Goal: Information Seeking & Learning: Learn about a topic

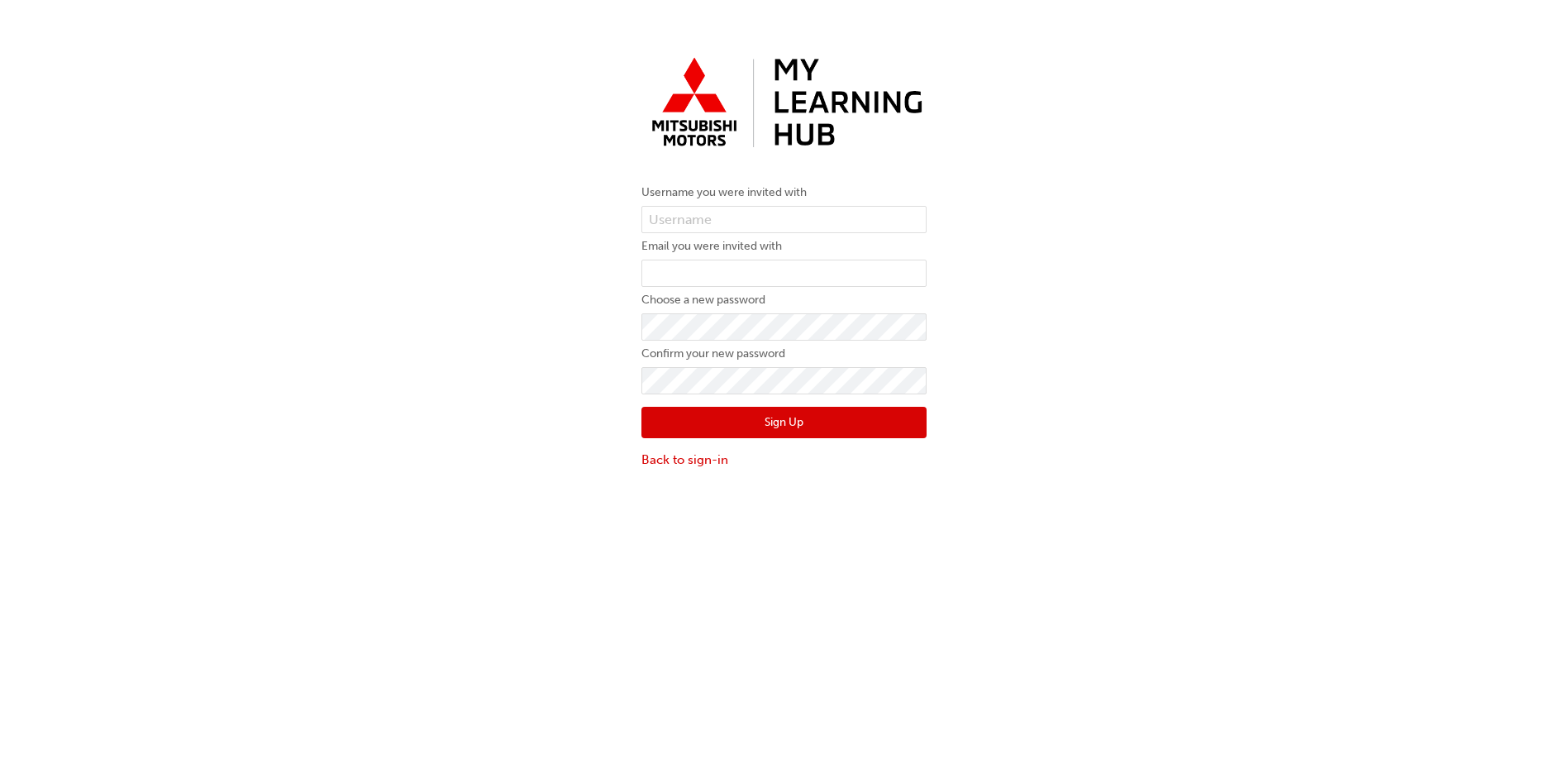
click at [842, 204] on form "Username you were invited with Email you were invited with Choose a new passwor…" at bounding box center [784, 326] width 285 height 286
click at [773, 271] on input "email" at bounding box center [784, 273] width 285 height 28
type input "dsawa@nepeanmotorgroup.com.au"
click at [732, 428] on button "Sign Up" at bounding box center [784, 422] width 285 height 31
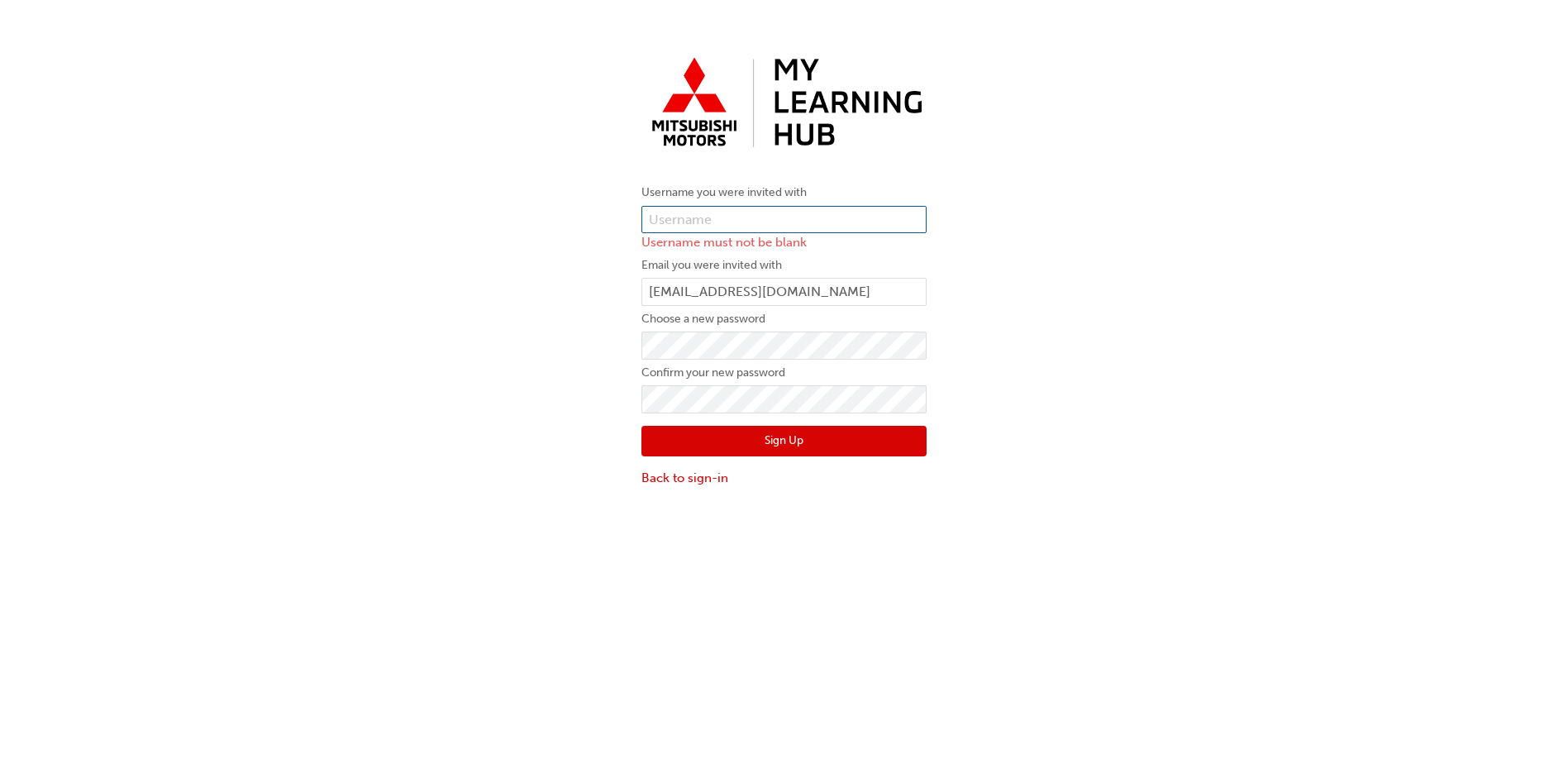
click at [707, 219] on input "text" at bounding box center [784, 220] width 285 height 28
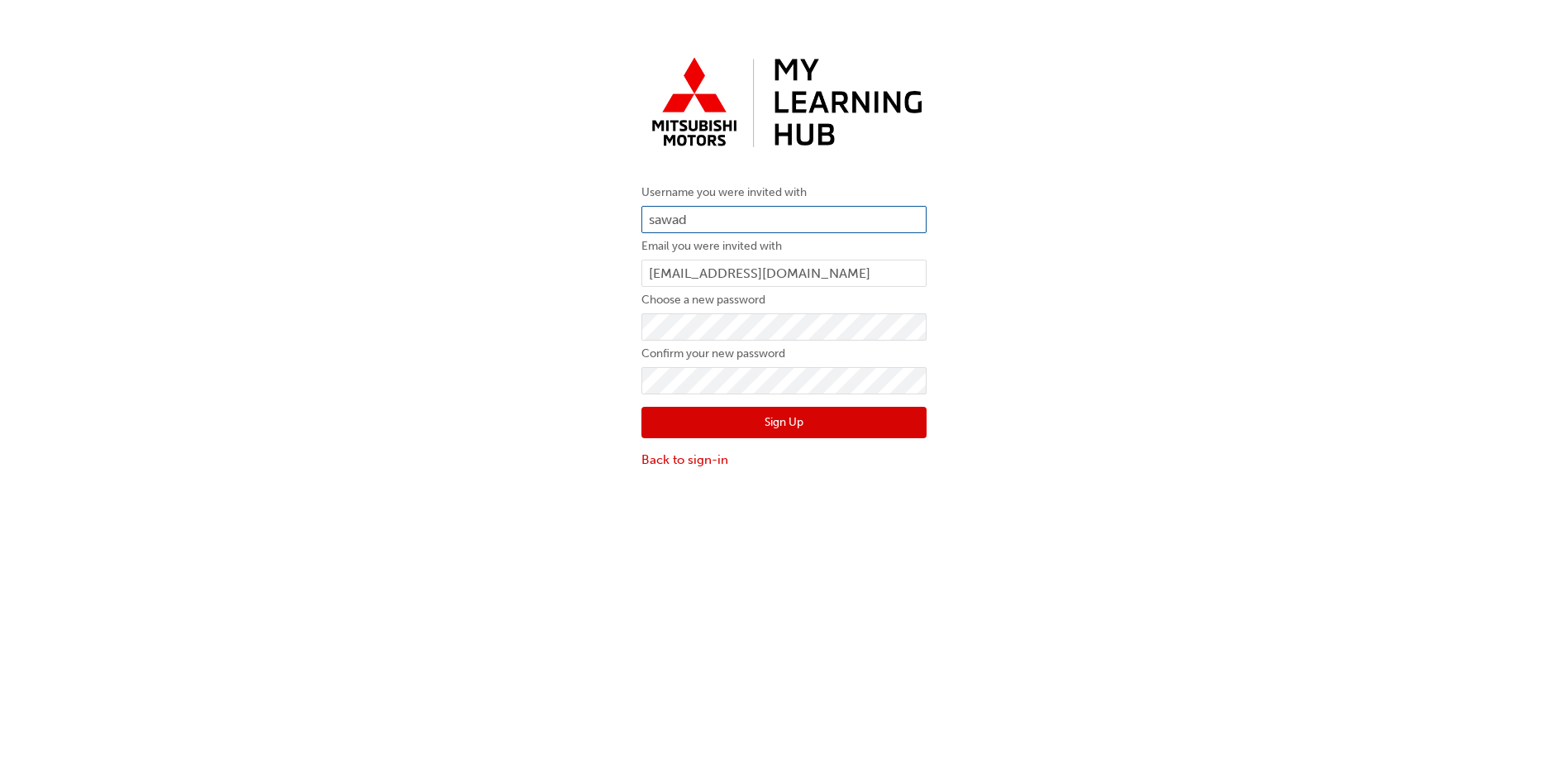
type input "sawad"
click at [866, 426] on button "Sign Up" at bounding box center [784, 422] width 285 height 31
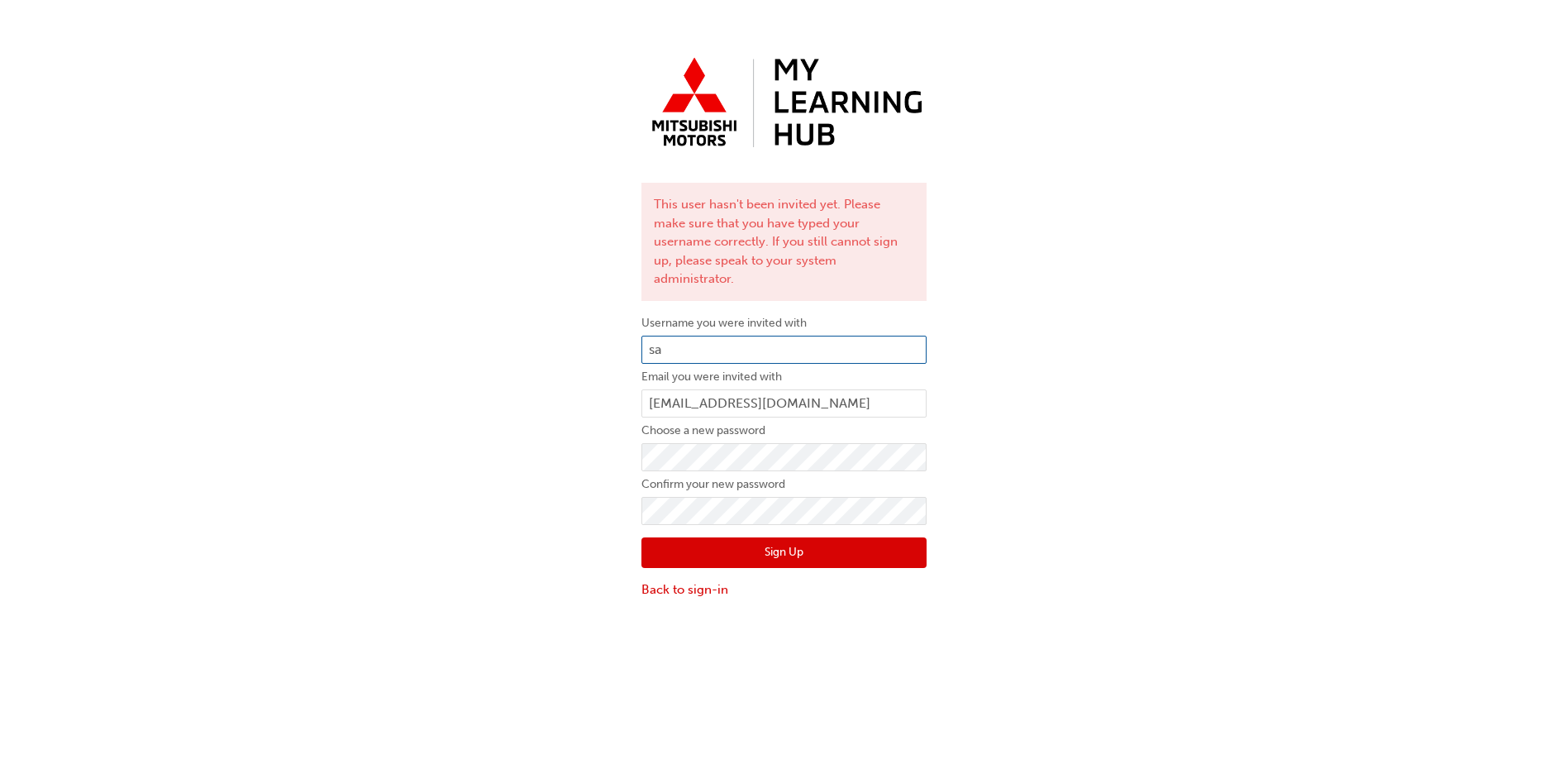
type input "s"
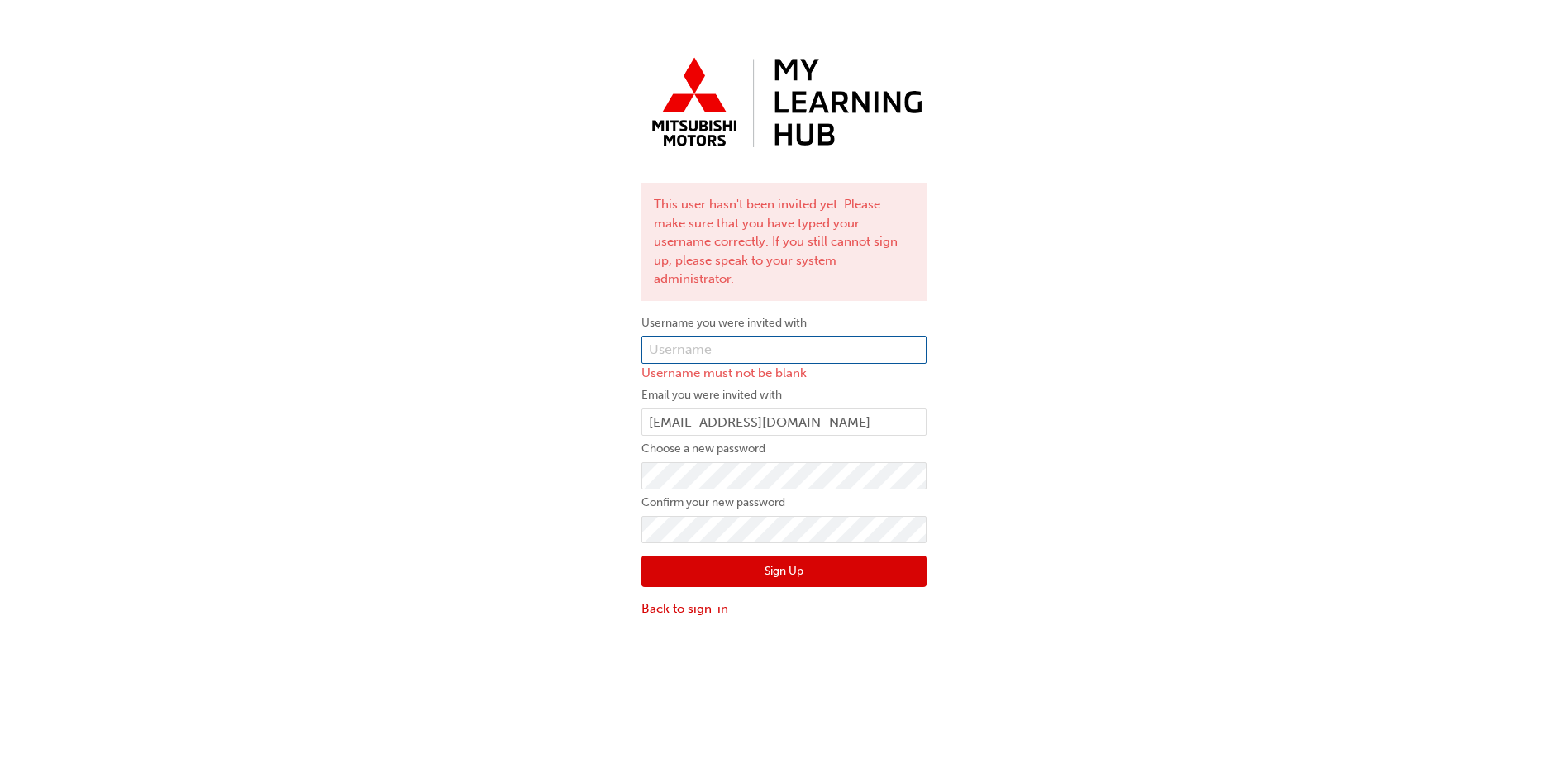
paste input "0005993385"
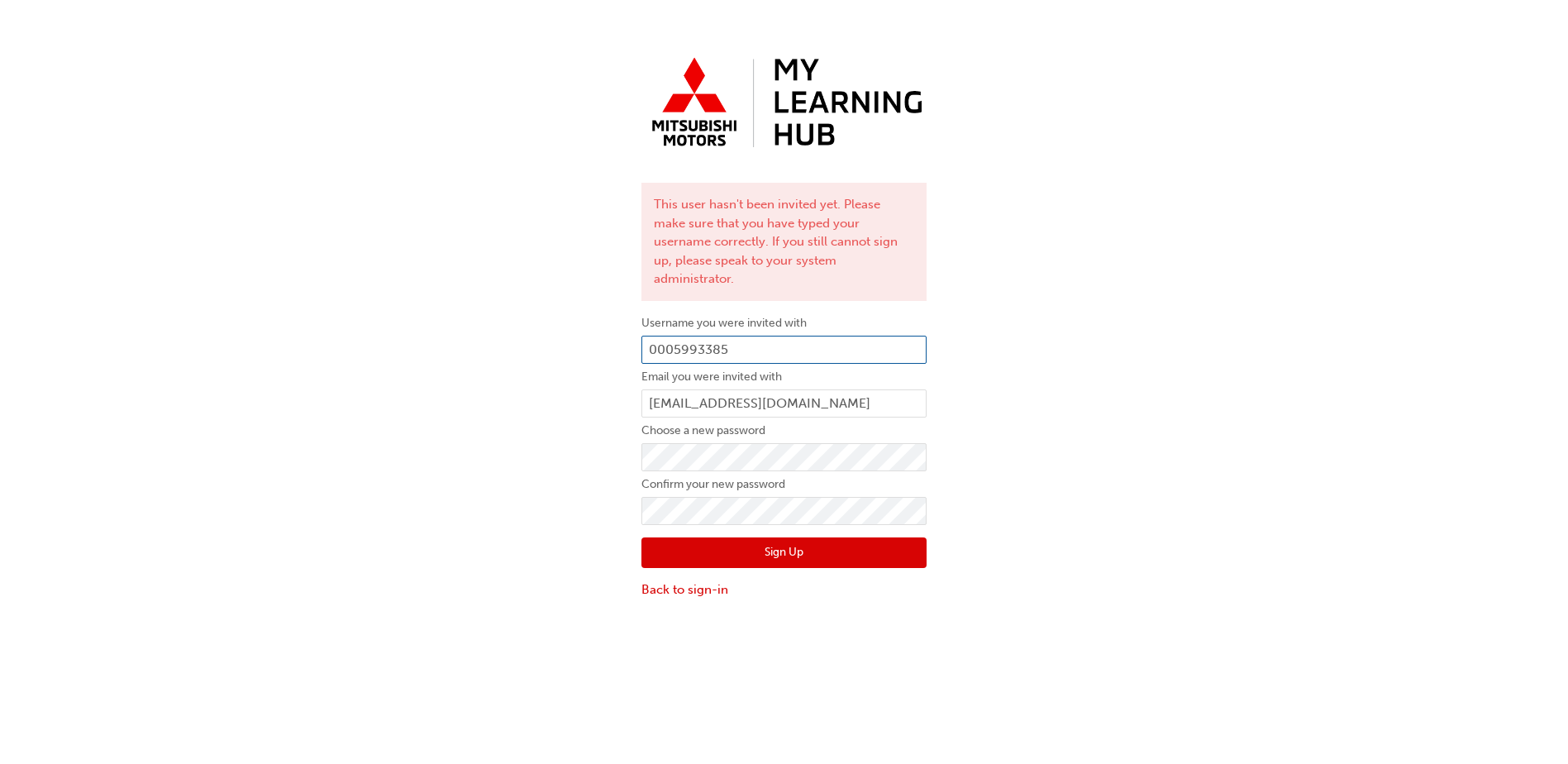
type input "0005993385"
click at [774, 537] on button "Sign Up" at bounding box center [784, 552] width 285 height 31
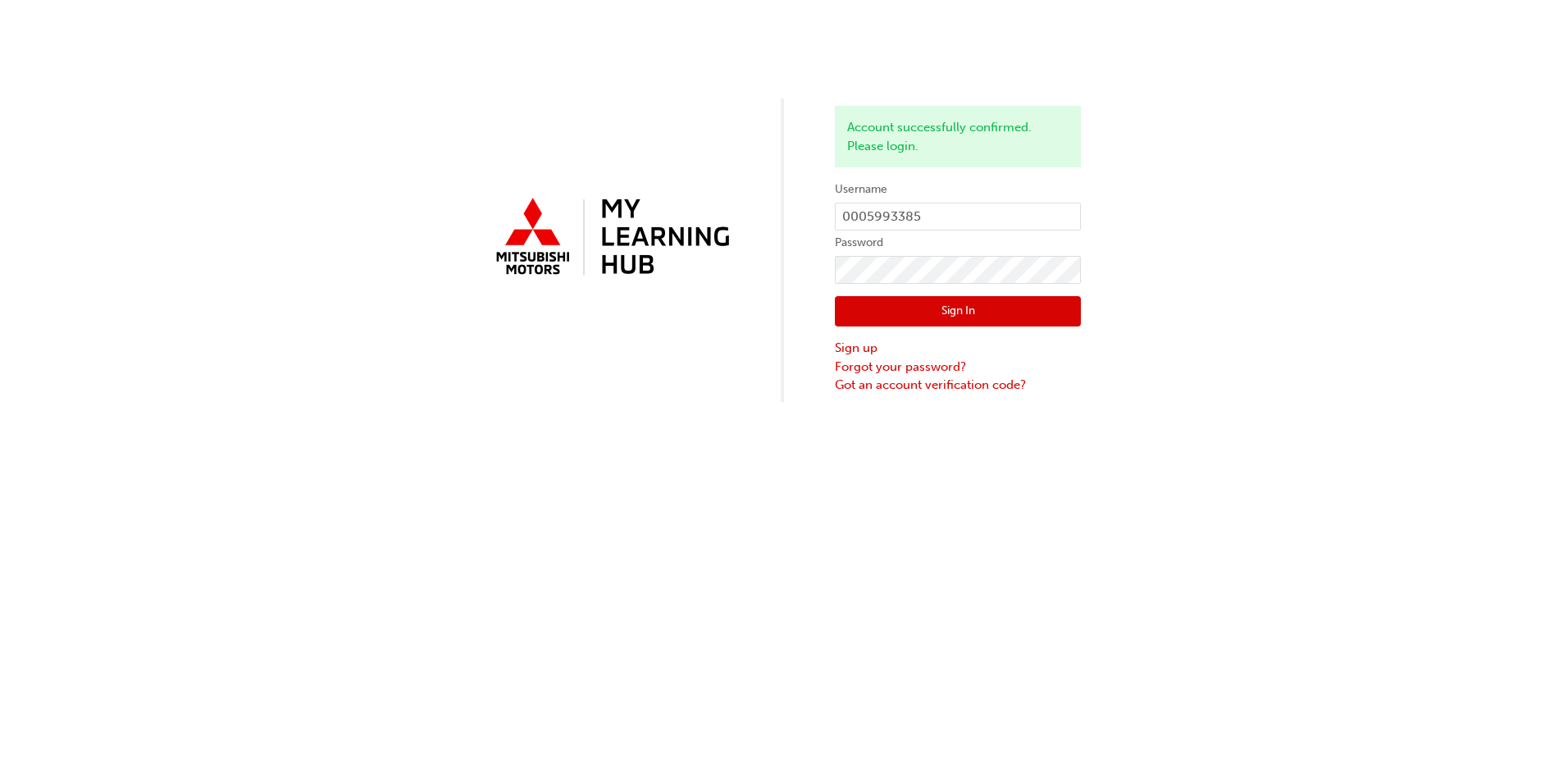
click at [944, 311] on button "Sign In" at bounding box center [958, 311] width 246 height 31
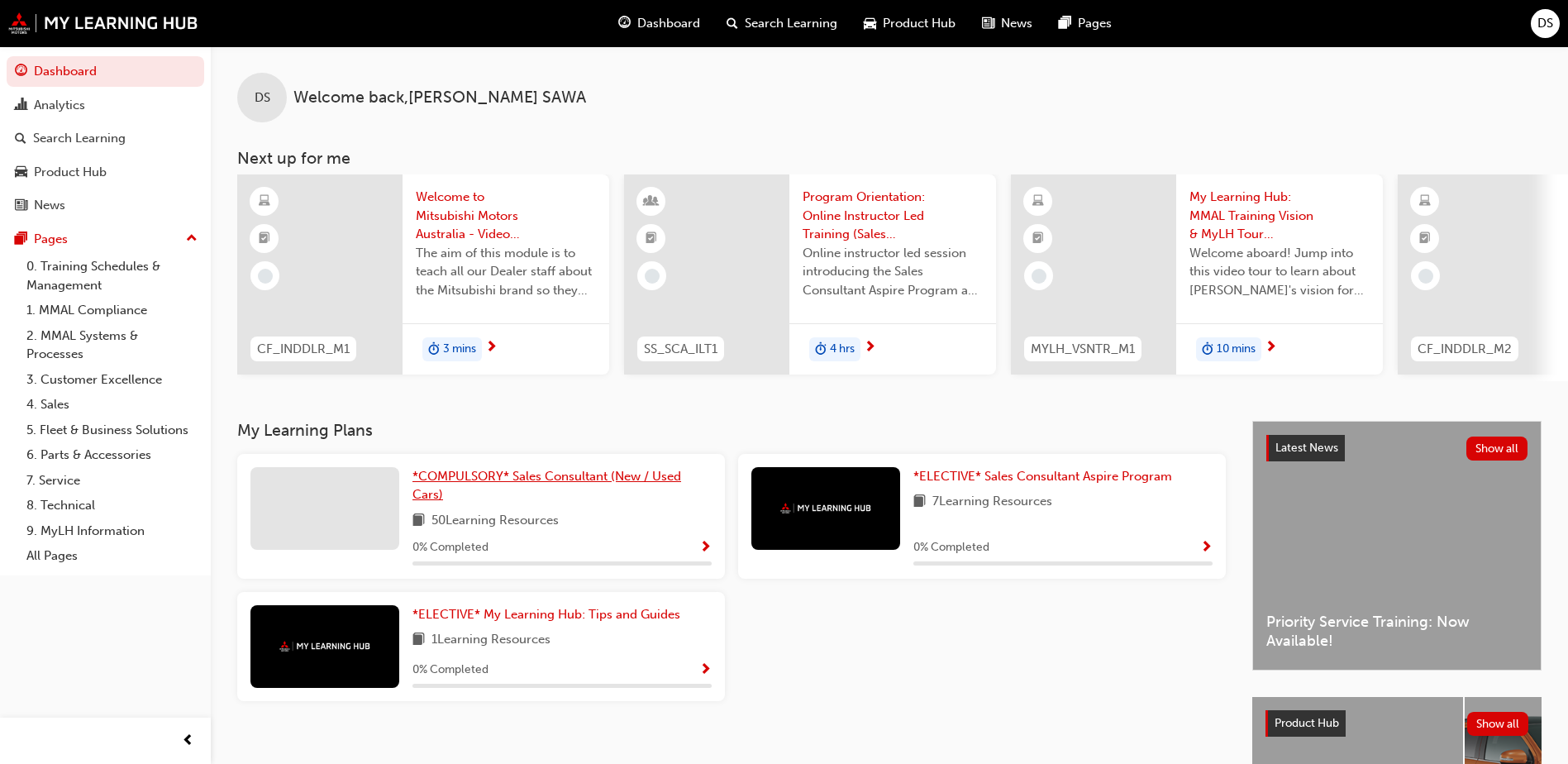
scroll to position [82, 0]
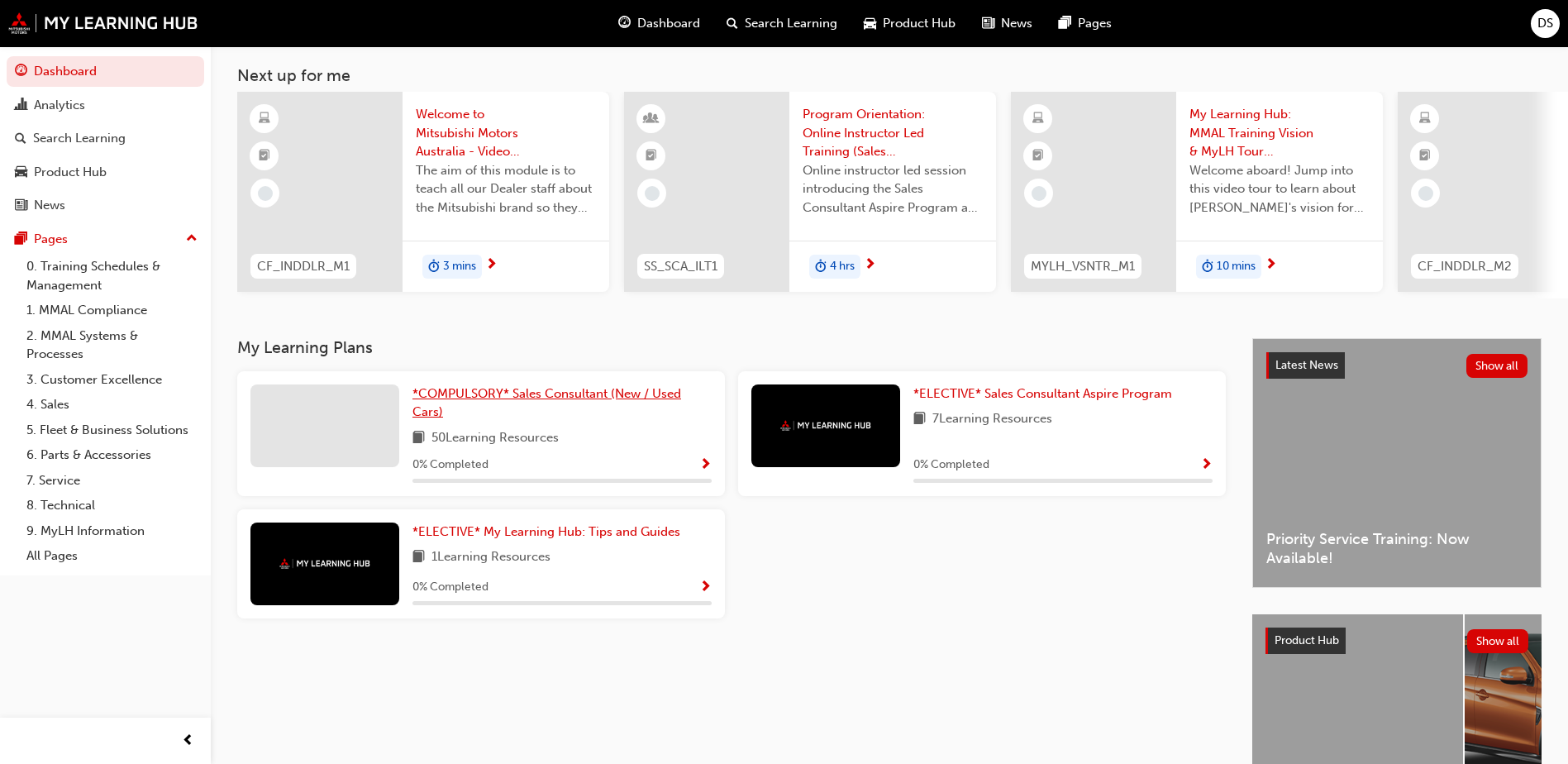
click at [611, 400] on span "*COMPULSORY* Sales Consultant (New / Used Cars)" at bounding box center [547, 402] width 269 height 34
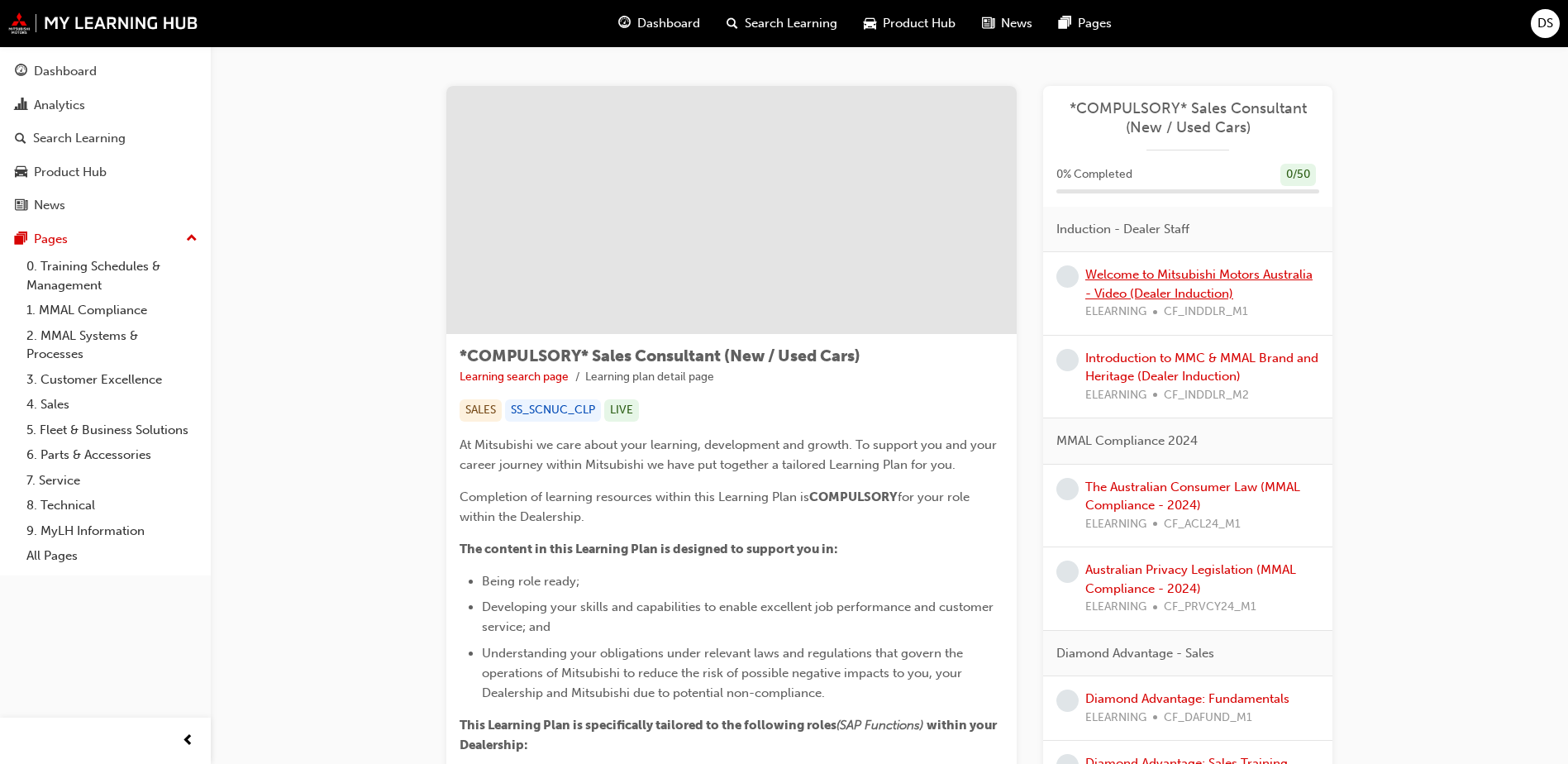
click at [1167, 271] on link "Welcome to Mitsubishi Motors Australia - Video (Dealer Induction)" at bounding box center [1198, 283] width 227 height 34
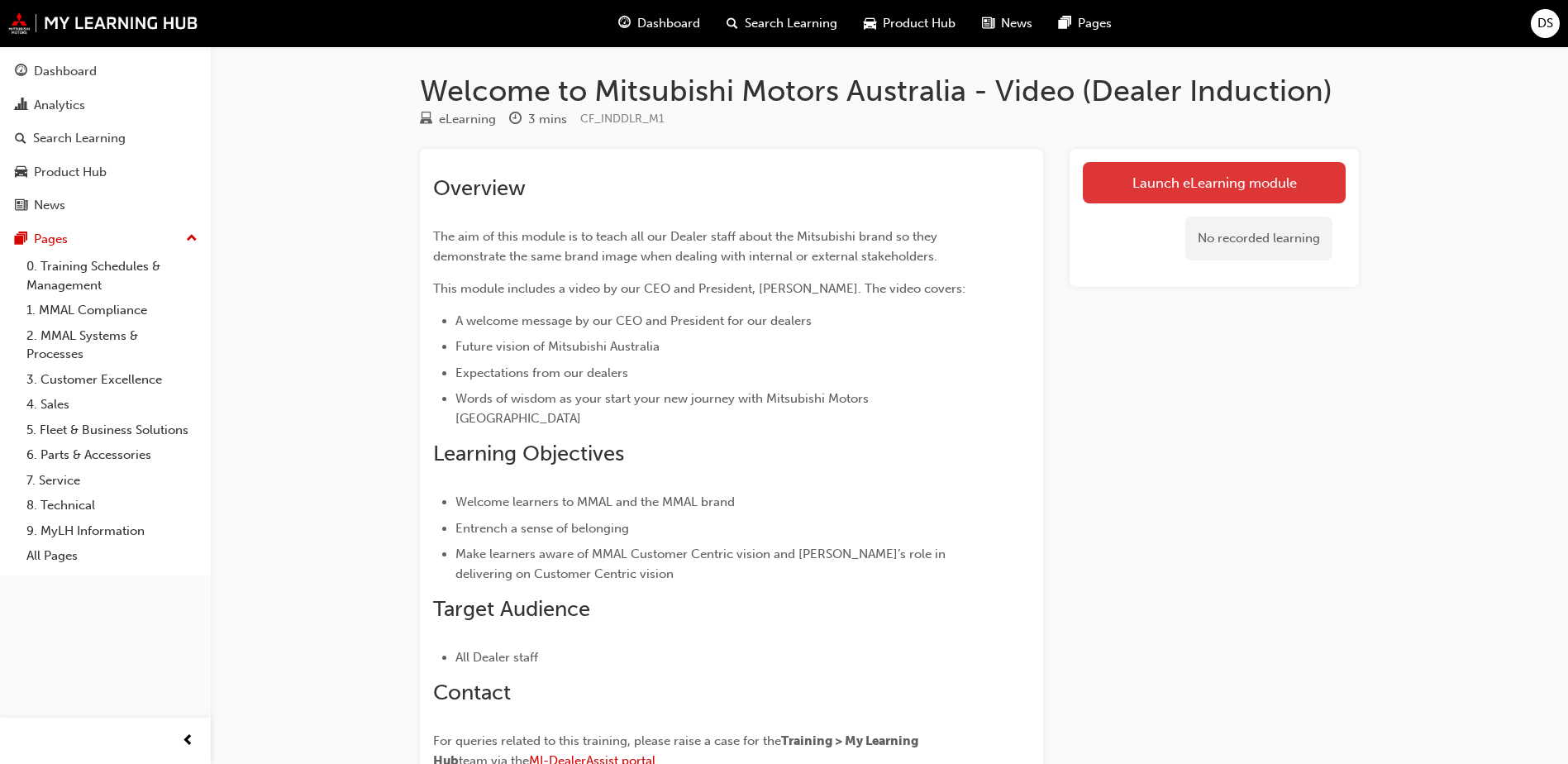
click at [1272, 180] on link "Launch eLearning module" at bounding box center [1214, 182] width 263 height 42
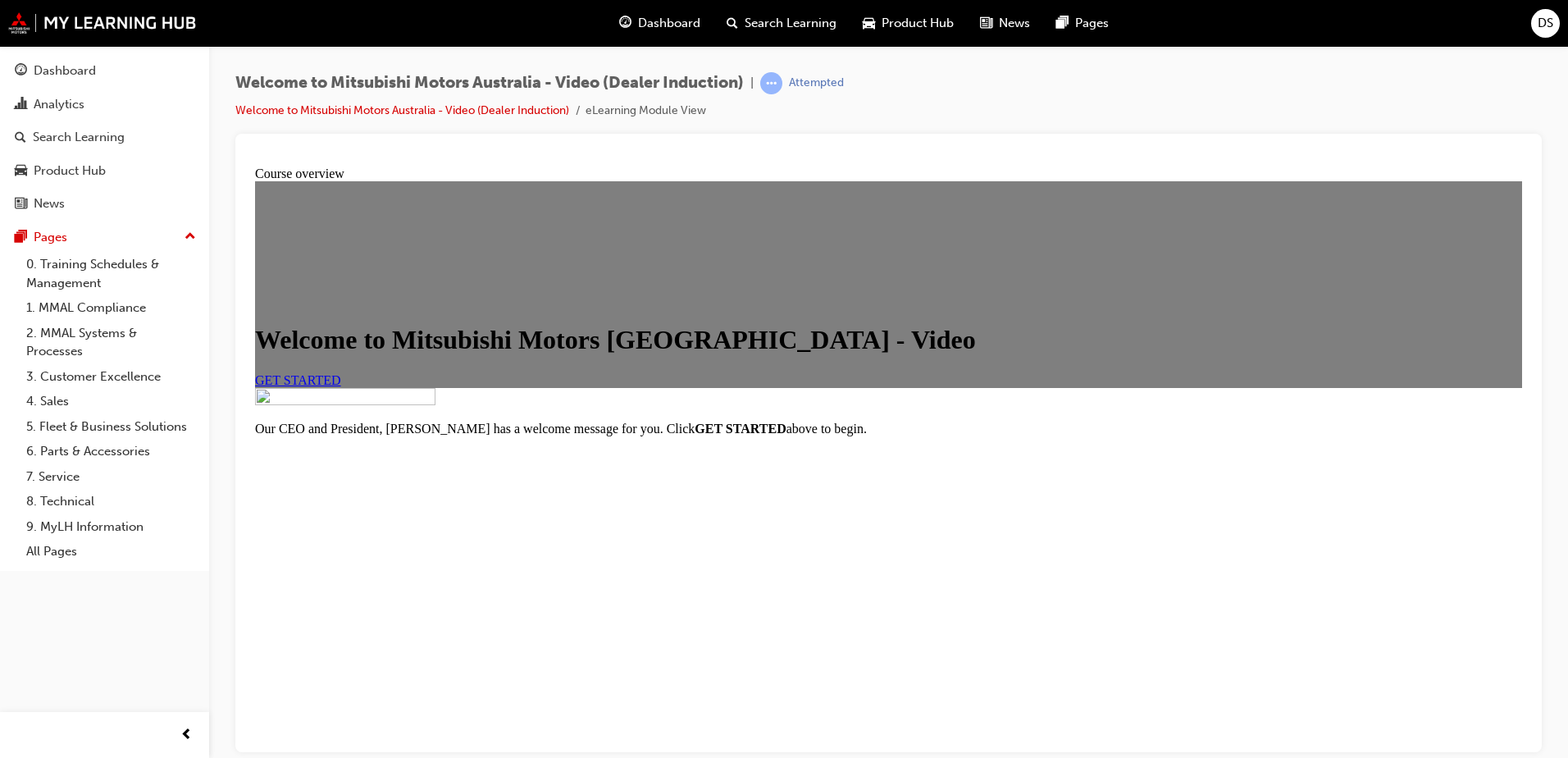
click at [341, 386] on link "GET STARTED" at bounding box center [298, 379] width 86 height 14
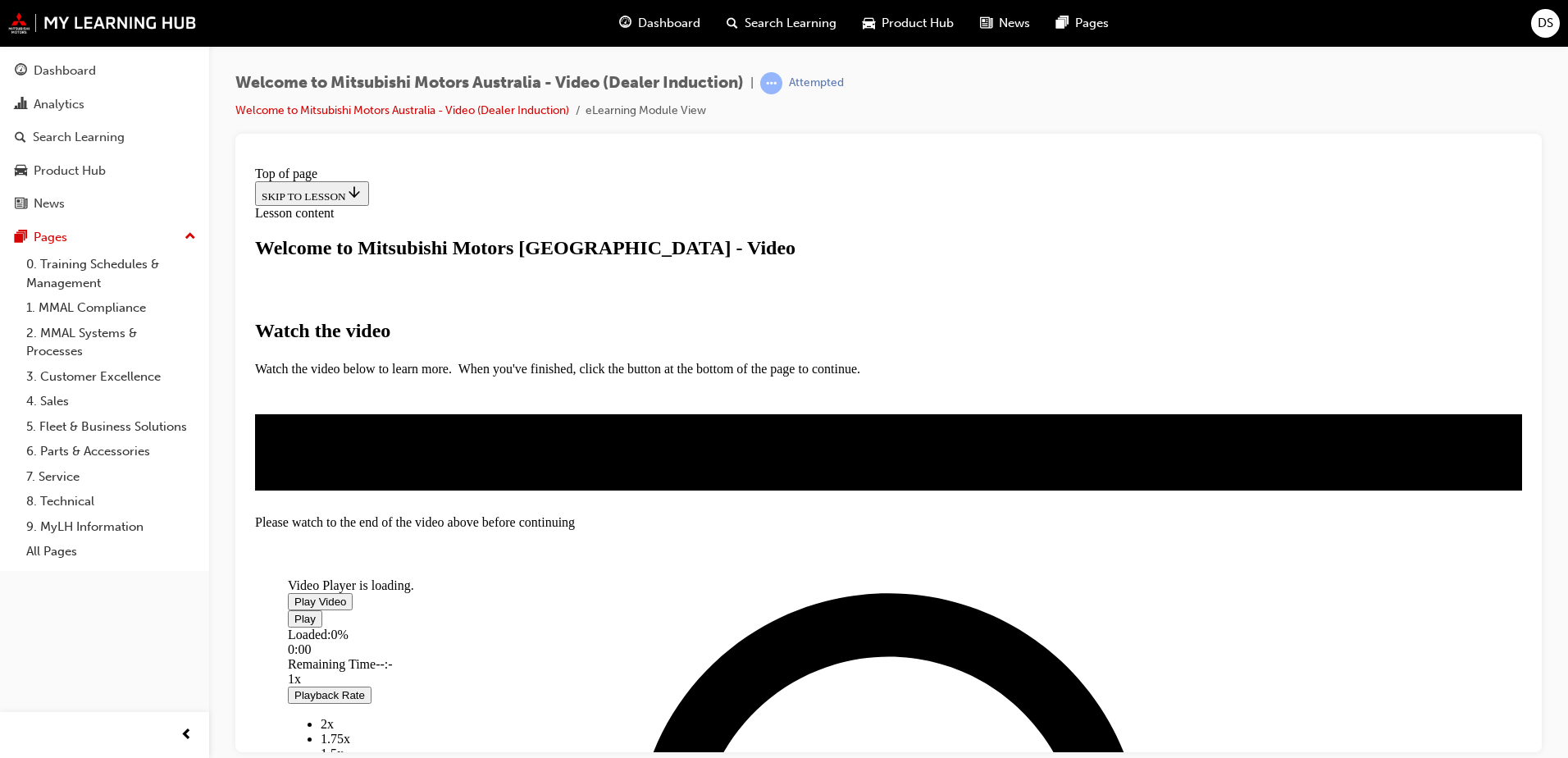
scroll to position [164, 0]
click at [295, 595] on span "Video player" at bounding box center [295, 601] width 0 height 12
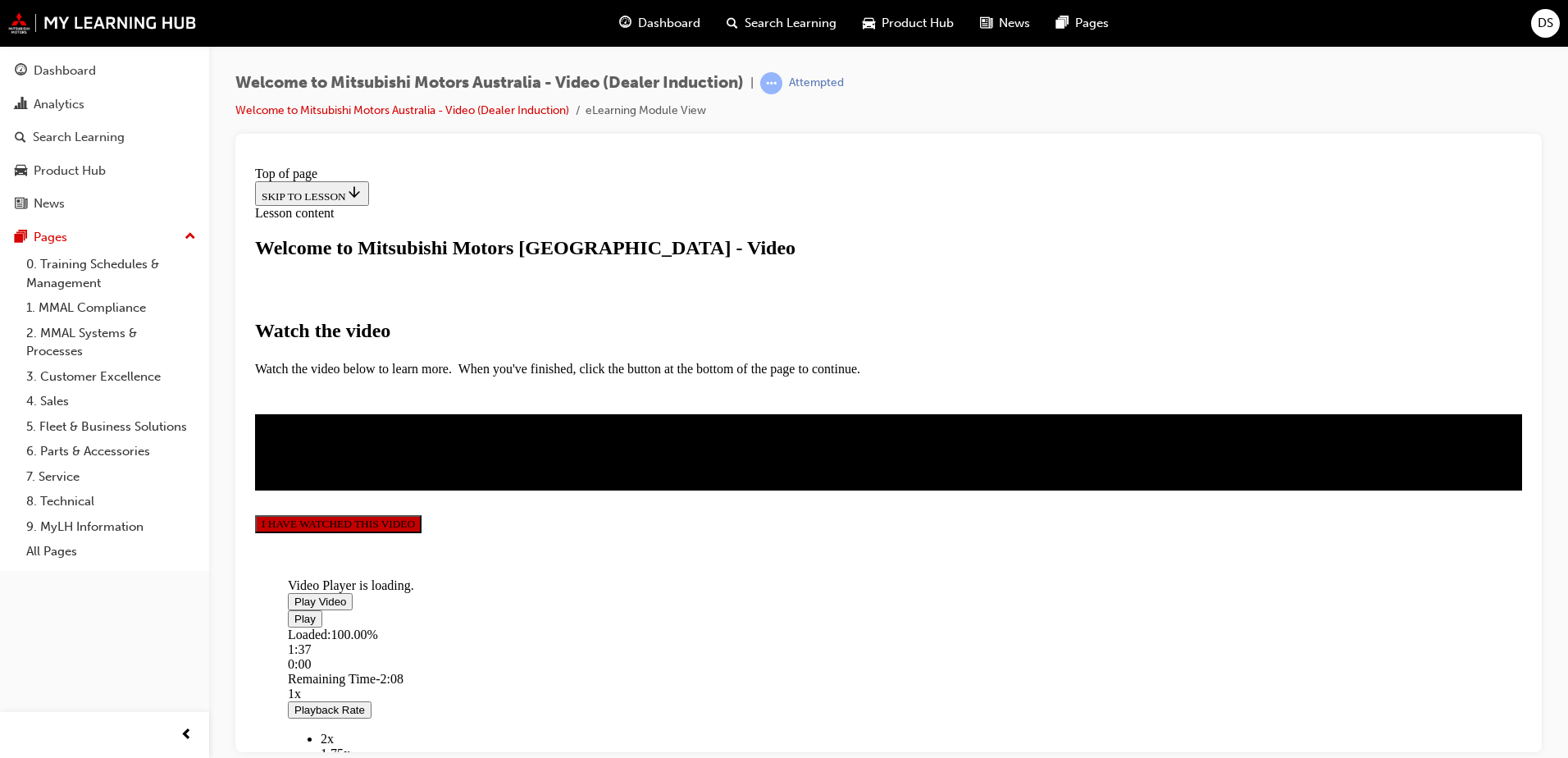
click at [295, 624] on span "Video player" at bounding box center [295, 617] width 0 height 12
click at [534, 451] on video "Video player" at bounding box center [411, 512] width 246 height 123
click at [421, 533] on button "I HAVE WATCHED THIS VIDEO" at bounding box center [338, 523] width 166 height 18
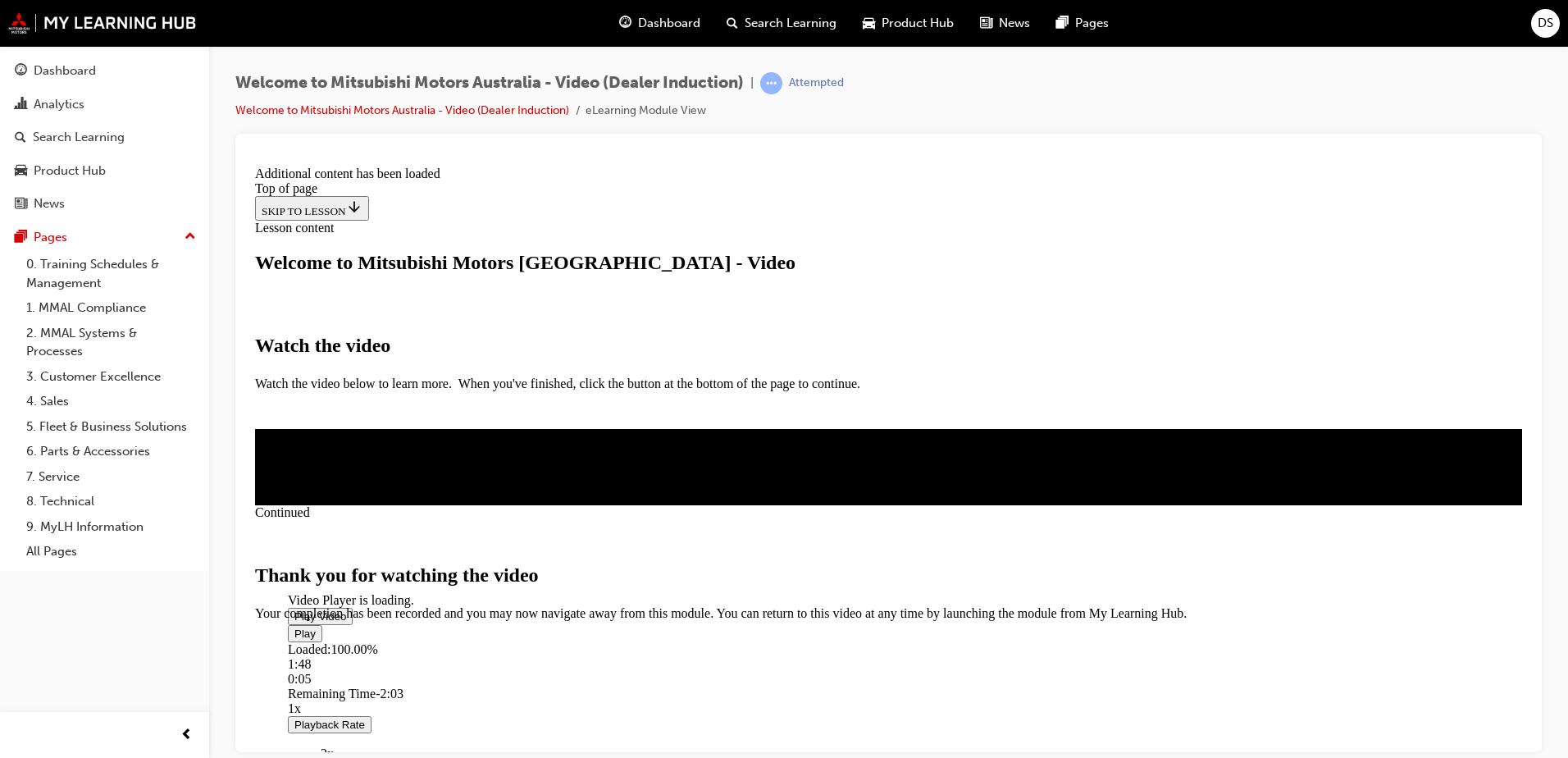
scroll to position [509, 0]
click at [356, 682] on span "CLOSE MODULE" at bounding box center [305, 689] width 101 height 14
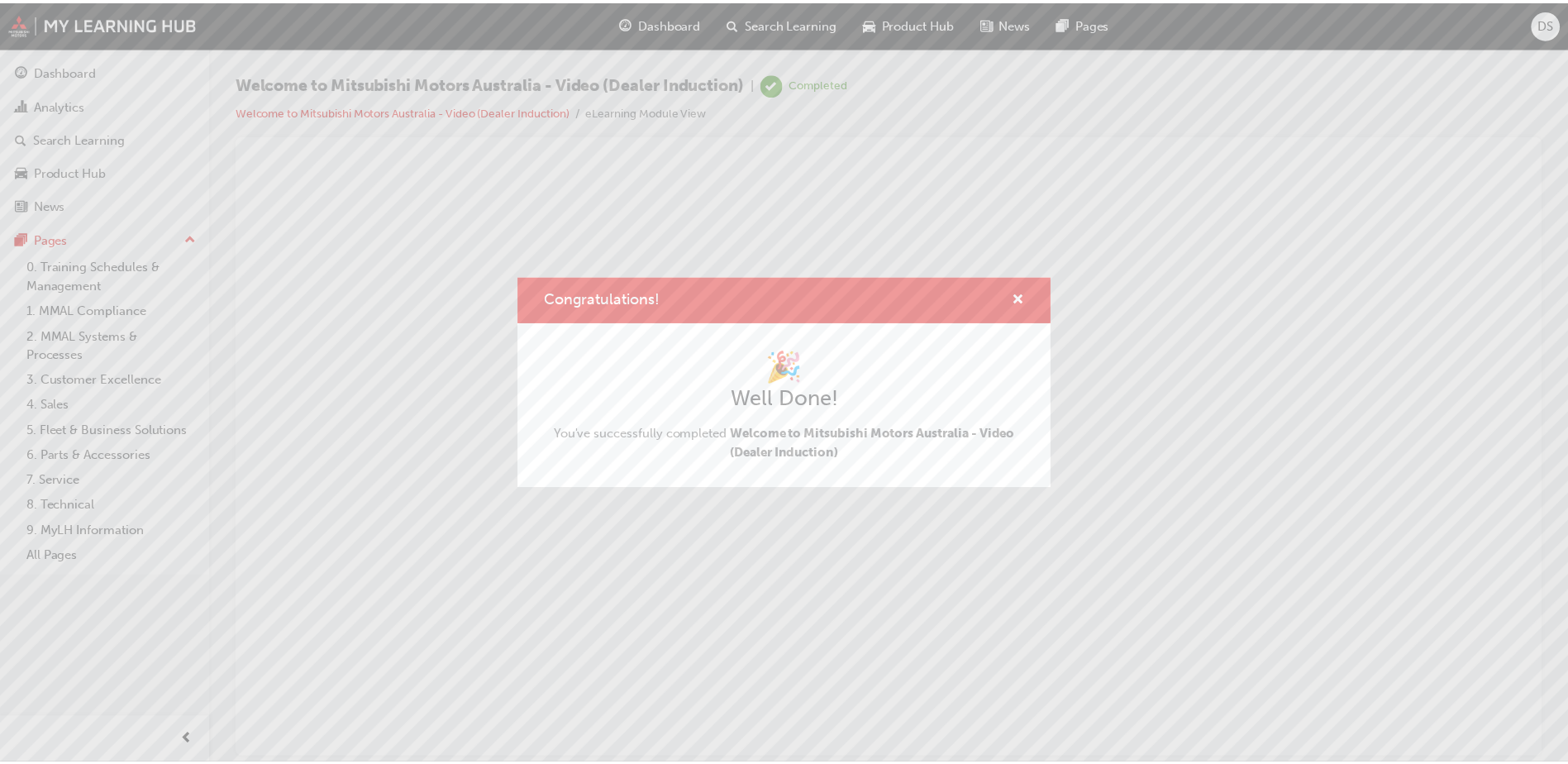
scroll to position [0, 0]
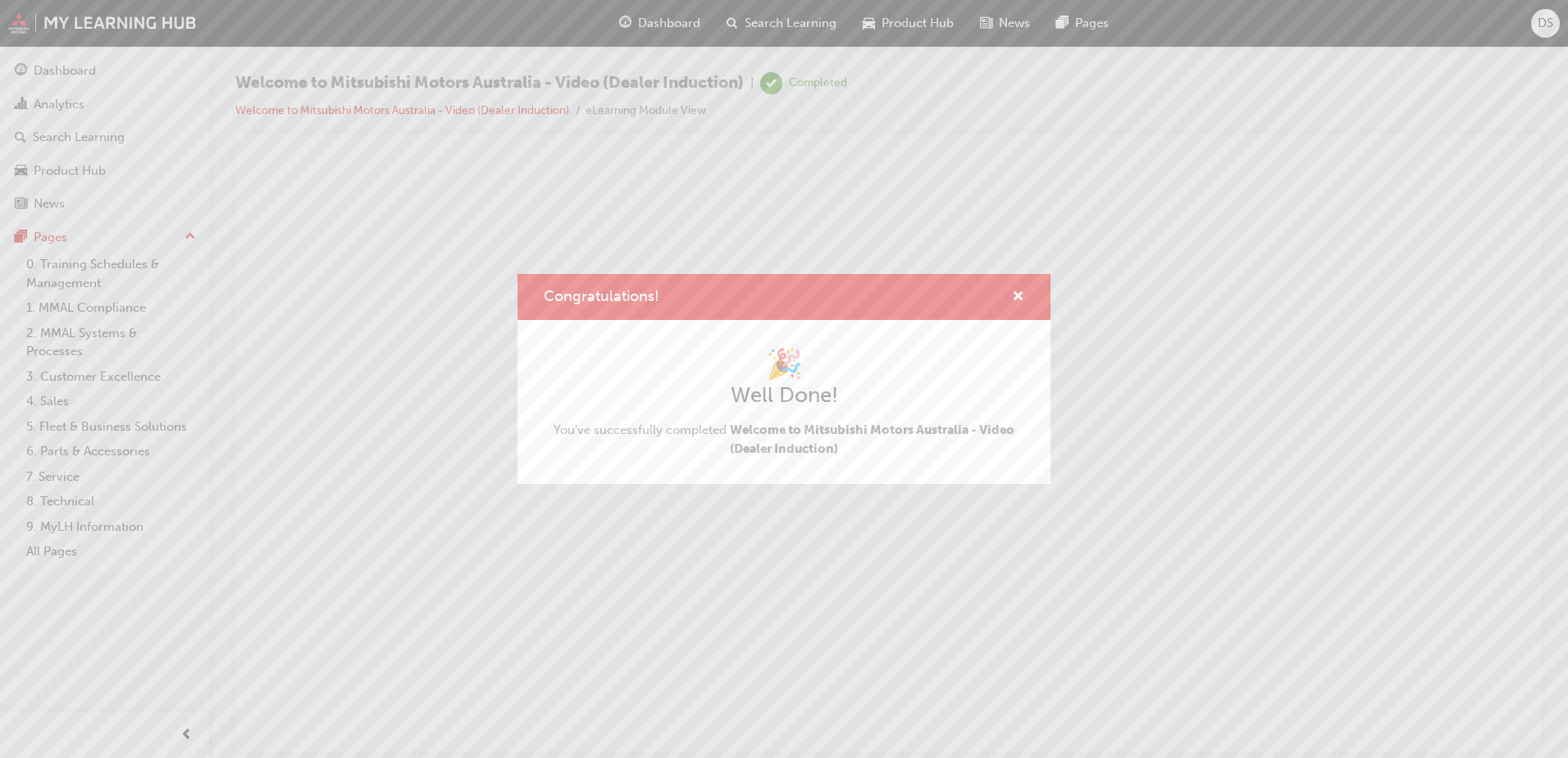
drag, startPoint x: 968, startPoint y: 348, endPoint x: 845, endPoint y: 366, distance: 124.3
click at [970, 347] on h1 "🎉" at bounding box center [784, 365] width 481 height 36
click at [1007, 294] on div "Congratulations!" at bounding box center [1011, 296] width 25 height 20
click at [1023, 293] on span "cross-icon" at bounding box center [1017, 296] width 12 height 14
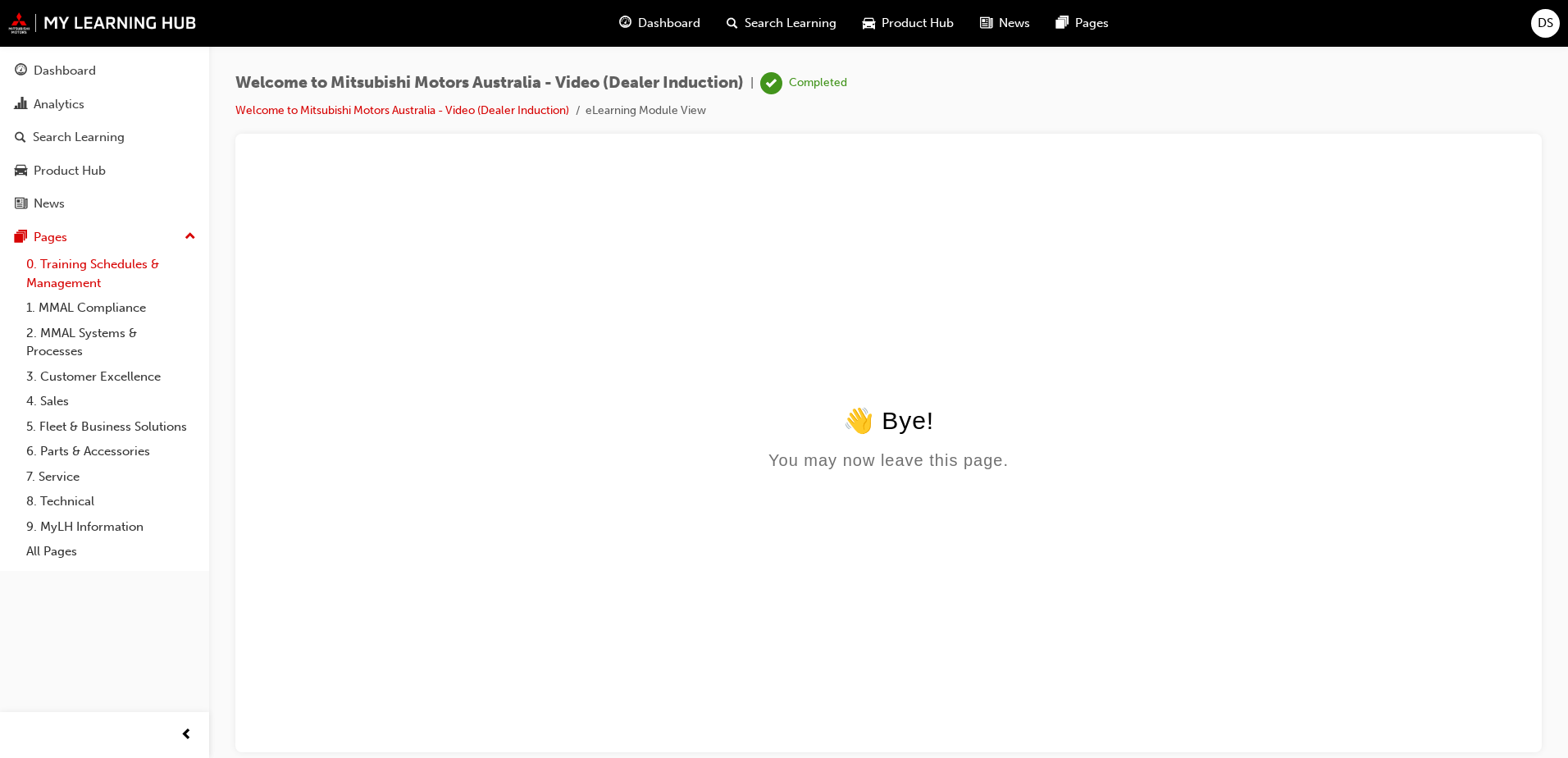
click at [104, 268] on link "0. Training Schedules & Management" at bounding box center [111, 272] width 183 height 43
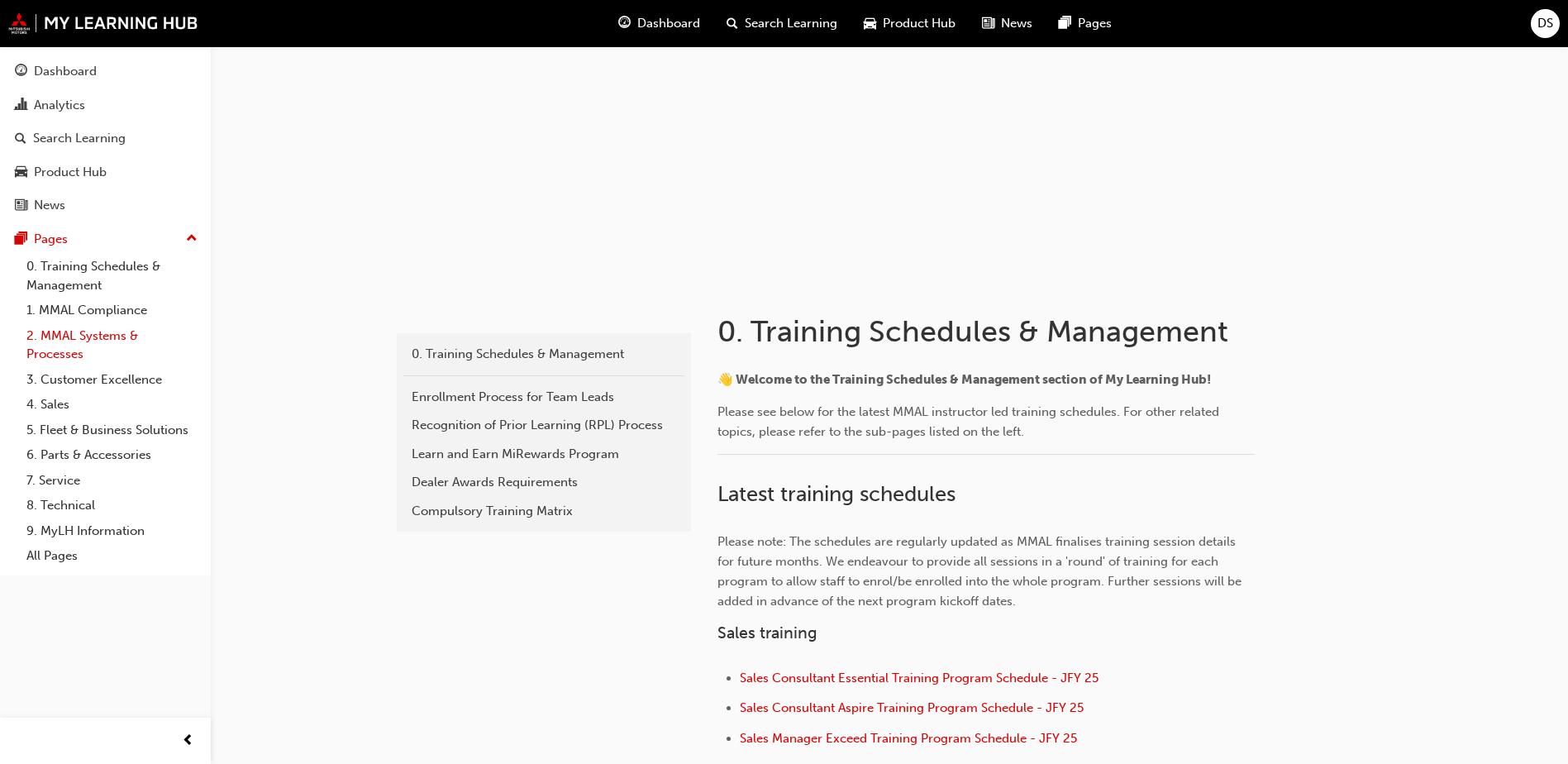
scroll to position [82, 0]
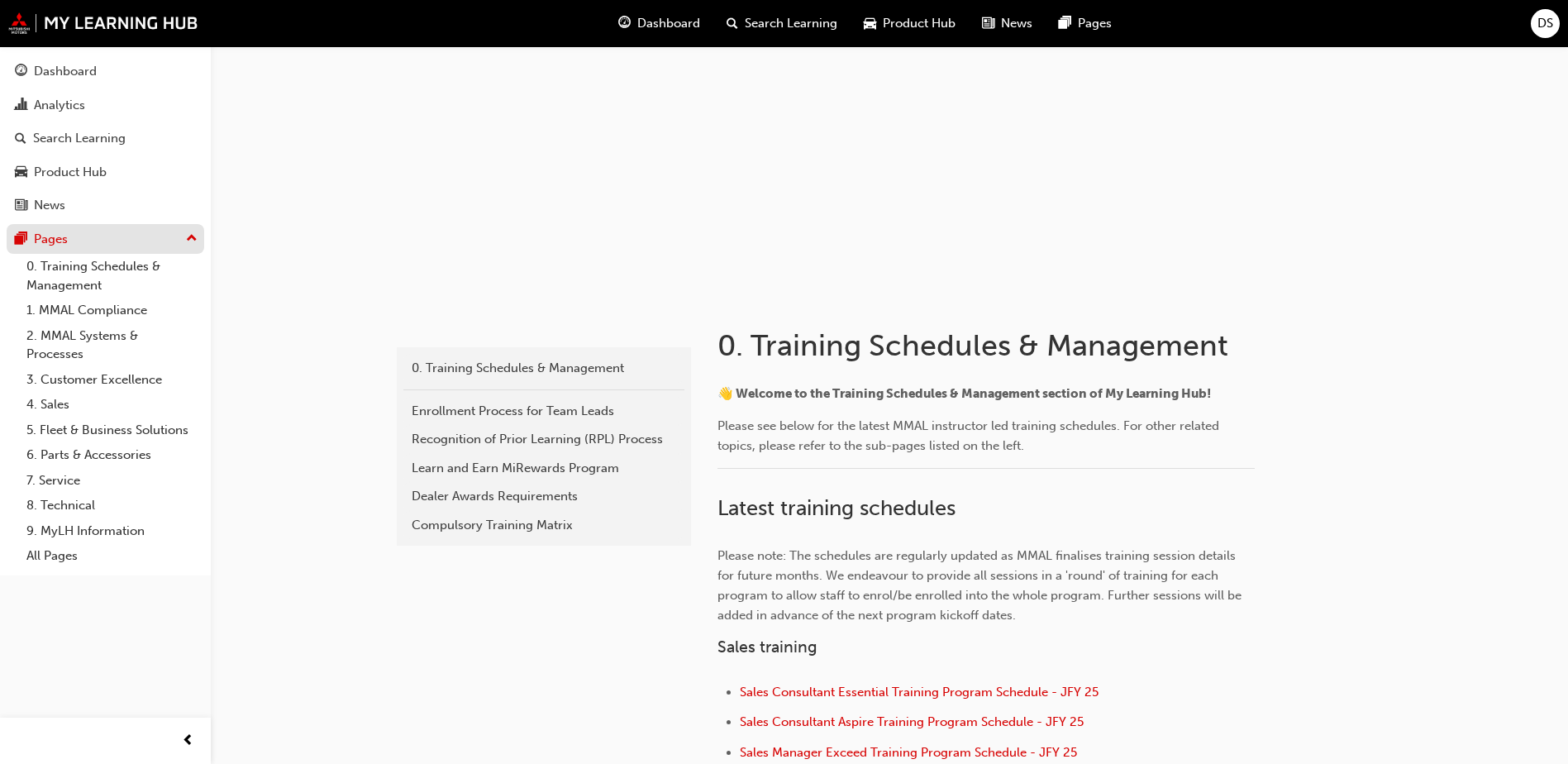
click at [57, 240] on div "Pages" at bounding box center [50, 240] width 34 height 19
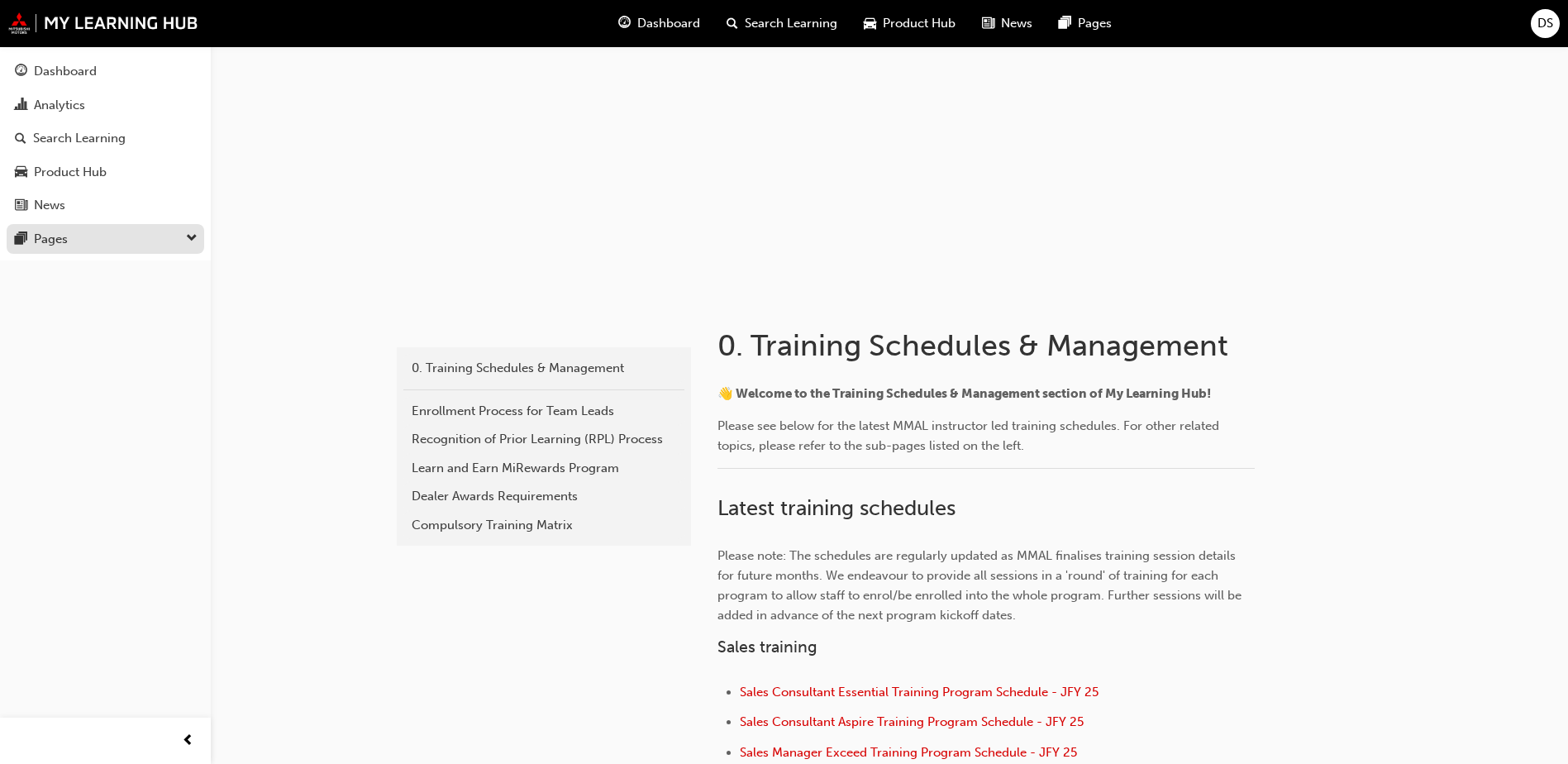
click at [57, 240] on div "Pages" at bounding box center [50, 240] width 34 height 19
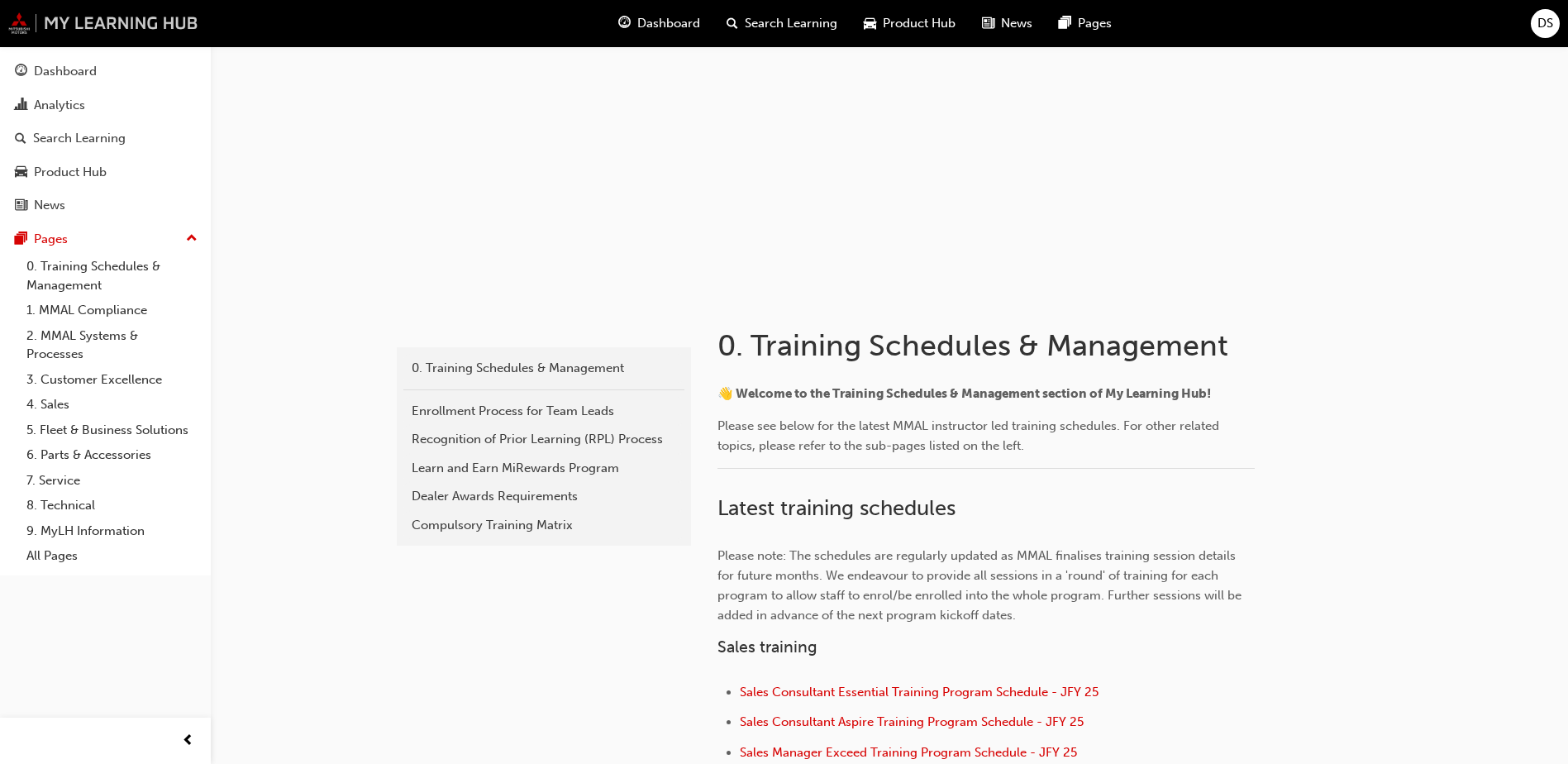
click at [165, 25] on img at bounding box center [104, 23] width 191 height 21
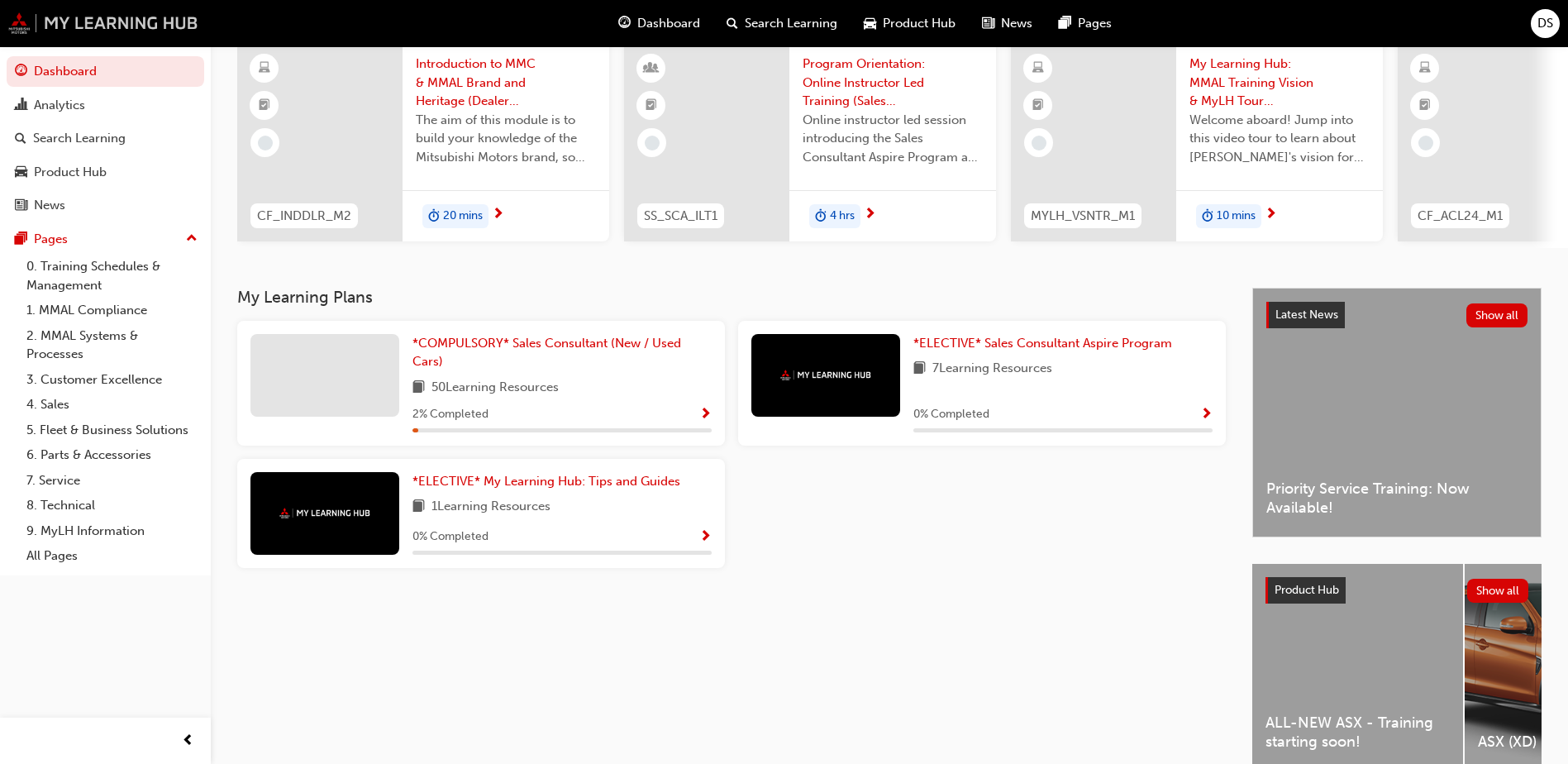
scroll to position [165, 0]
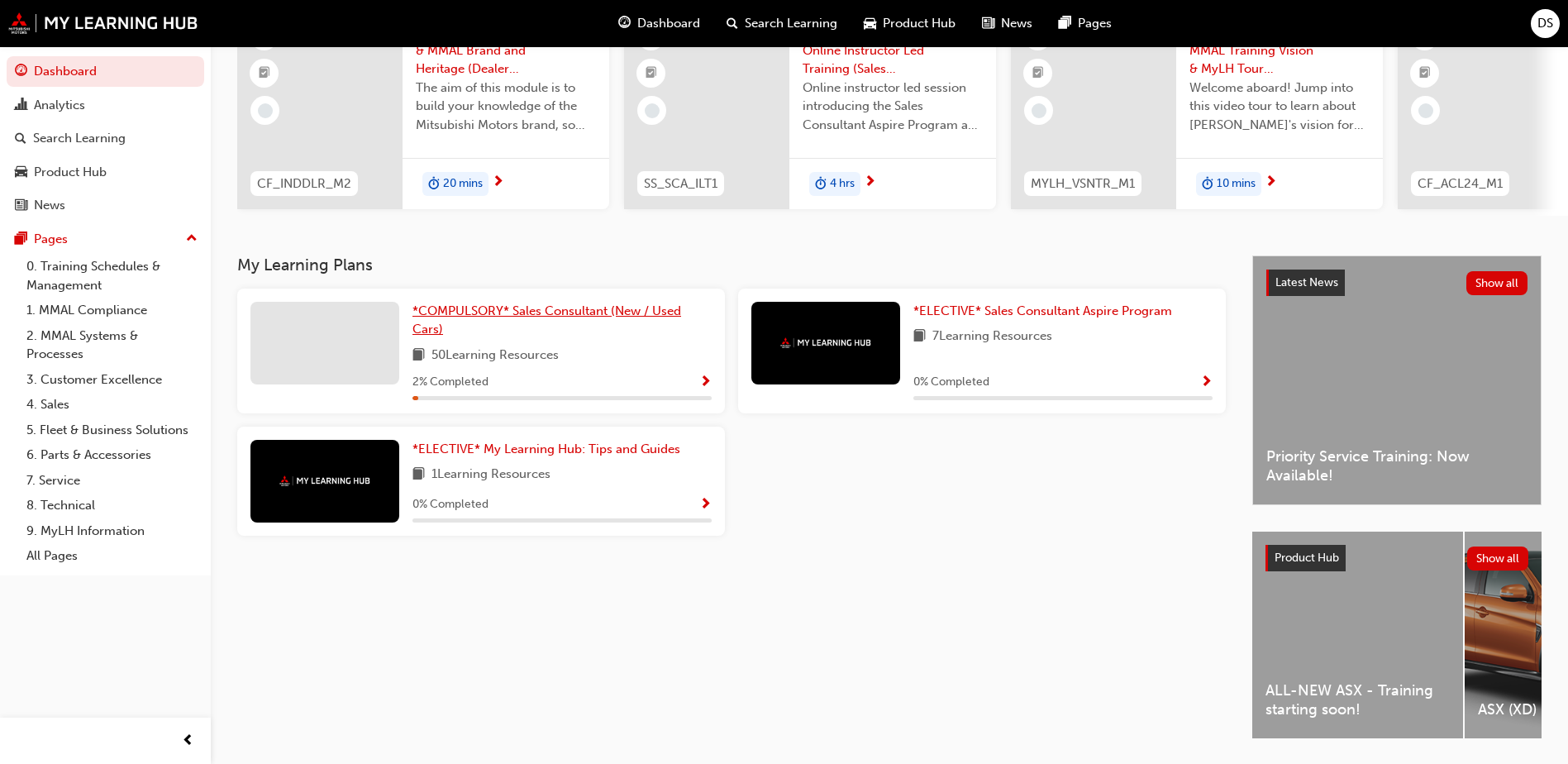
click at [581, 319] on span "*COMPULSORY* Sales Consultant (New / Used Cars)" at bounding box center [547, 320] width 269 height 34
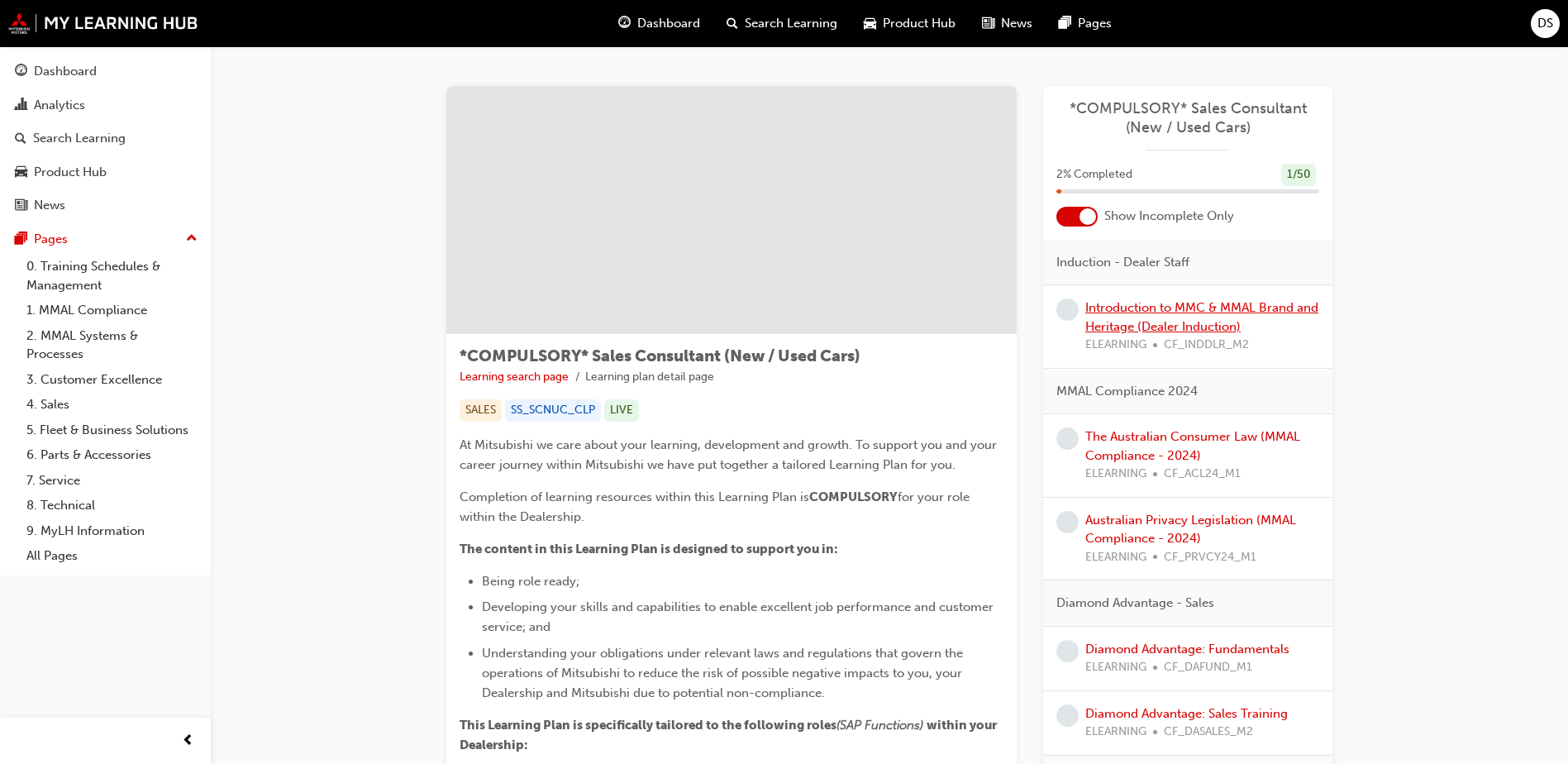
click at [1168, 321] on link "Introduction to MMC & MMAL Brand and Heritage (Dealer Induction)" at bounding box center [1201, 316] width 233 height 34
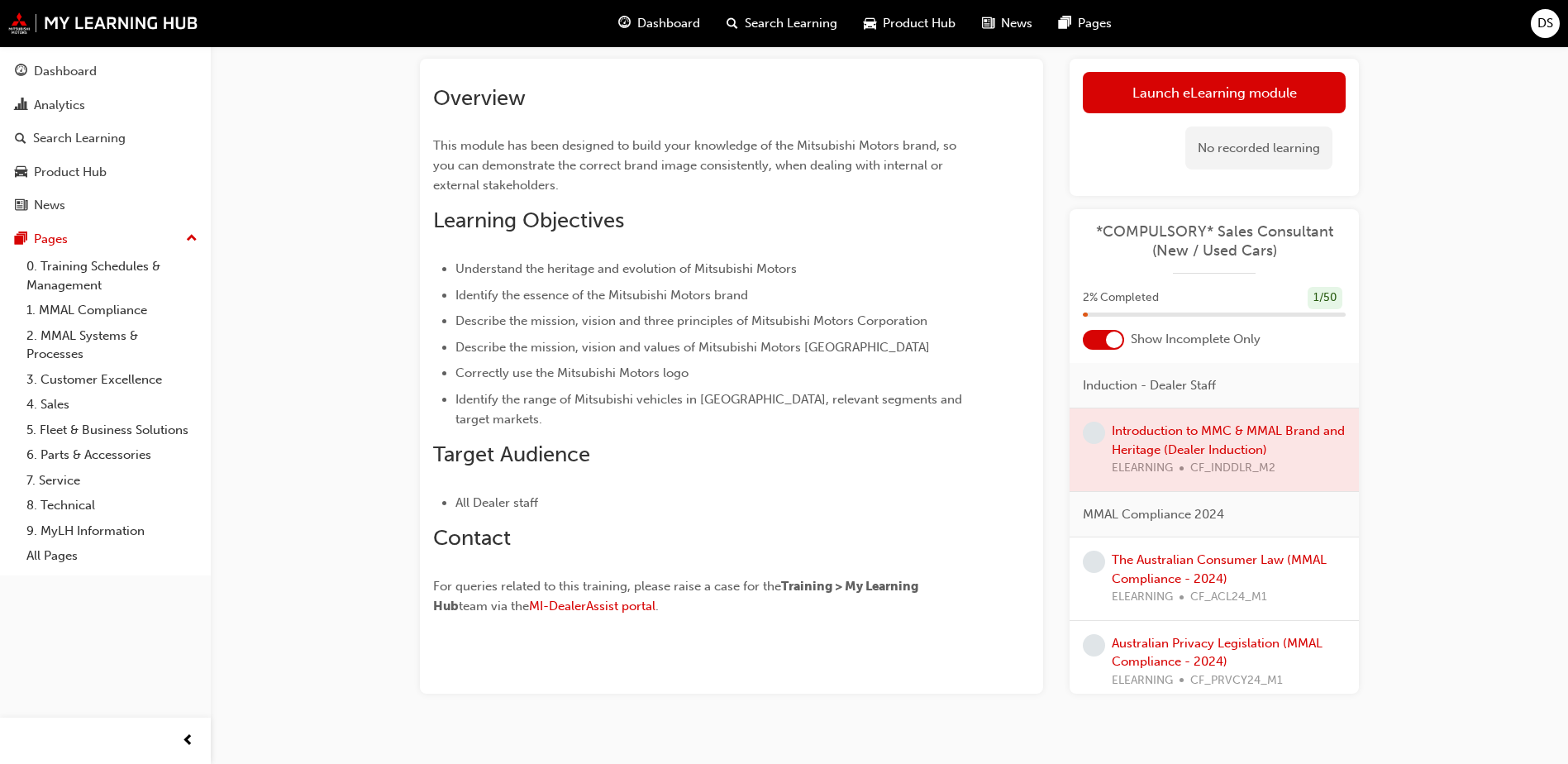
scroll to position [151, 0]
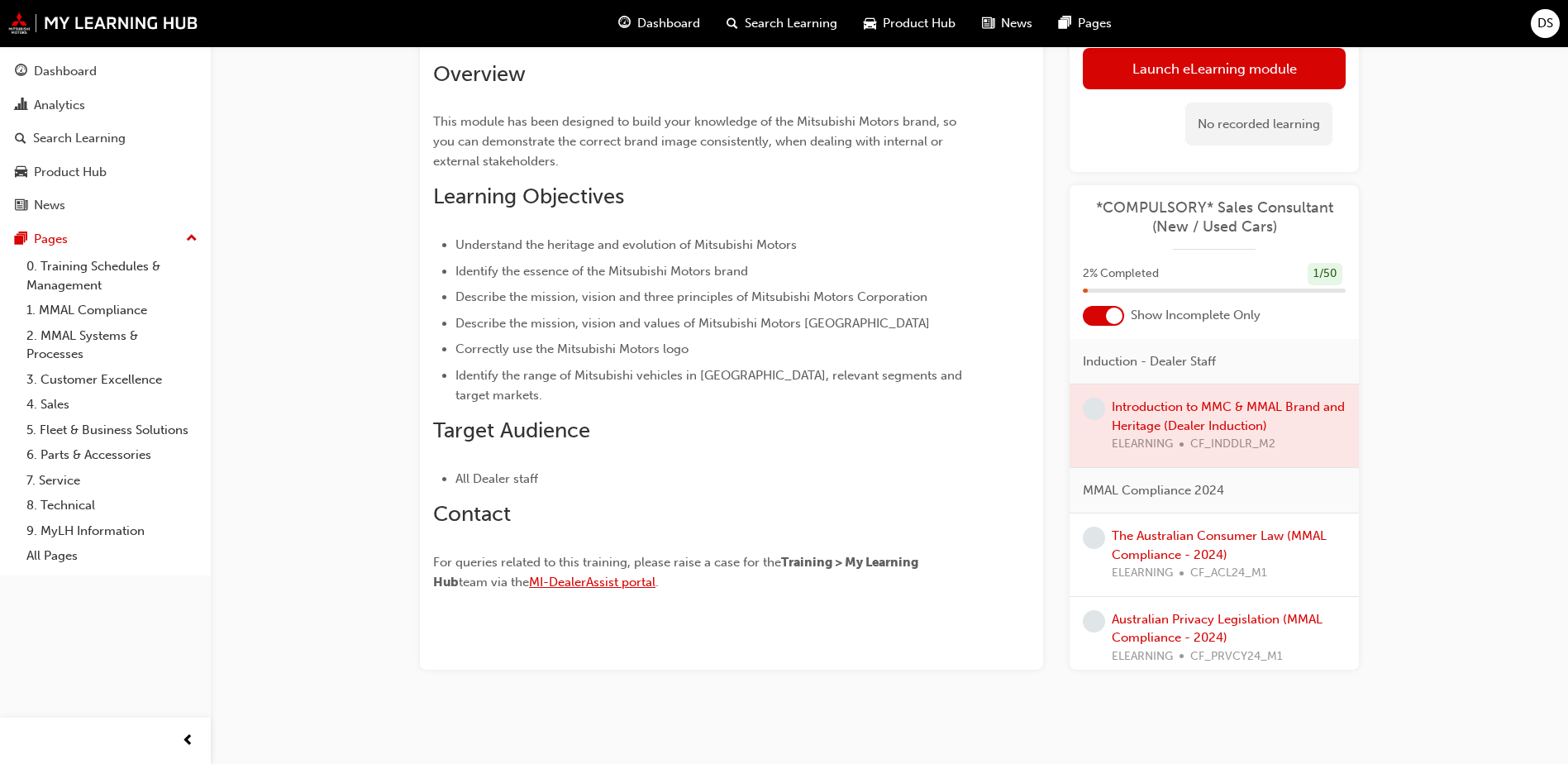
click at [559, 576] on span "MI-DealerAssist portal" at bounding box center [592, 581] width 127 height 15
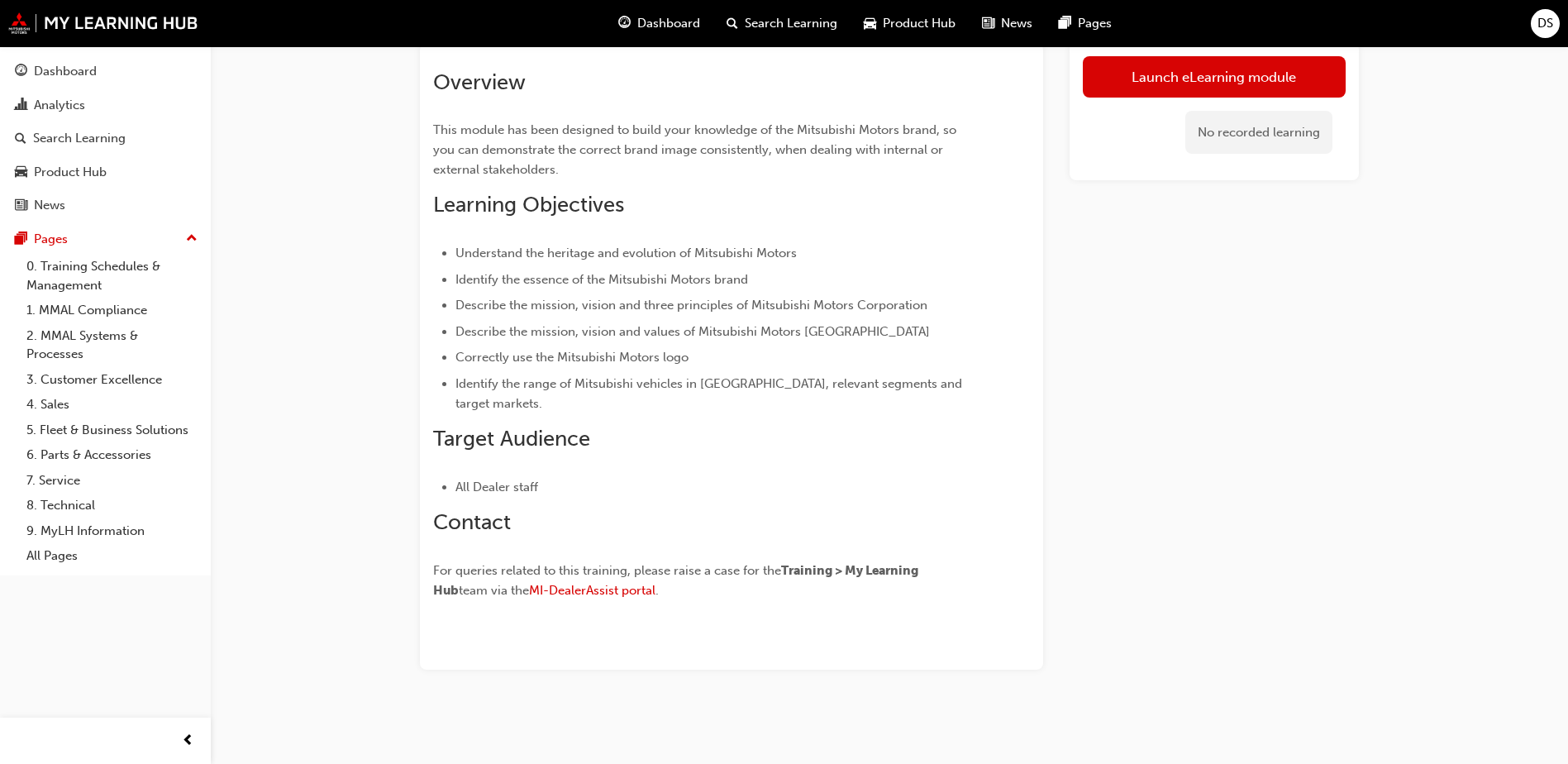
scroll to position [60, 0]
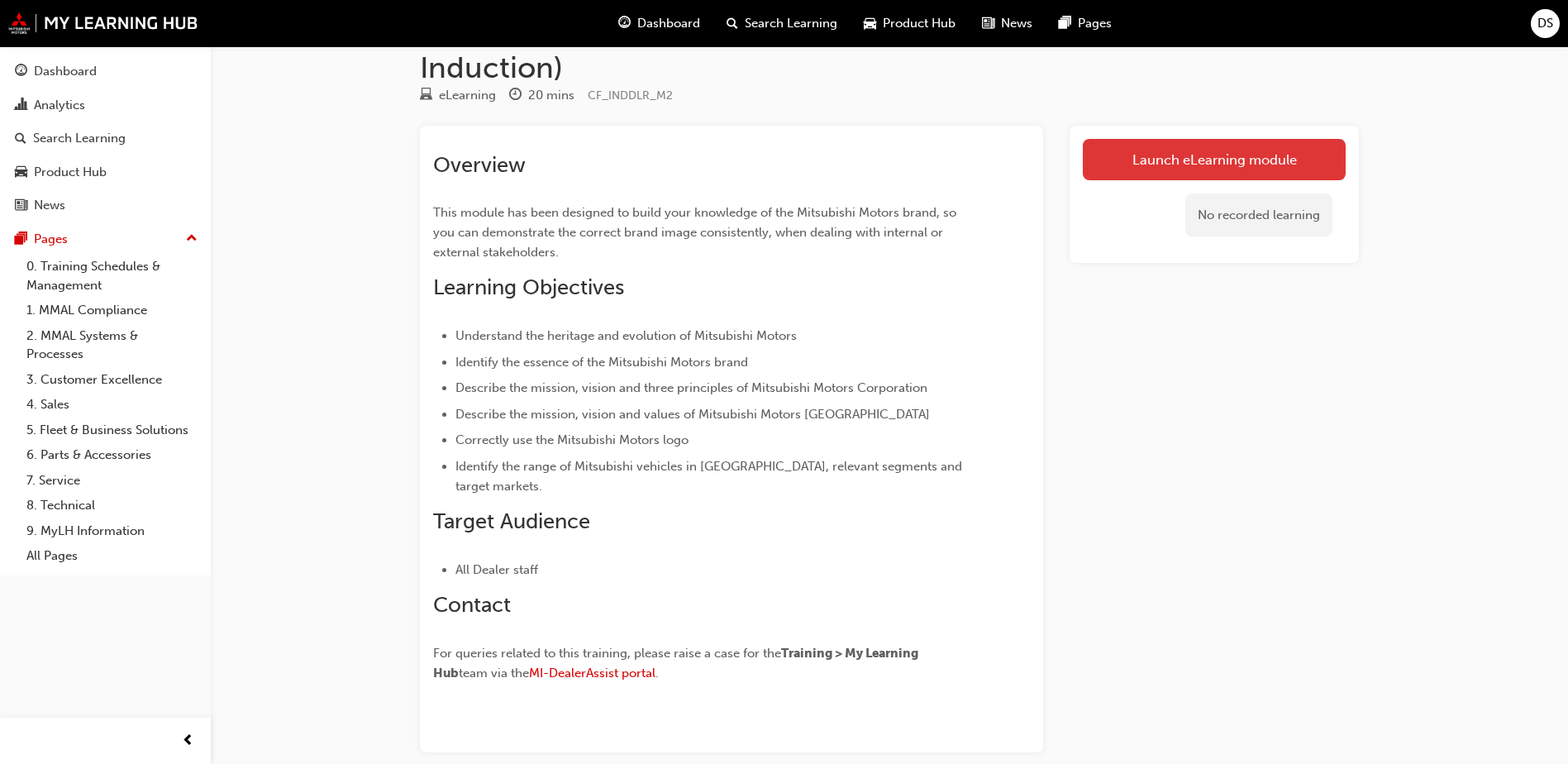
click at [1184, 158] on link "Launch eLearning module" at bounding box center [1214, 160] width 263 height 42
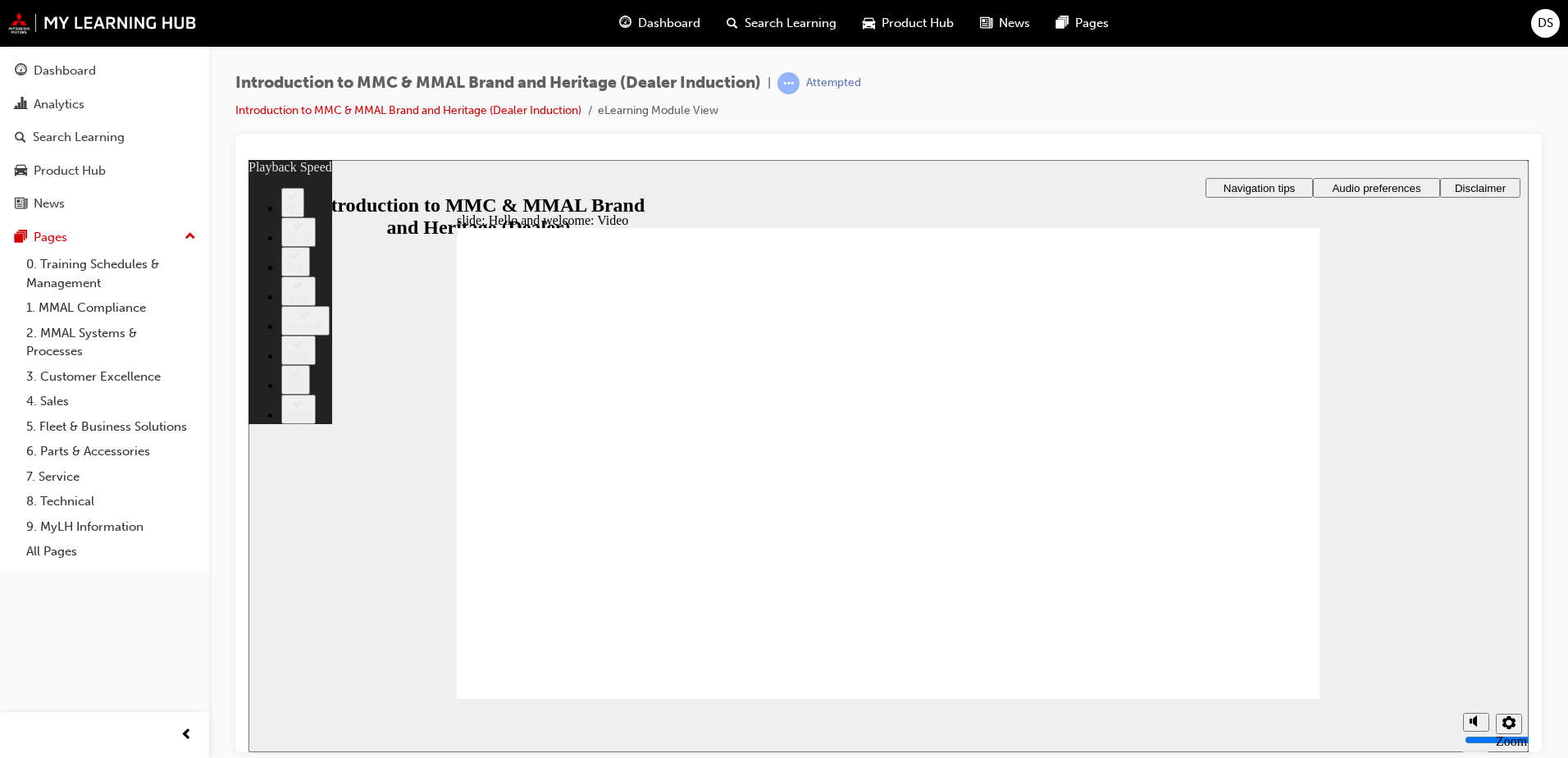
type input "0"
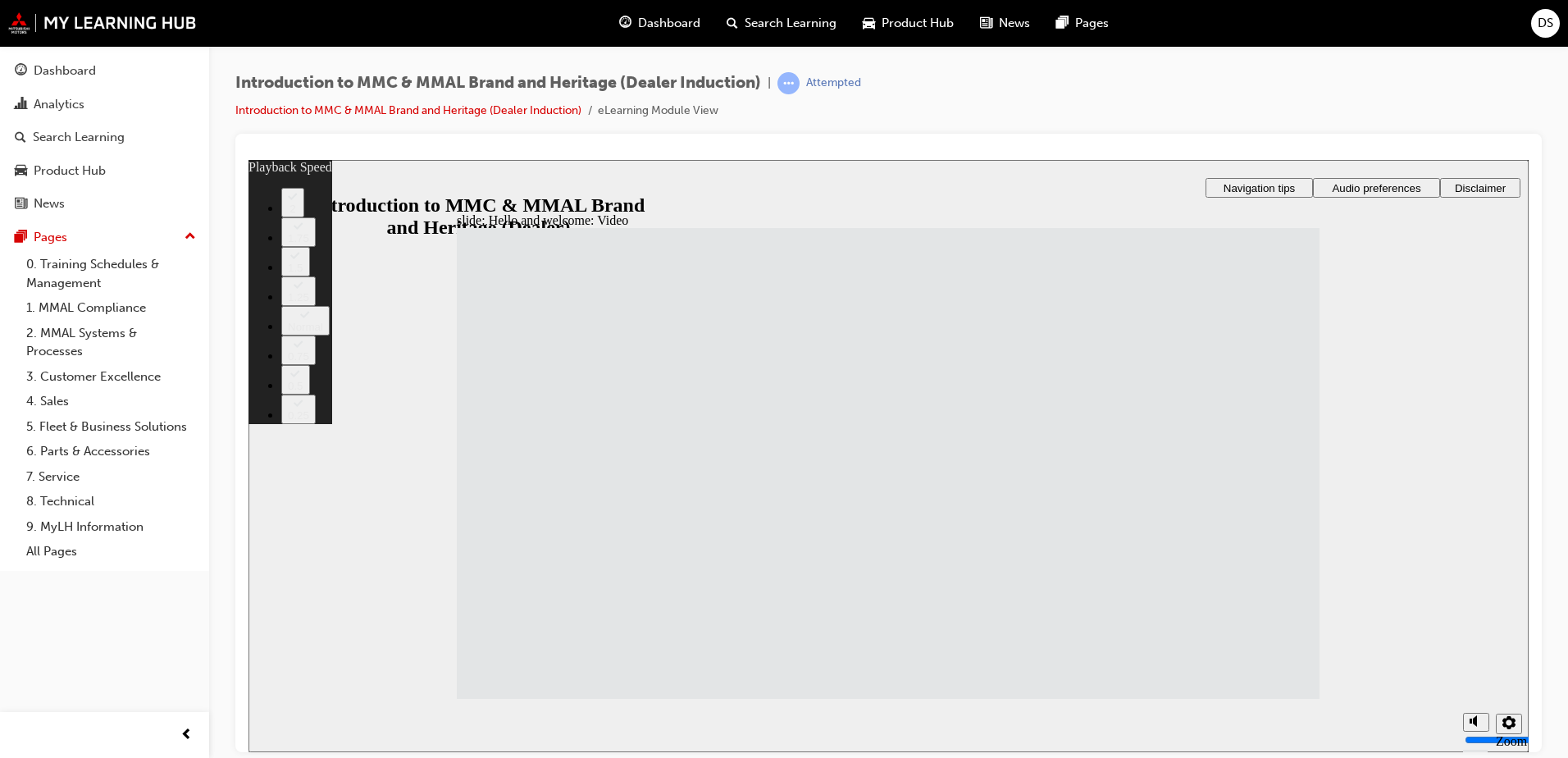
type input "33"
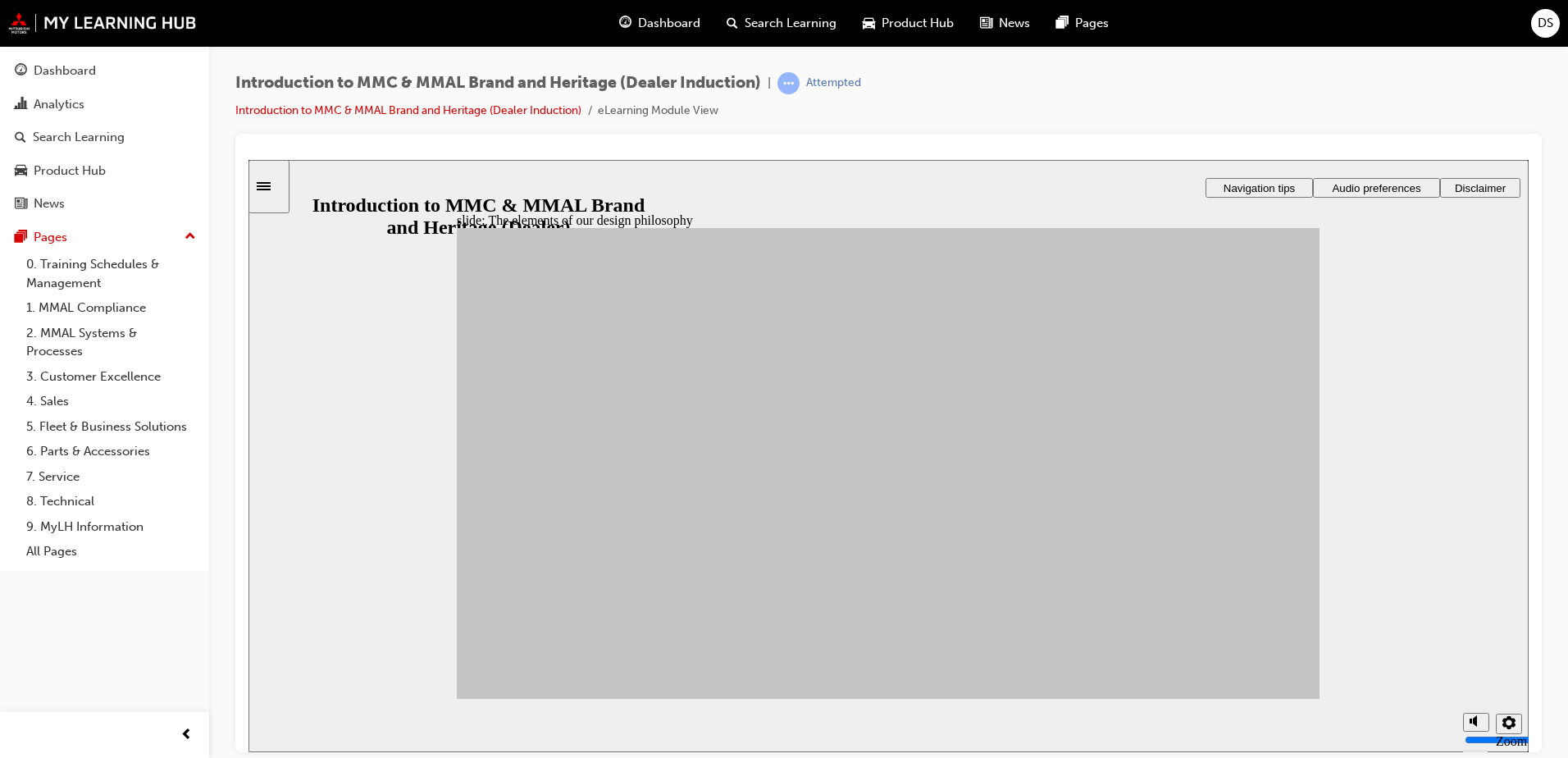
drag, startPoint x: 800, startPoint y: 595, endPoint x: 1148, endPoint y: 397, distance: 400.4
drag, startPoint x: 644, startPoint y: 494, endPoint x: 995, endPoint y: 391, distance: 365.8
drag, startPoint x: 1138, startPoint y: 407, endPoint x: 1001, endPoint y: 396, distance: 137.4
drag, startPoint x: 1117, startPoint y: 402, endPoint x: 996, endPoint y: 397, distance: 121.1
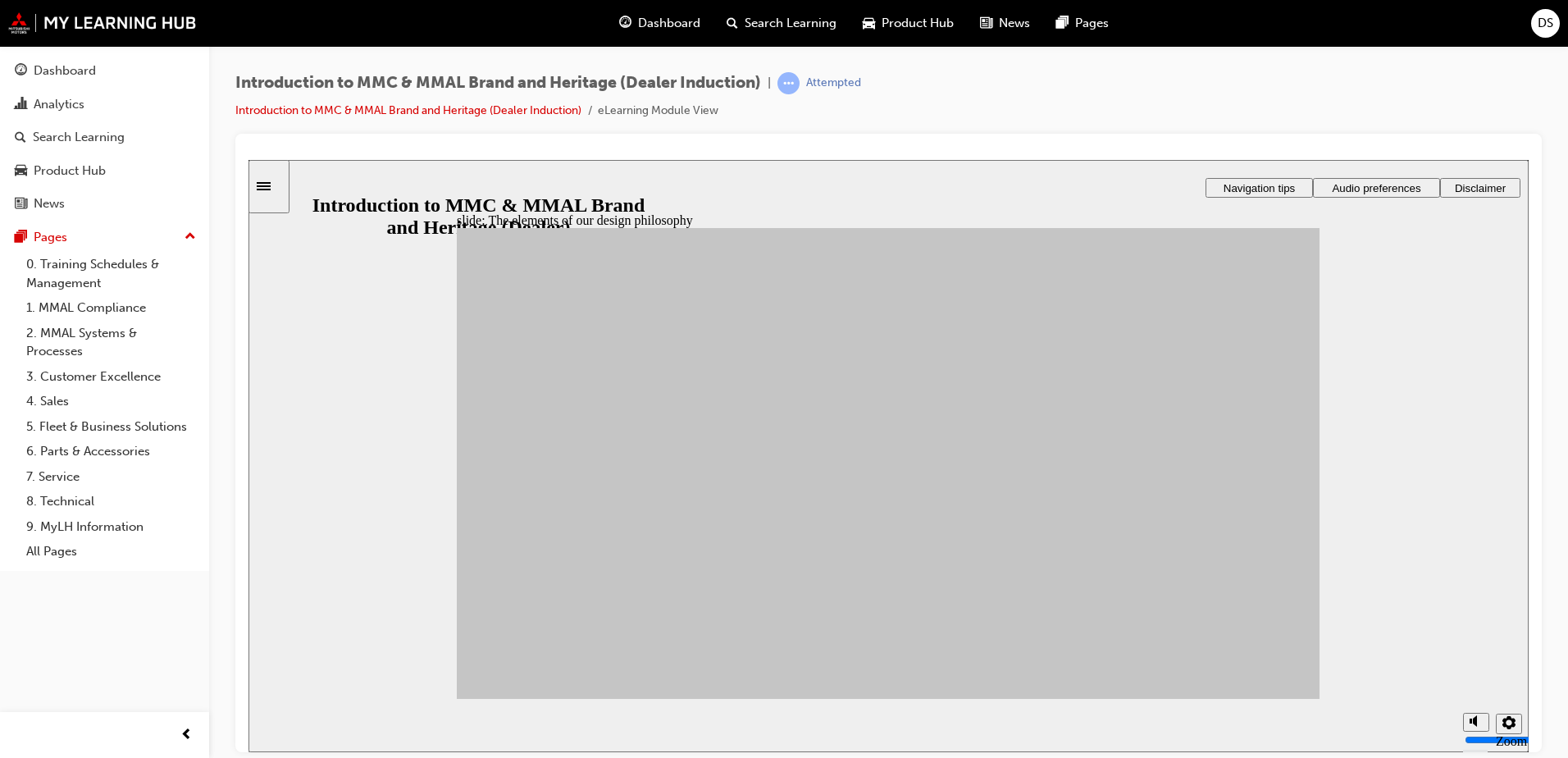
drag, startPoint x: 648, startPoint y: 600, endPoint x: 1125, endPoint y: 562, distance: 478.5
drag, startPoint x: 649, startPoint y: 604, endPoint x: 966, endPoint y: 565, distance: 319.4
drag, startPoint x: 592, startPoint y: 464, endPoint x: 1004, endPoint y: 407, distance: 415.9
drag, startPoint x: 574, startPoint y: 456, endPoint x: 1105, endPoint y: 600, distance: 550.2
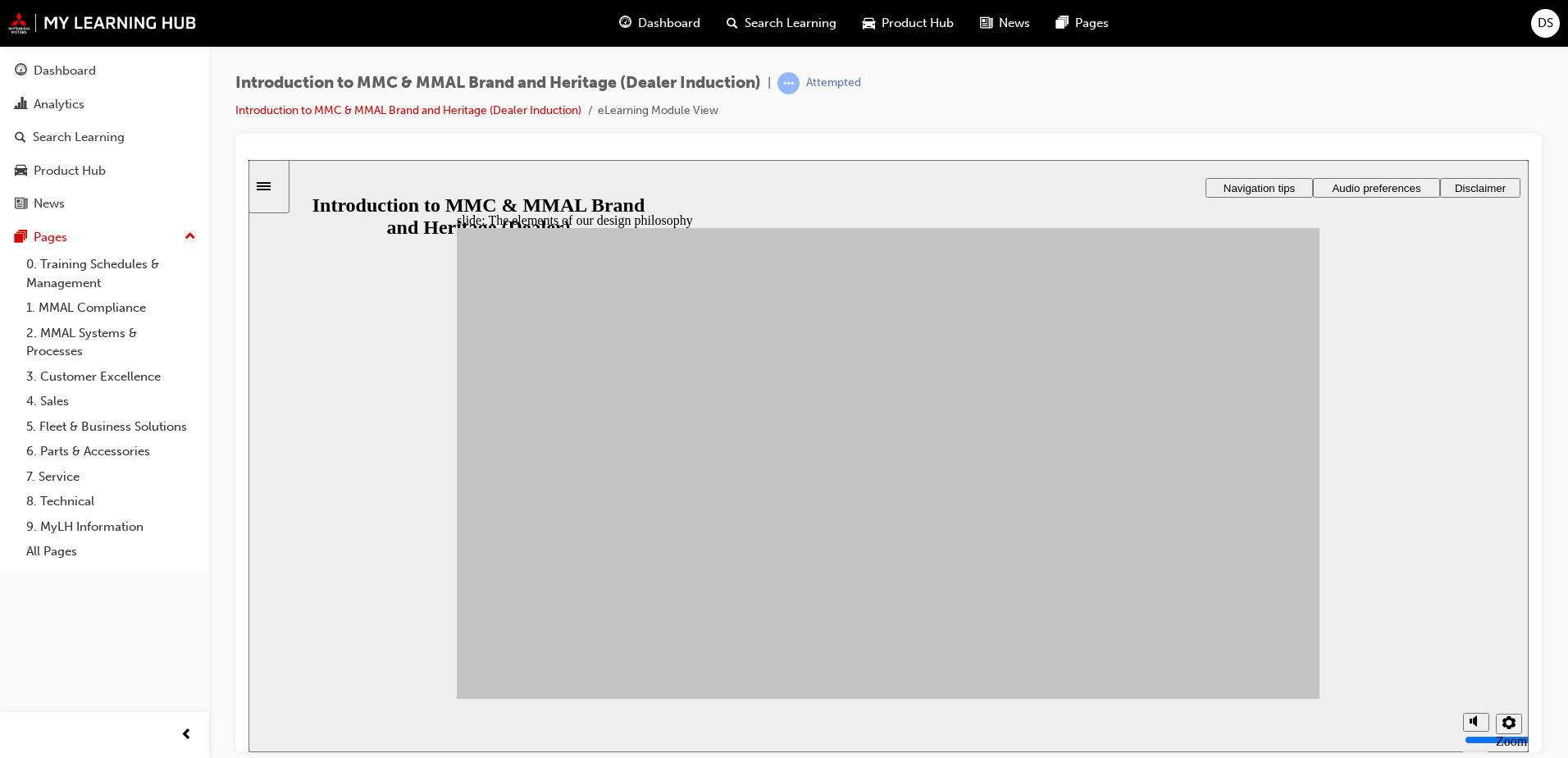
drag, startPoint x: 539, startPoint y: 582, endPoint x: 944, endPoint y: 625, distance: 407.3
drag, startPoint x: 764, startPoint y: 580, endPoint x: 1106, endPoint y: 552, distance: 343.1
drag, startPoint x: 657, startPoint y: 538, endPoint x: 967, endPoint y: 527, distance: 310.2
drag, startPoint x: 672, startPoint y: 544, endPoint x: 1122, endPoint y: 479, distance: 454.7
drag, startPoint x: 565, startPoint y: 528, endPoint x: 981, endPoint y: 623, distance: 426.7
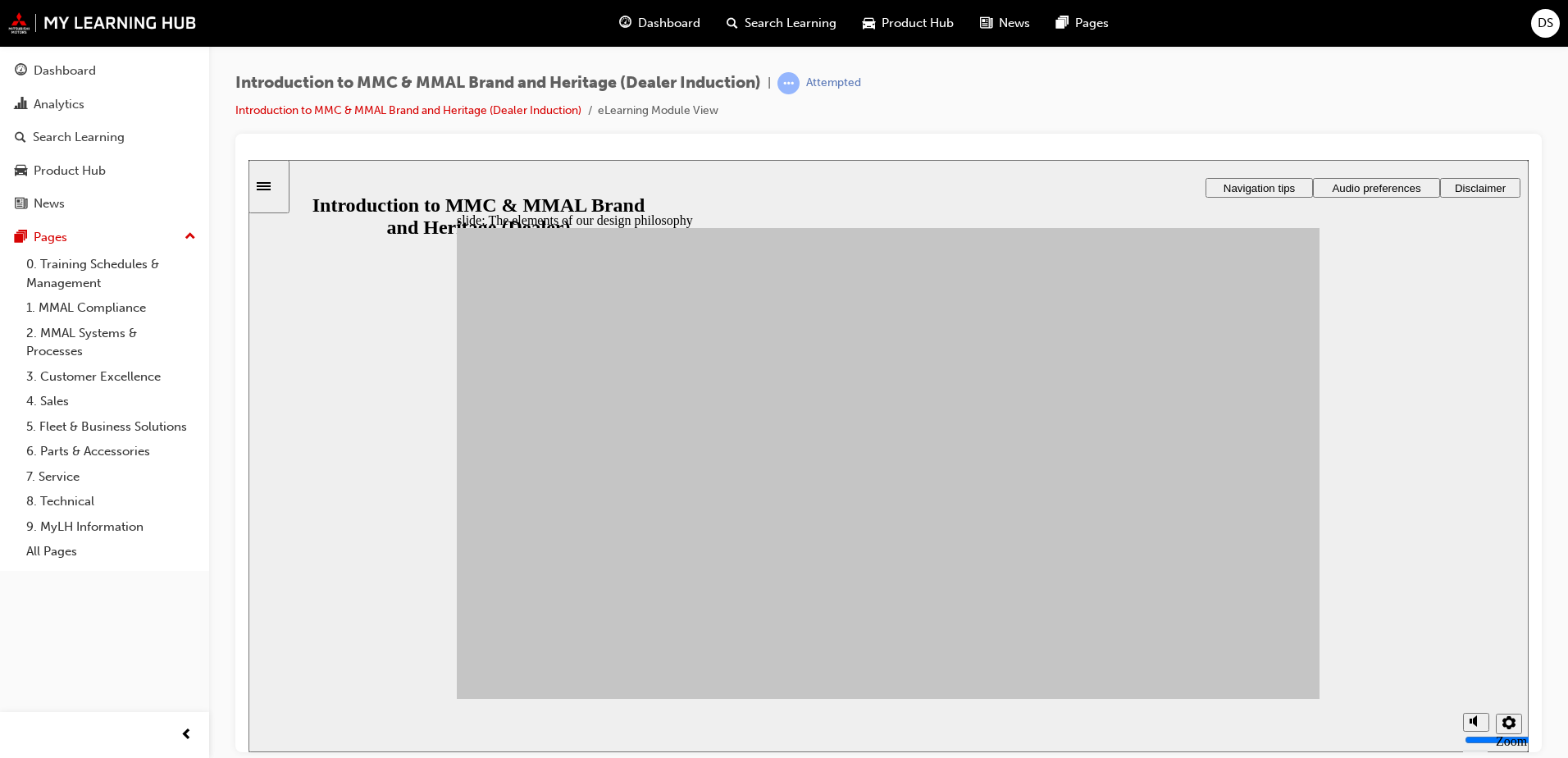
drag, startPoint x: 803, startPoint y: 515, endPoint x: 981, endPoint y: 537, distance: 179.4
drag, startPoint x: 673, startPoint y: 449, endPoint x: 988, endPoint y: 400, distance: 318.8
drag, startPoint x: 760, startPoint y: 466, endPoint x: 1105, endPoint y: 488, distance: 345.7
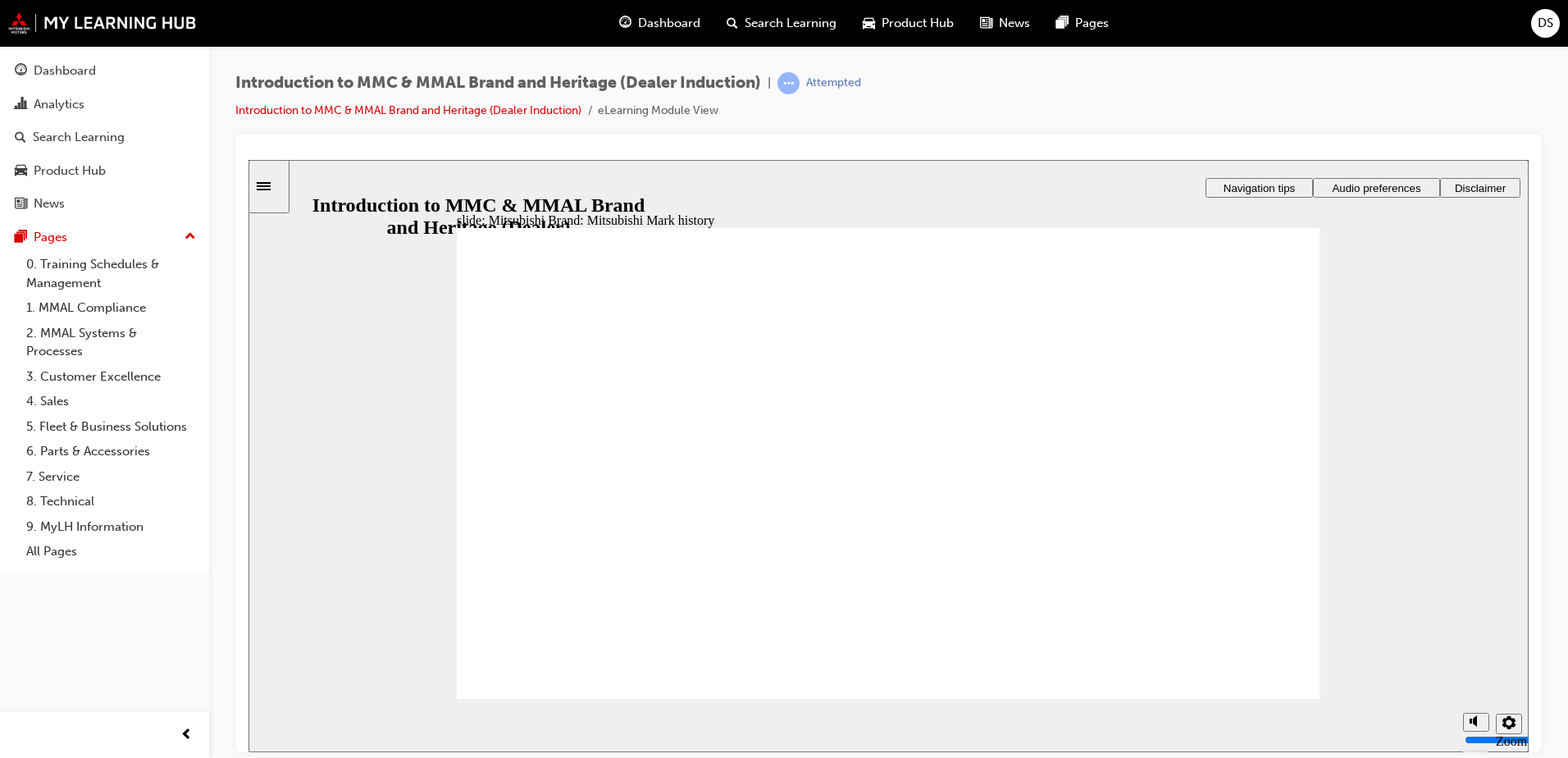
drag, startPoint x: 1271, startPoint y: 693, endPoint x: 1289, endPoint y: 563, distance: 131.2
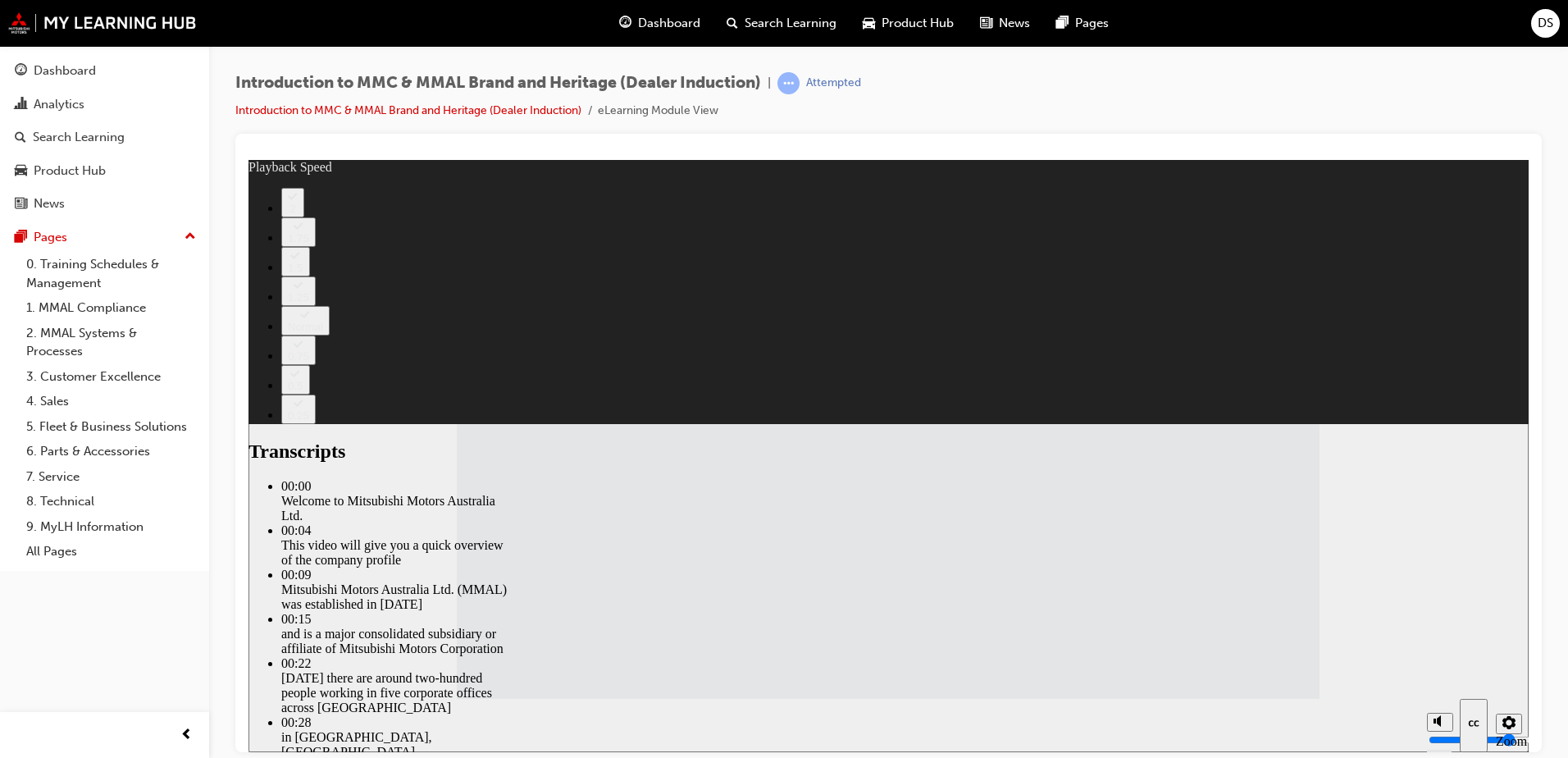
type input "112"
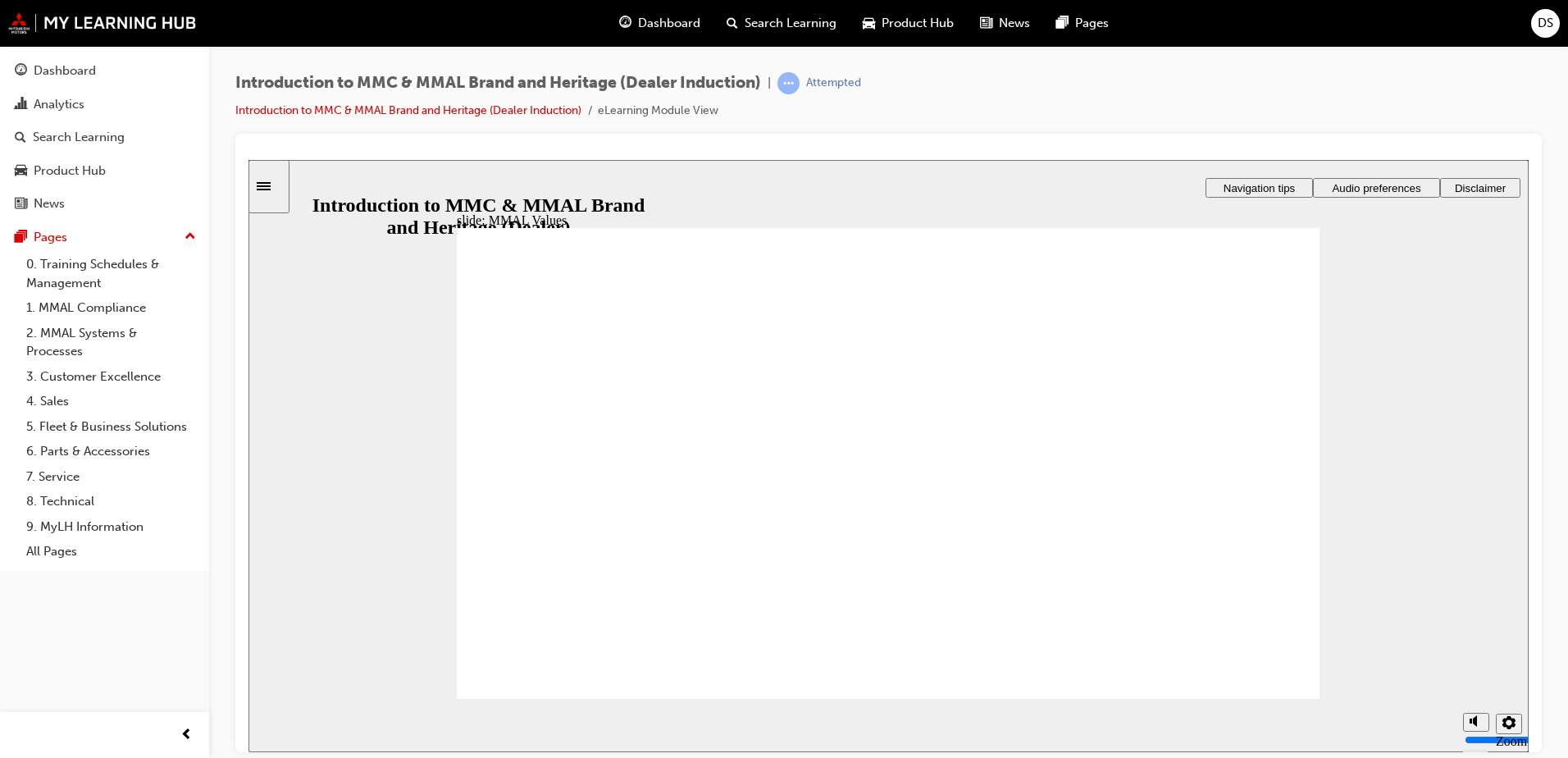
drag, startPoint x: 1107, startPoint y: 448, endPoint x: 573, endPoint y: 494, distance: 536.0
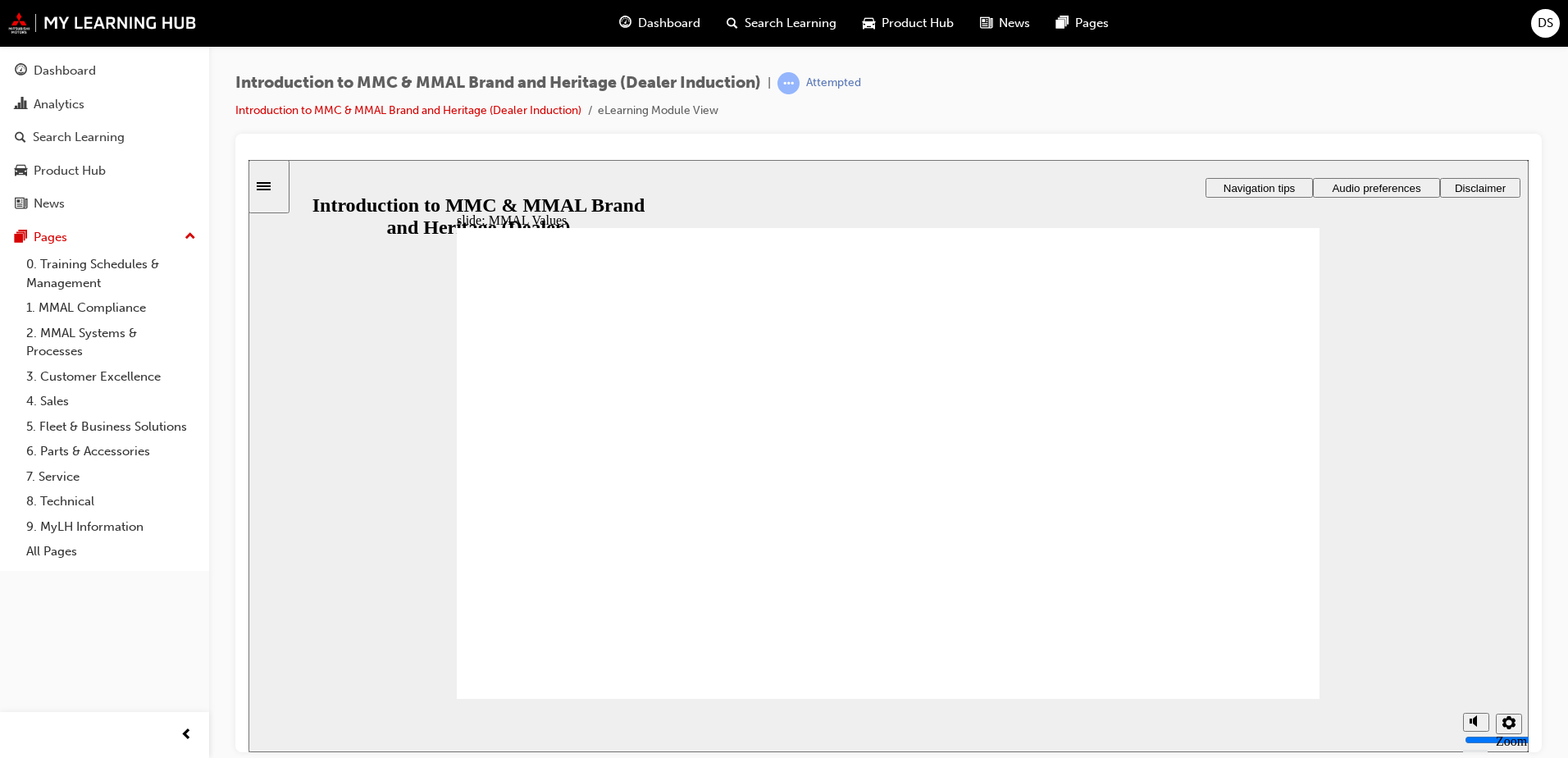
drag, startPoint x: 1099, startPoint y: 445, endPoint x: 690, endPoint y: 502, distance: 413.0
drag, startPoint x: 541, startPoint y: 442, endPoint x: 544, endPoint y: 497, distance: 55.1
drag, startPoint x: 1096, startPoint y: 448, endPoint x: 1224, endPoint y: 502, distance: 138.9
drag, startPoint x: 1236, startPoint y: 436, endPoint x: 982, endPoint y: 493, distance: 260.3
drag, startPoint x: 851, startPoint y: 454, endPoint x: 1127, endPoint y: 504, distance: 280.5
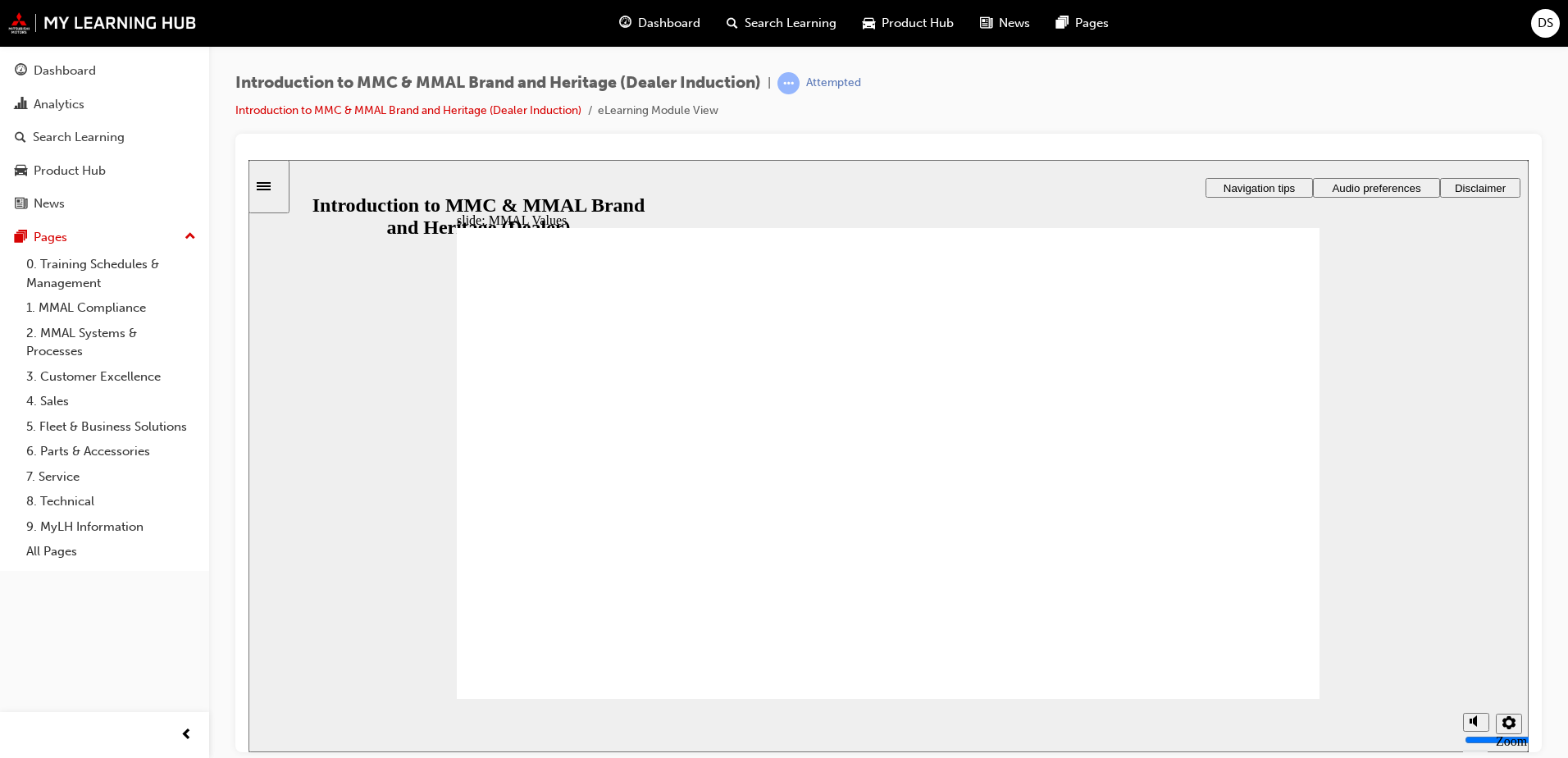
drag, startPoint x: 985, startPoint y: 435, endPoint x: 870, endPoint y: 491, distance: 127.9
drag, startPoint x: 568, startPoint y: 442, endPoint x: 808, endPoint y: 493, distance: 245.4
drag, startPoint x: 955, startPoint y: 441, endPoint x: 701, endPoint y: 488, distance: 258.3
drag, startPoint x: 707, startPoint y: 432, endPoint x: 574, endPoint y: 472, distance: 138.9
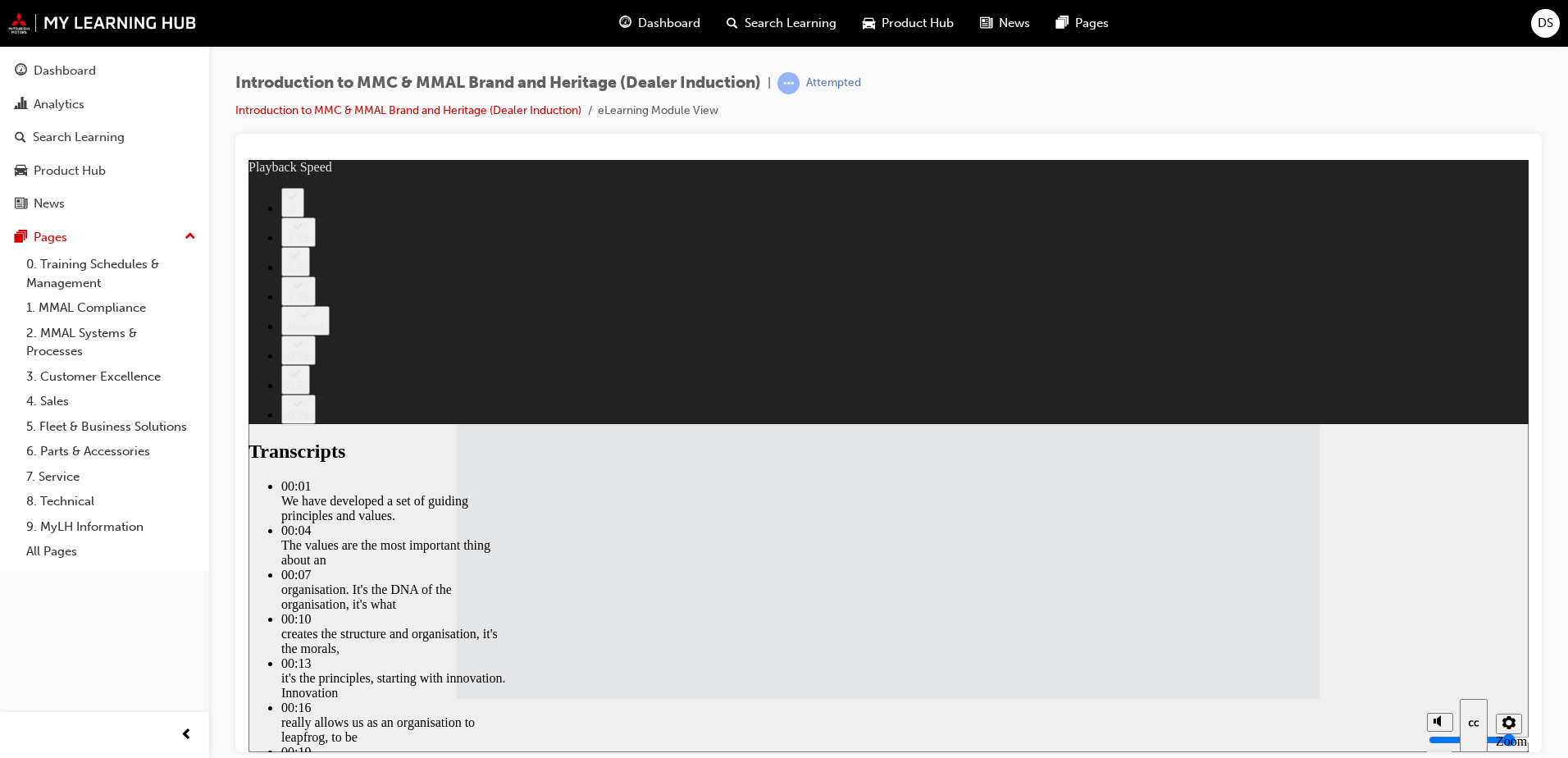
type input "21"
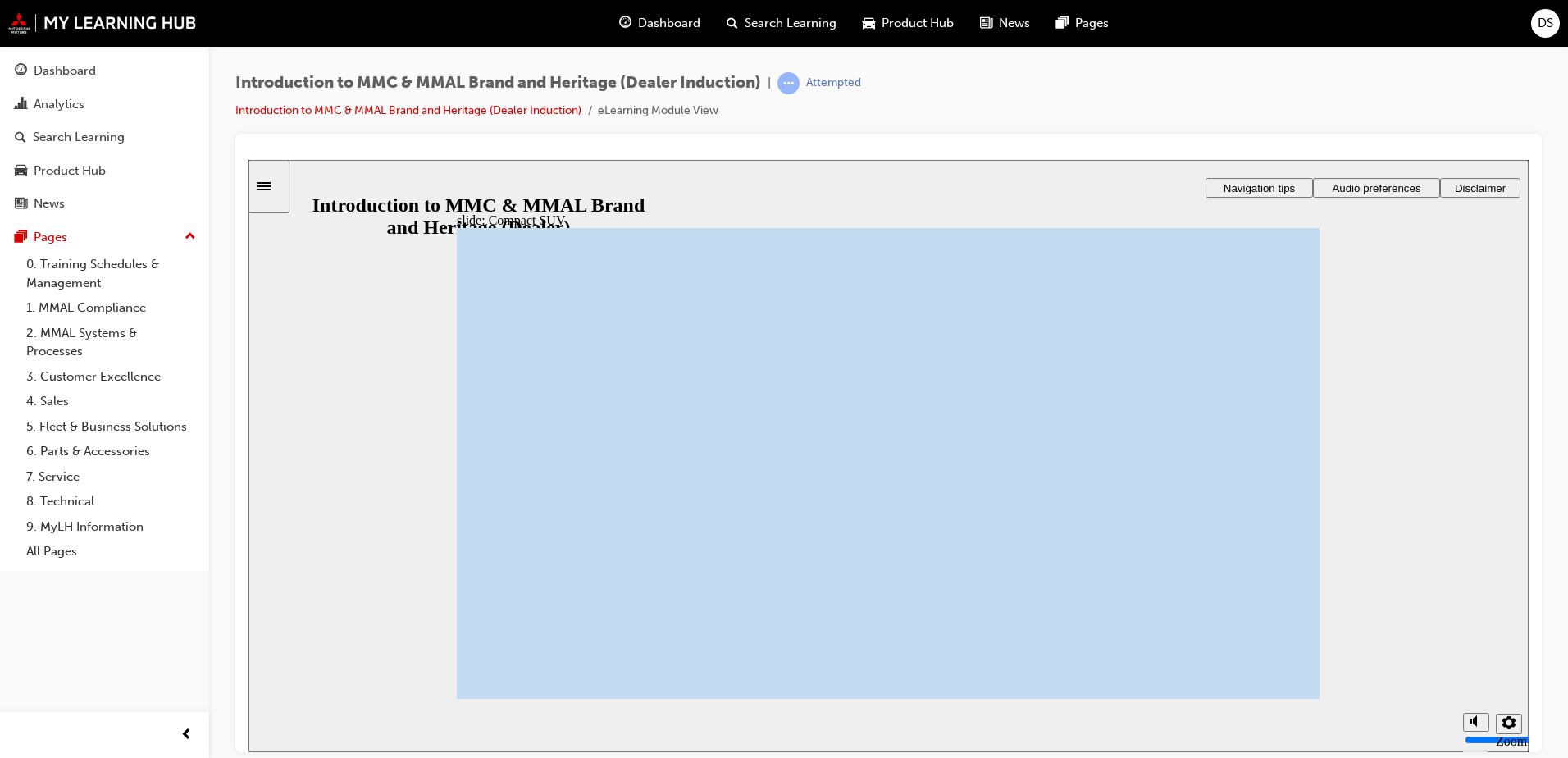
drag, startPoint x: 1060, startPoint y: 625, endPoint x: 1061, endPoint y: 597, distance: 28.0
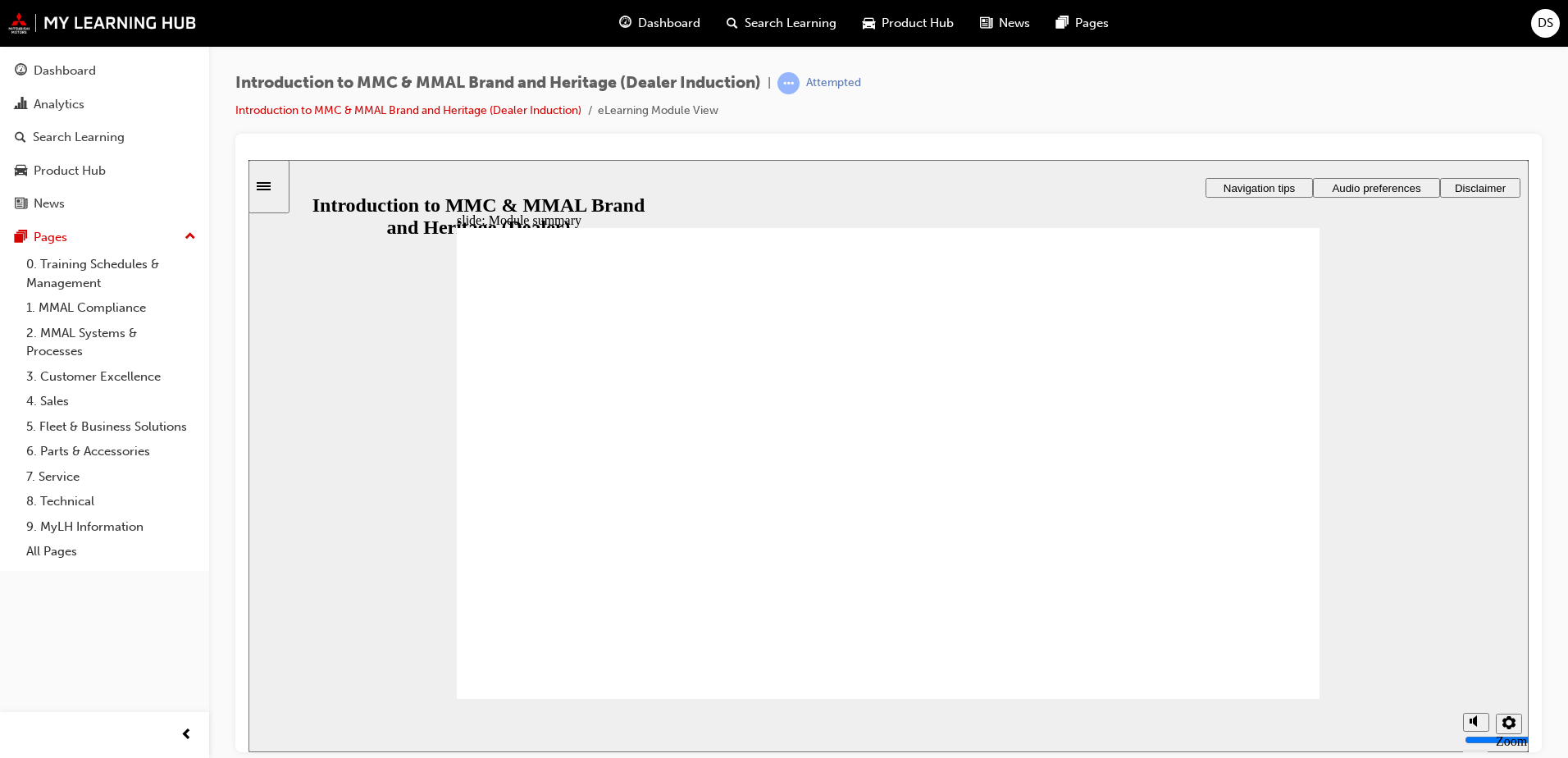
checkbox input "true"
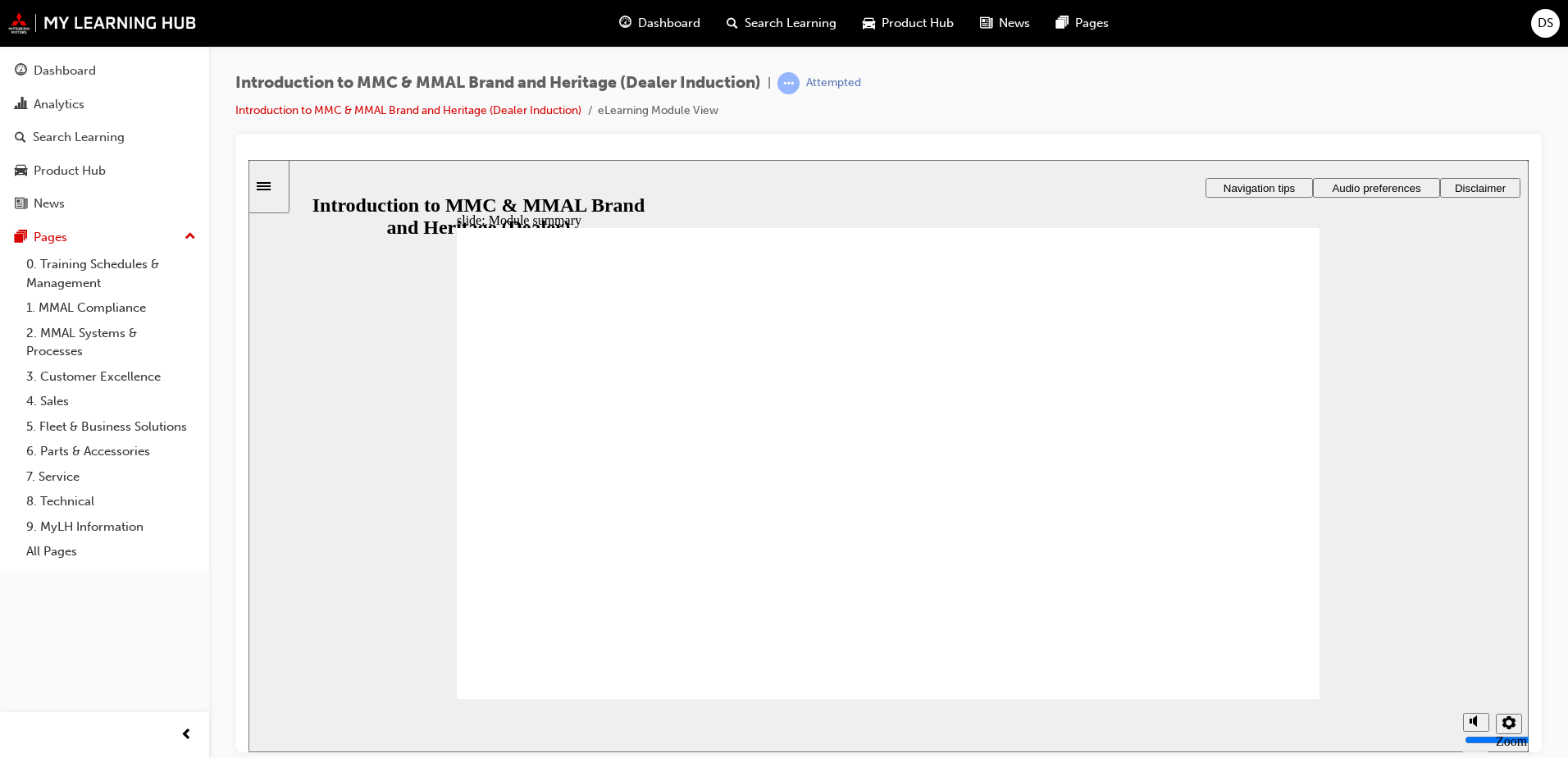
checkbox input "true"
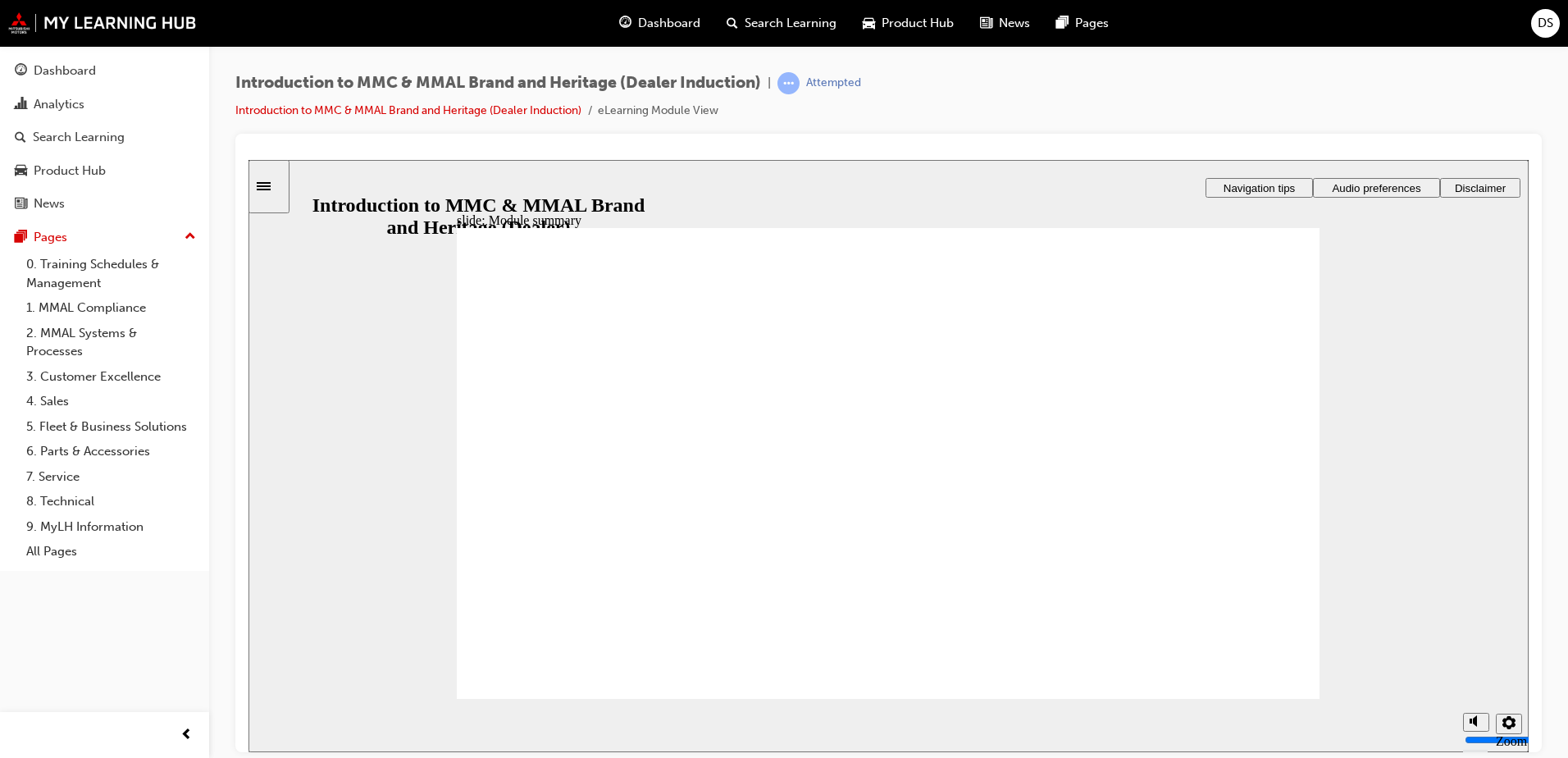
checkbox input "true"
radio input "true"
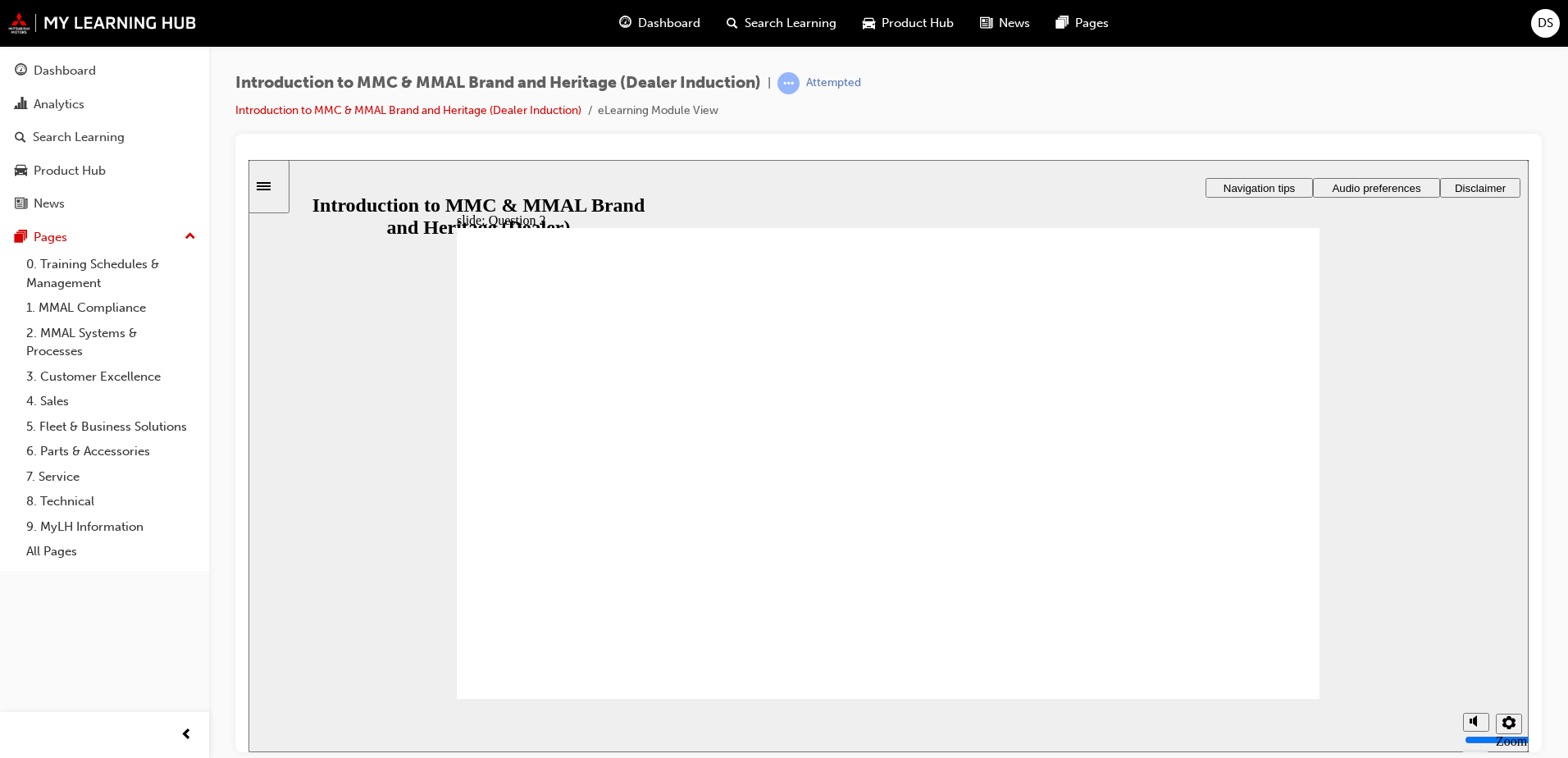
radio input "true"
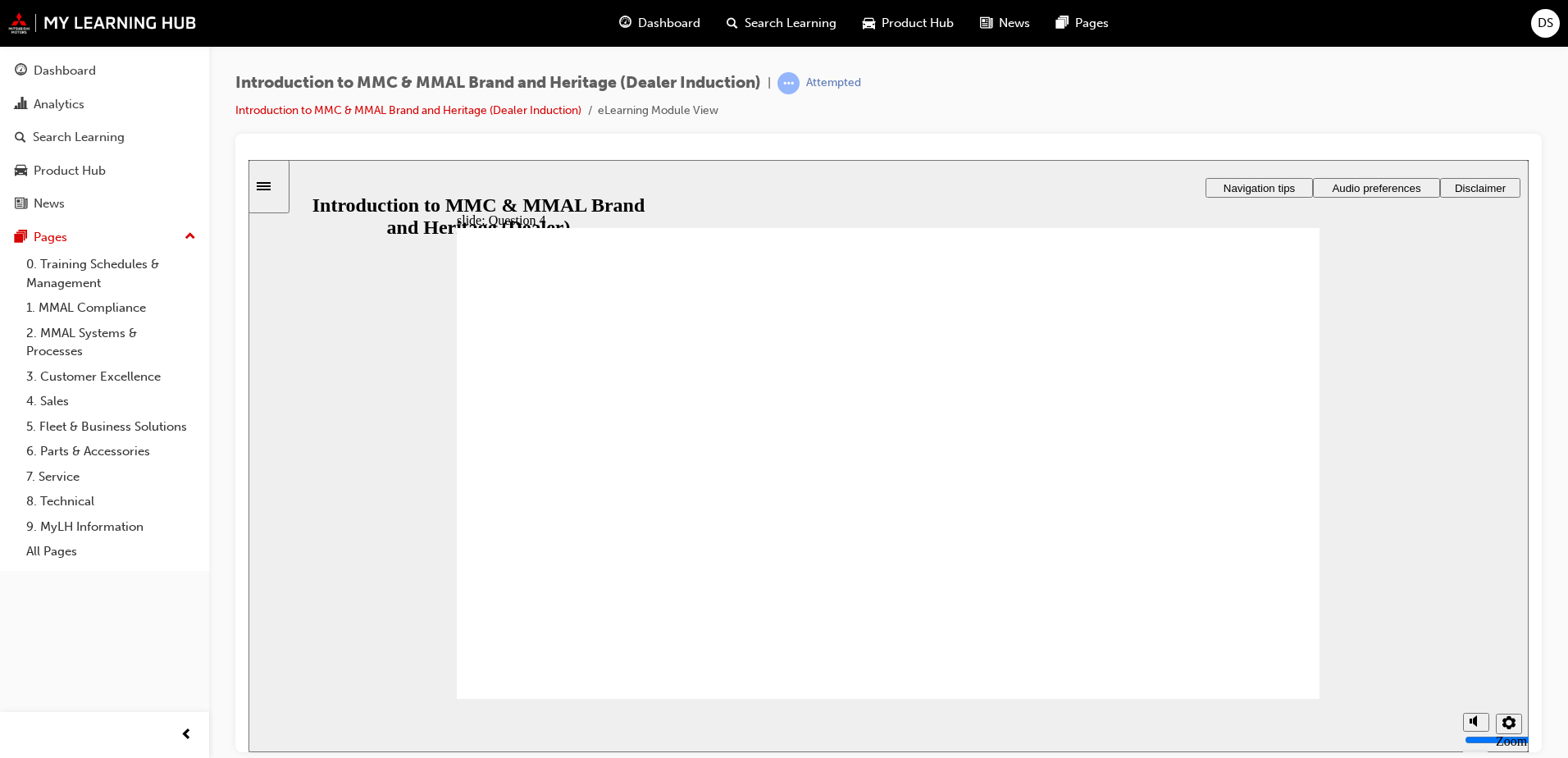
radio input "true"
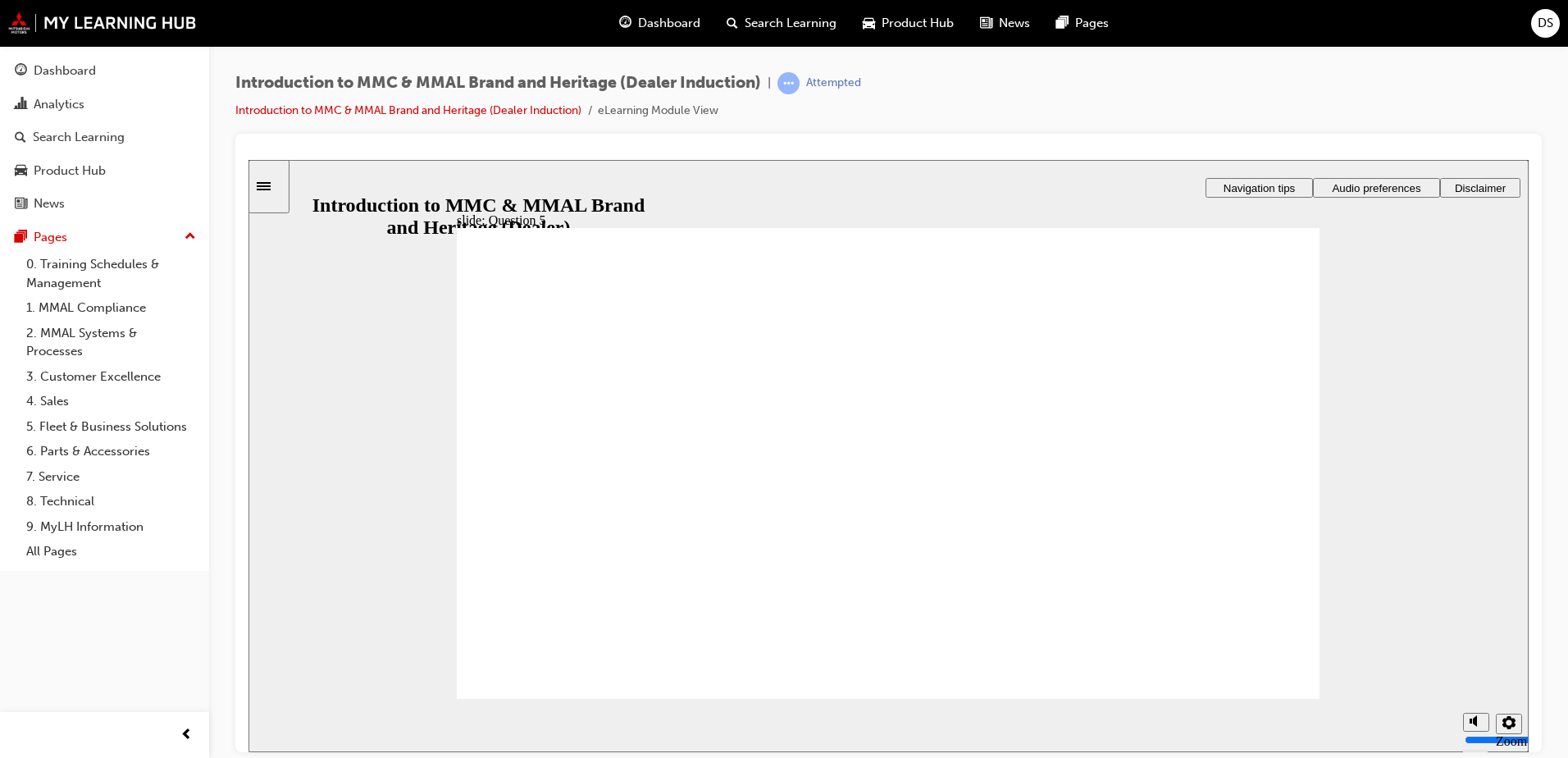
checkbox input "true"
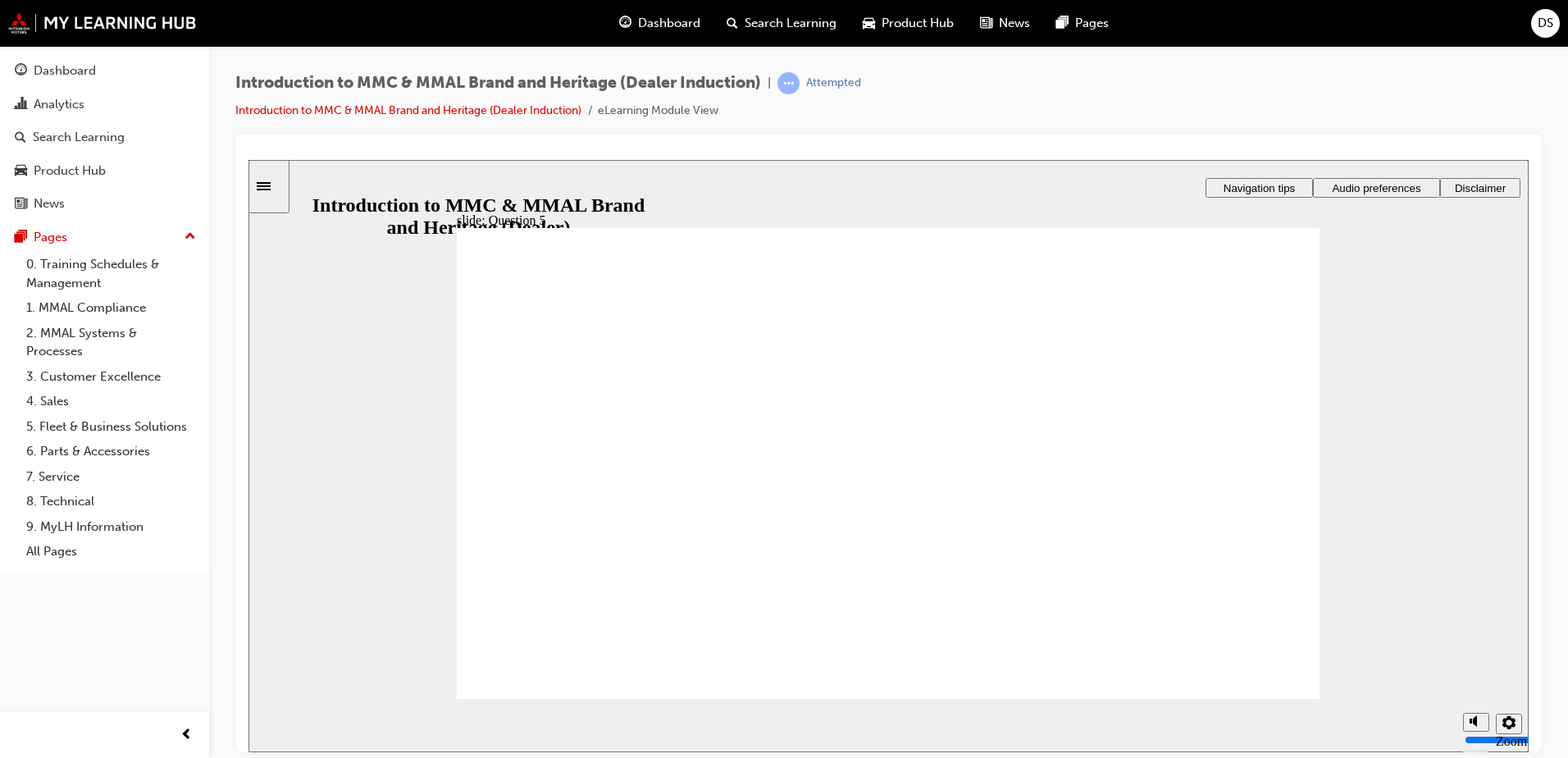
radio input "true"
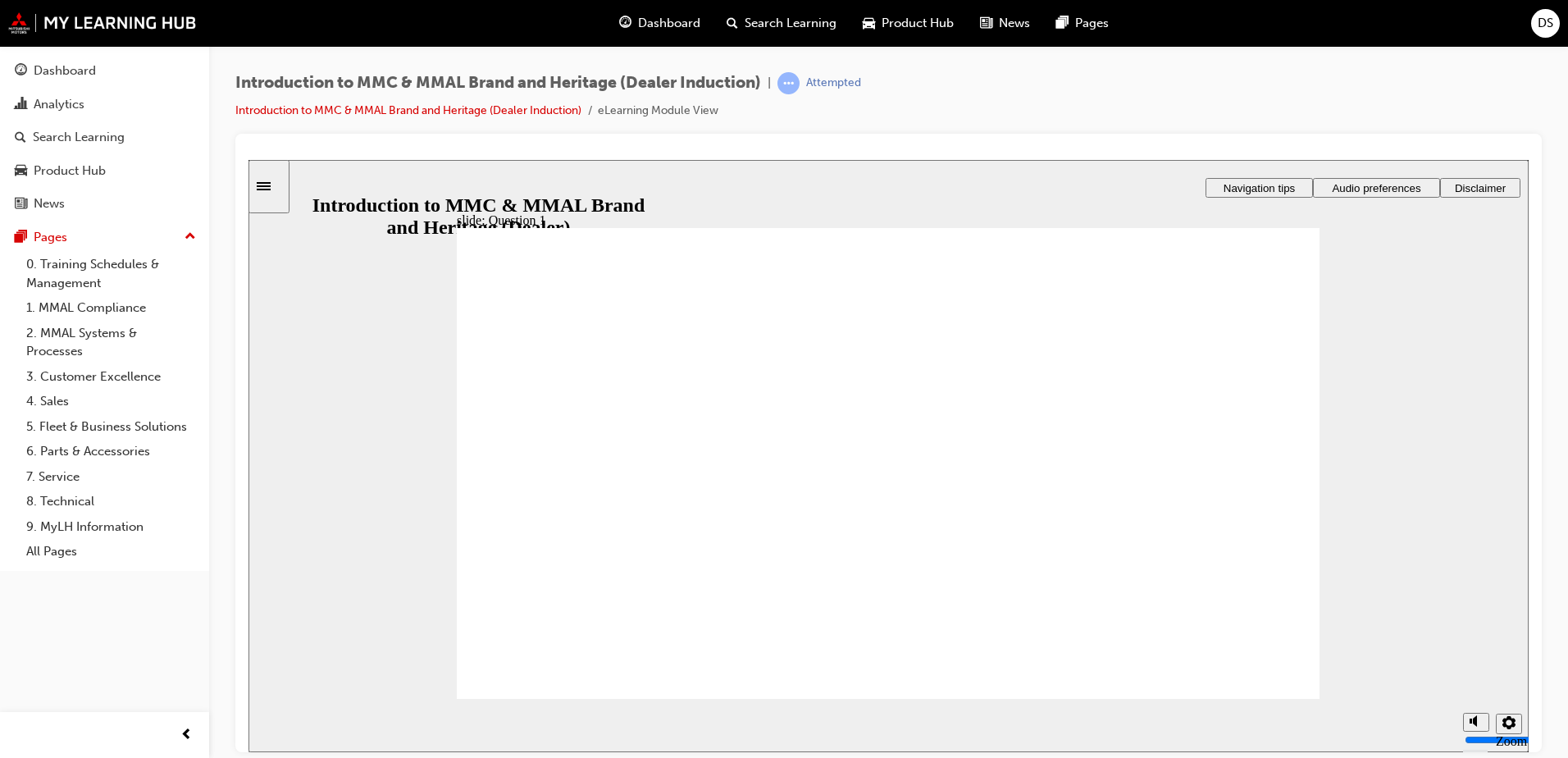
radio input "true"
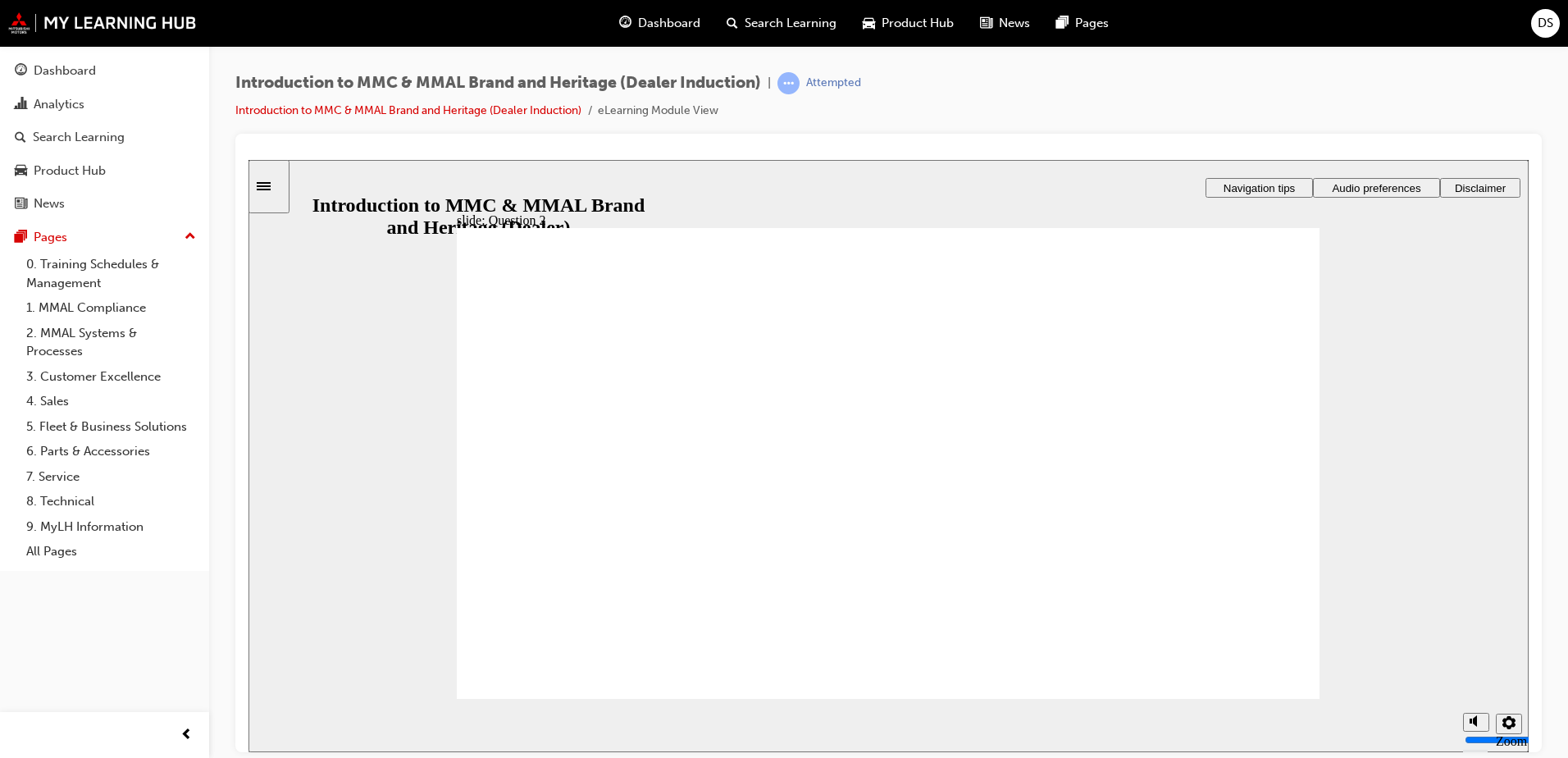
drag, startPoint x: 1178, startPoint y: 674, endPoint x: 1123, endPoint y: 653, distance: 58.9
radio input "true"
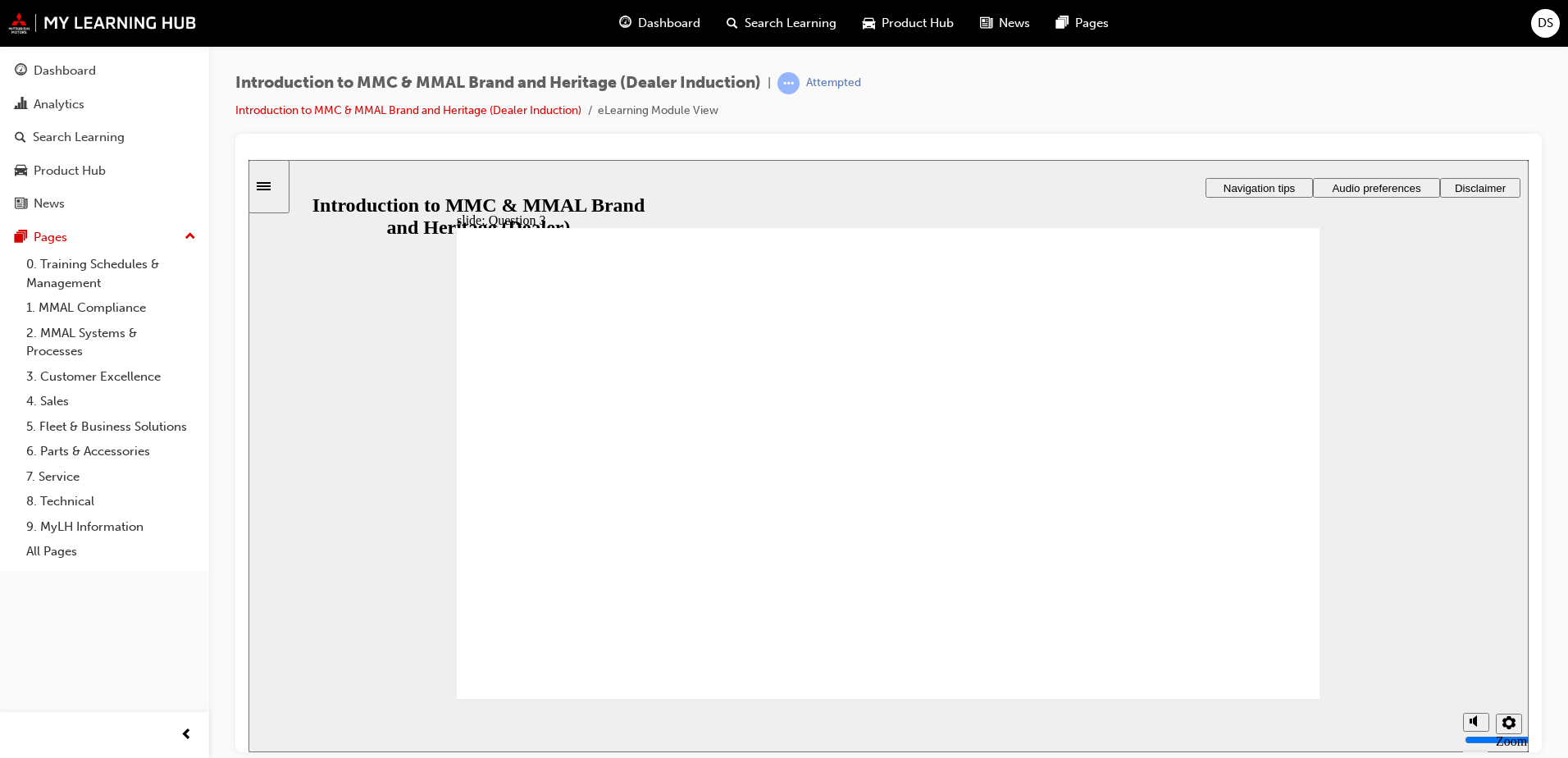
radio input "false"
radio input "true"
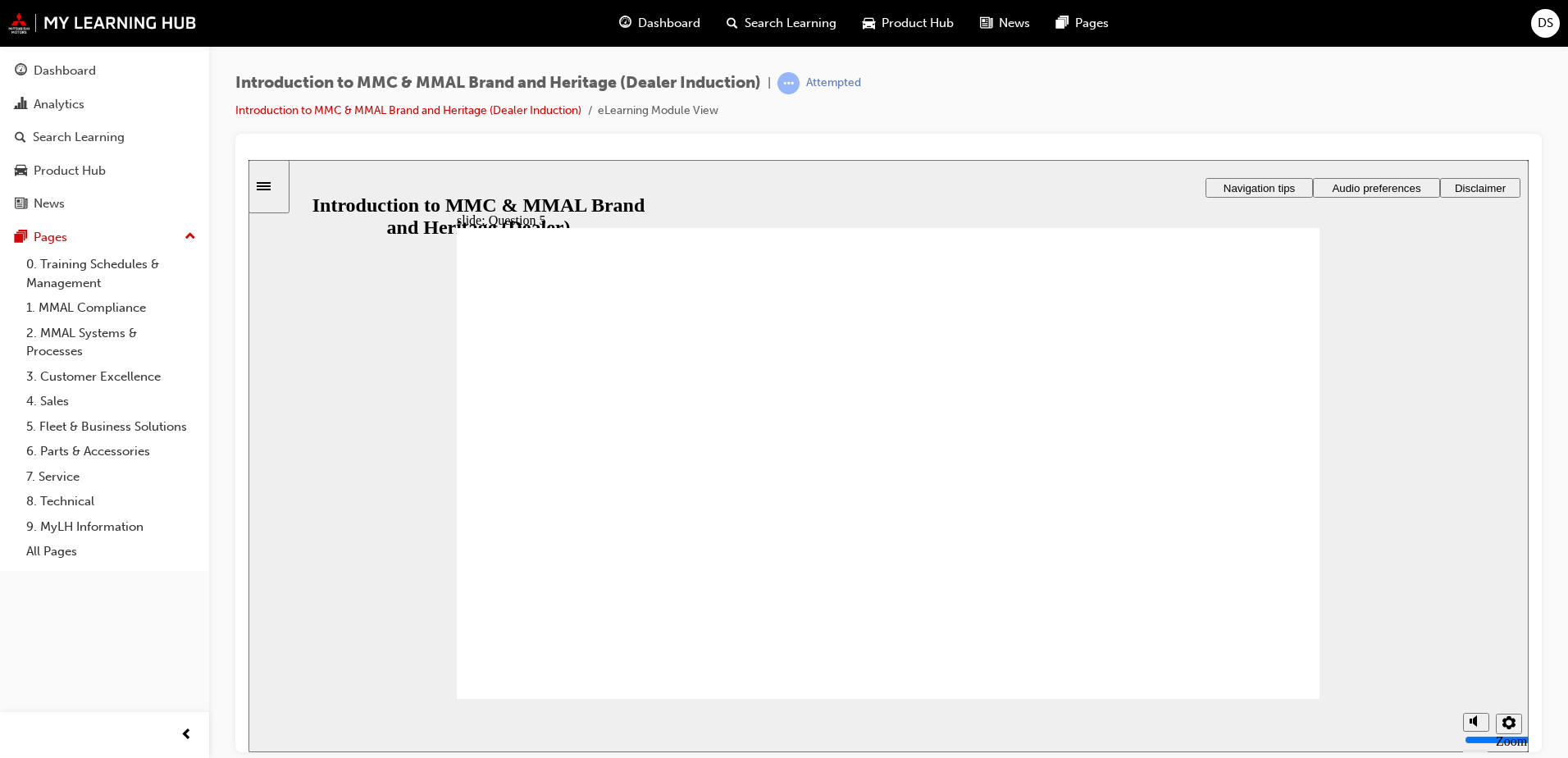
checkbox input "true"
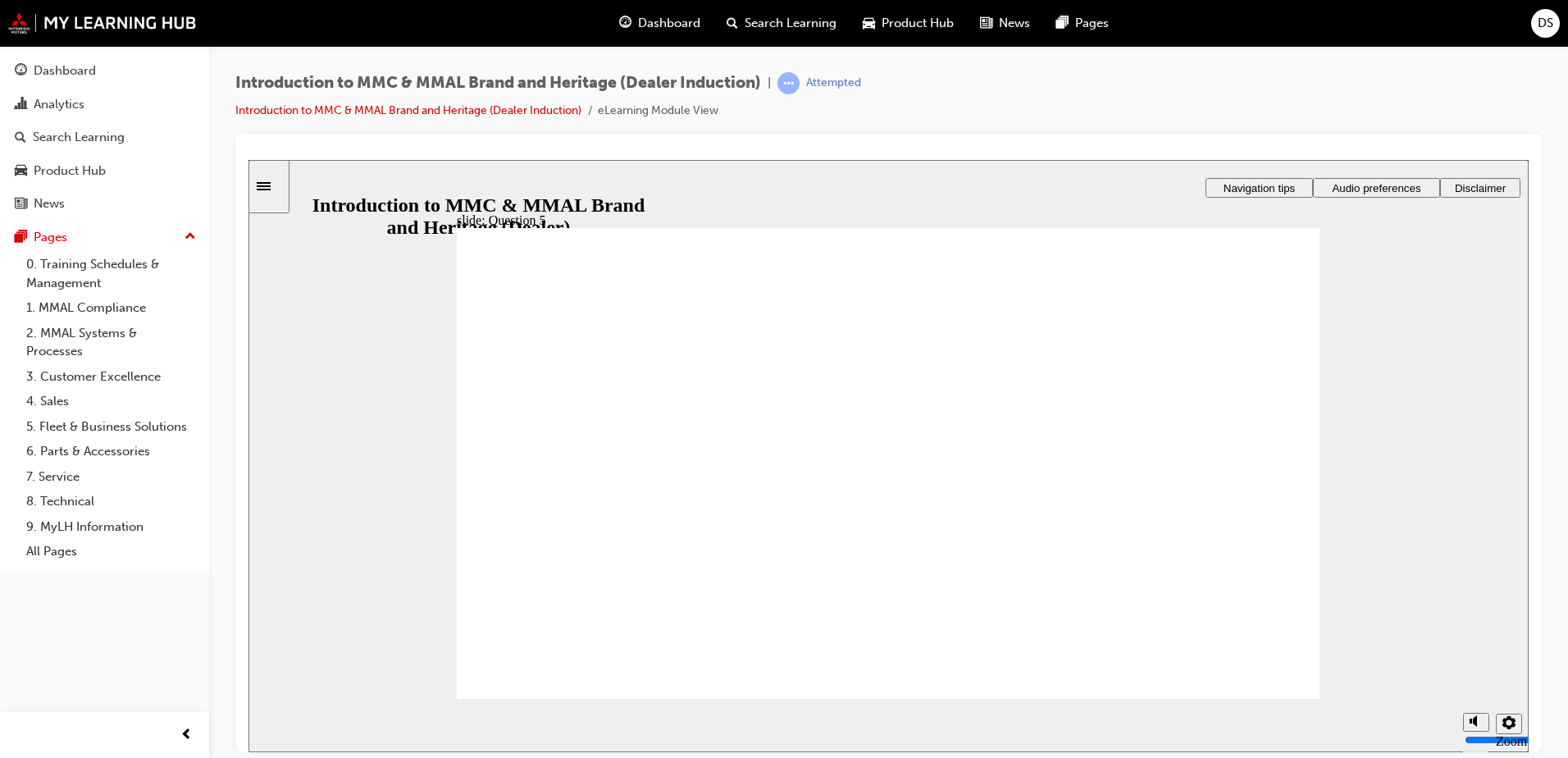
drag, startPoint x: 707, startPoint y: 491, endPoint x: 711, endPoint y: 516, distance: 25.3
checkbox input "true"
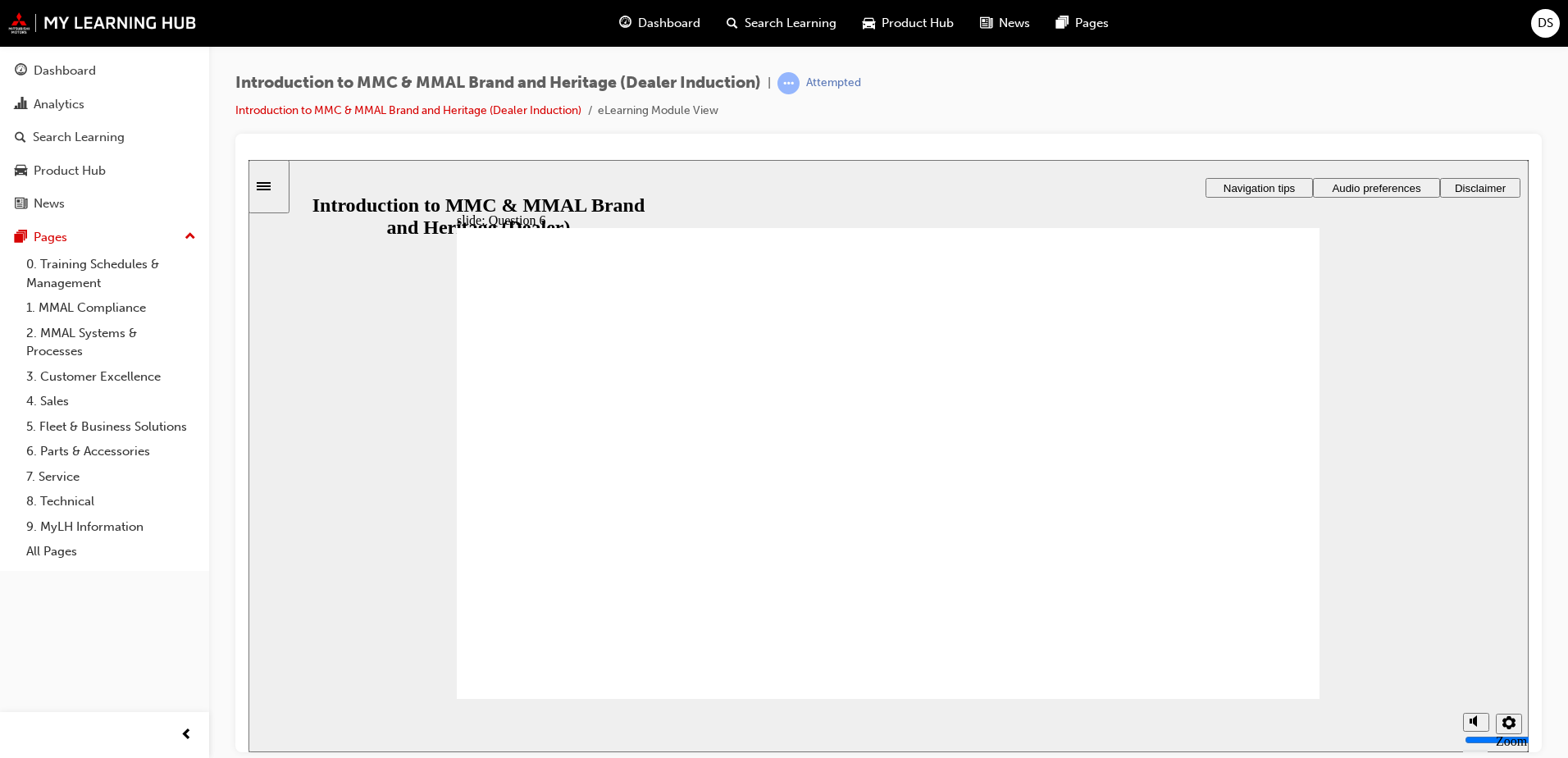
radio input "true"
drag, startPoint x: 1212, startPoint y: 669, endPoint x: 1242, endPoint y: 676, distance: 30.8
click at [77, 263] on link "0. Training Schedules & Management" at bounding box center [111, 272] width 183 height 43
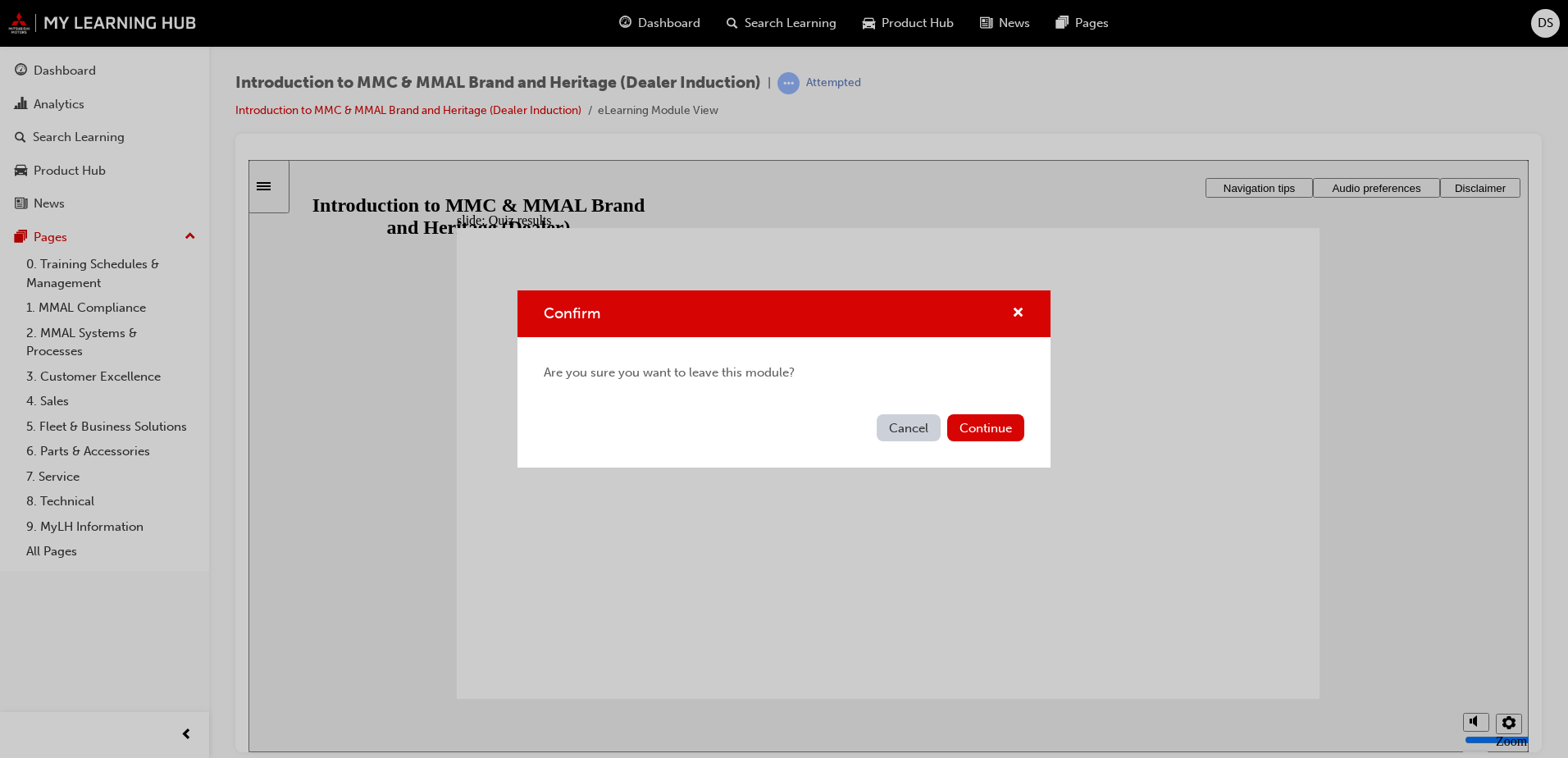
click at [265, 451] on div "Confirm Are you sure you want to leave this module? Cancel Continue" at bounding box center [784, 379] width 1568 height 758
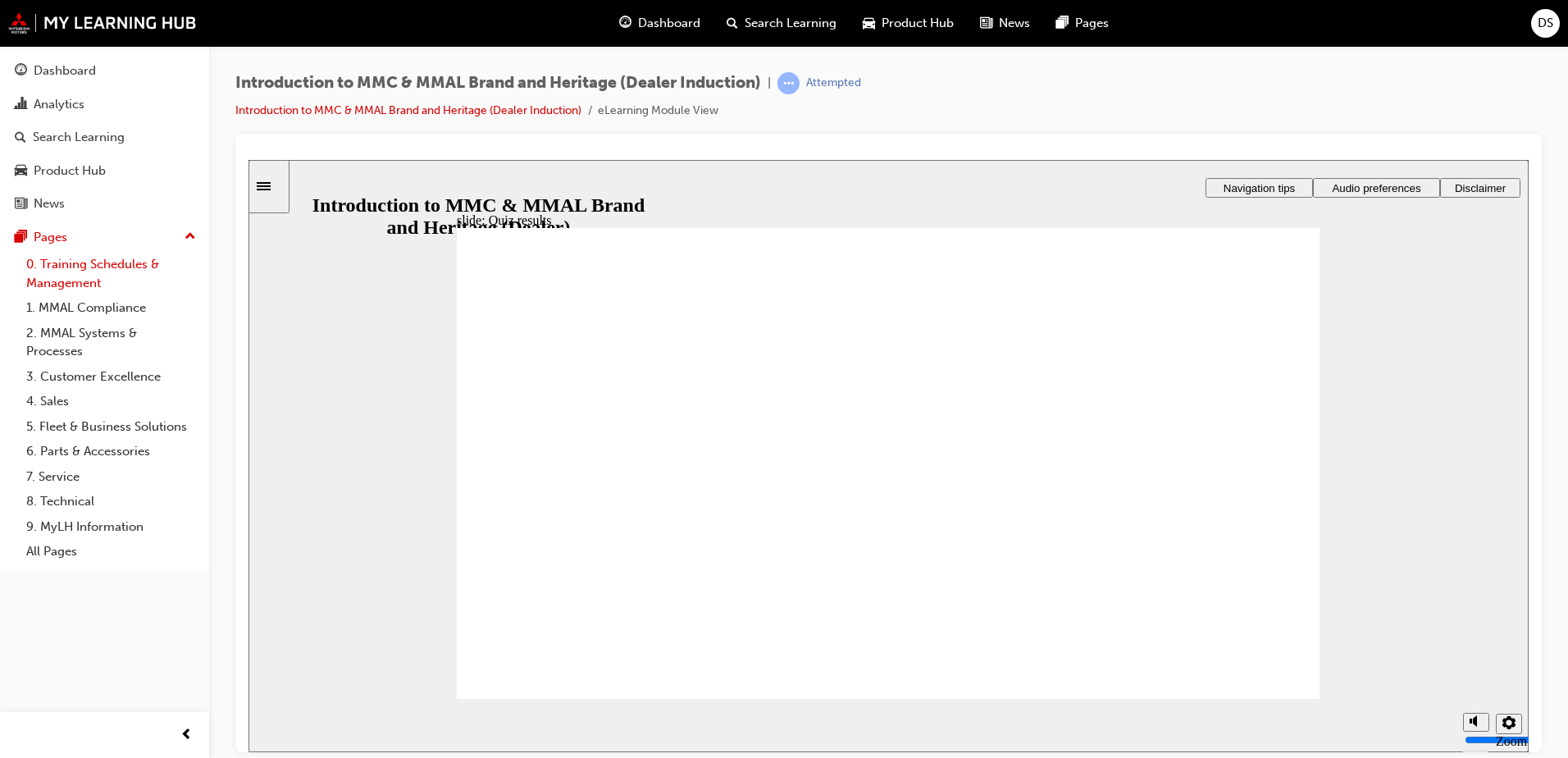
click at [133, 268] on link "0. Training Schedules & Management" at bounding box center [111, 272] width 183 height 43
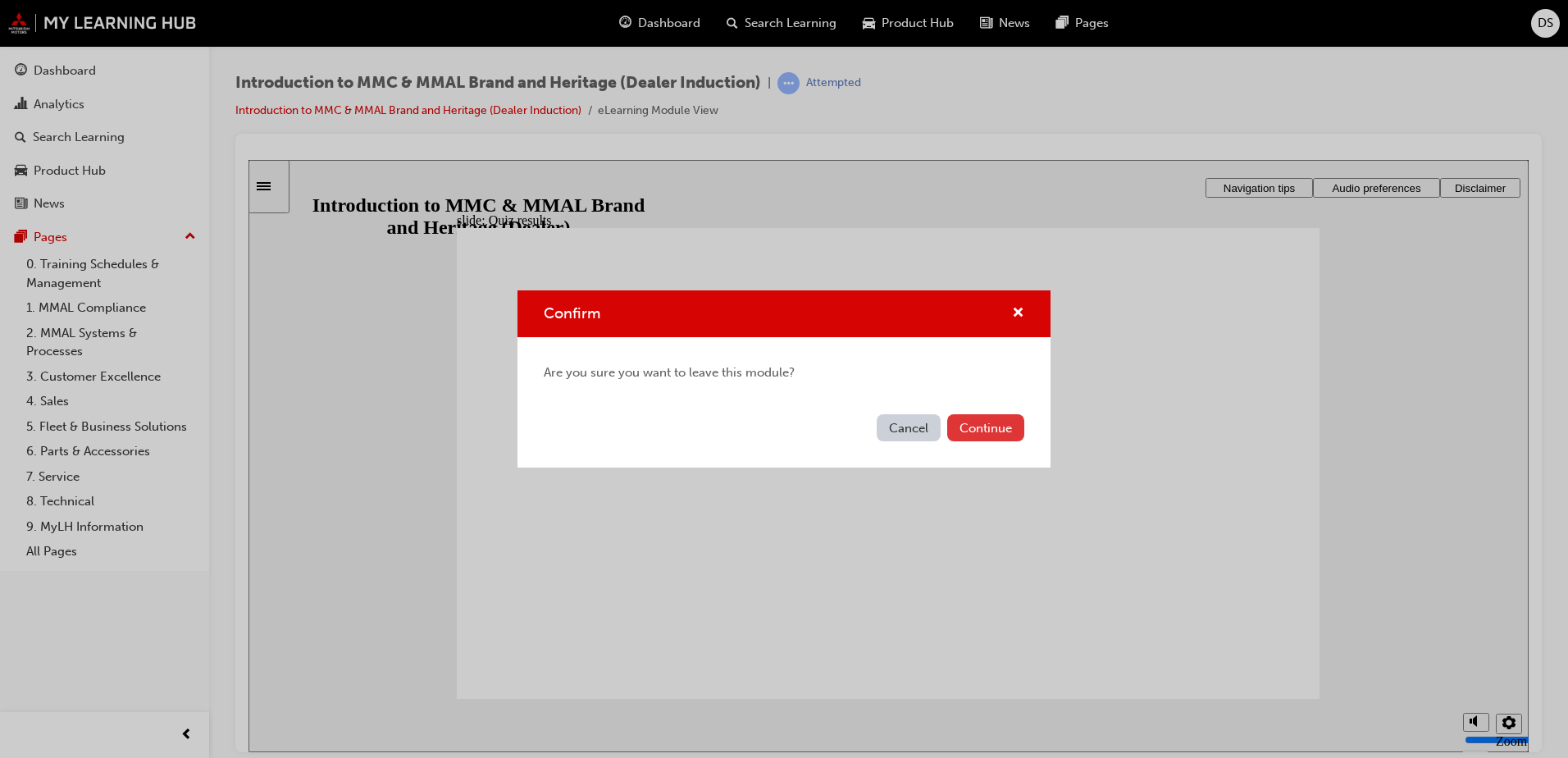
click at [972, 428] on button "Continue" at bounding box center [986, 428] width 77 height 27
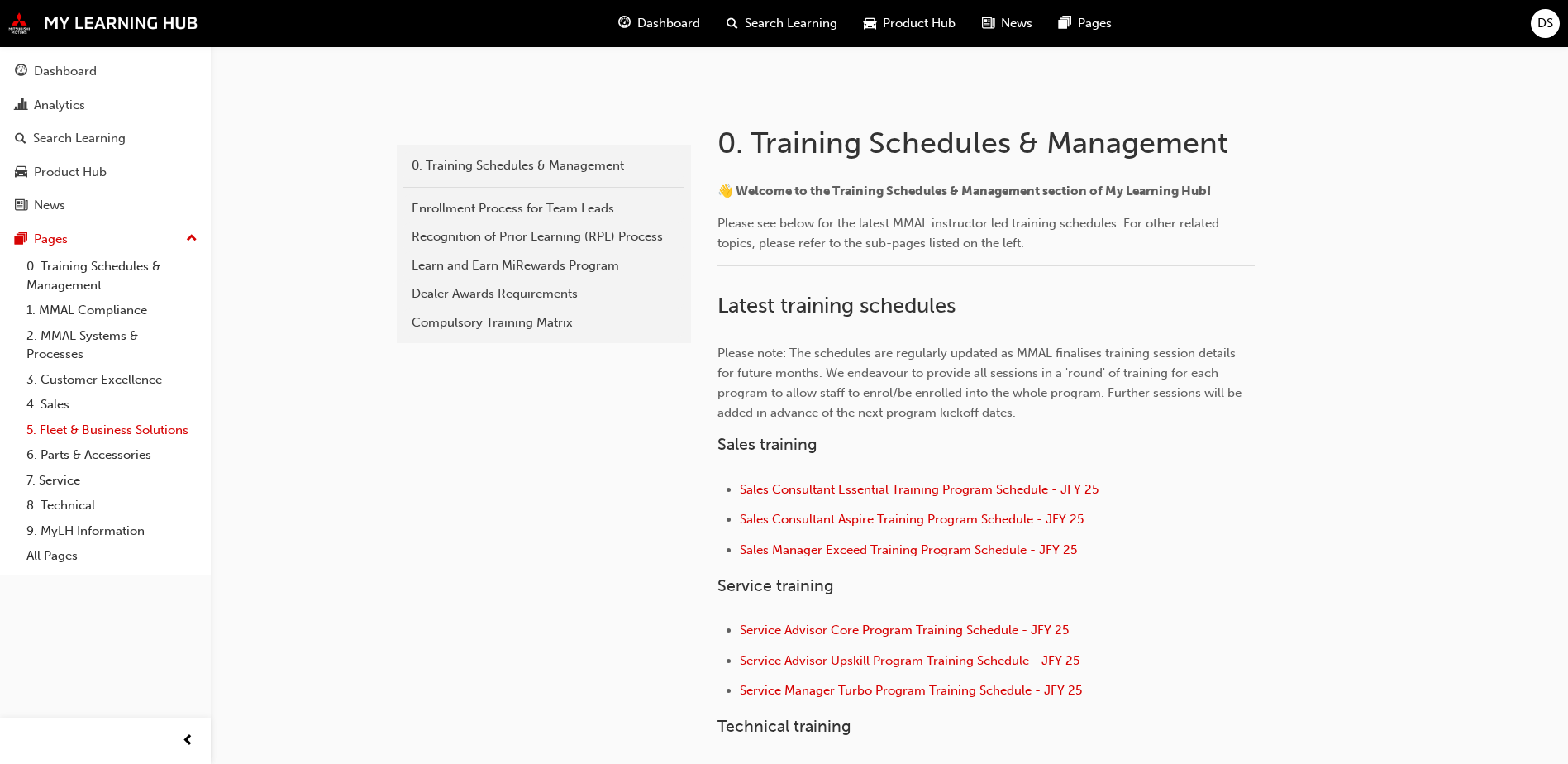
scroll to position [331, 0]
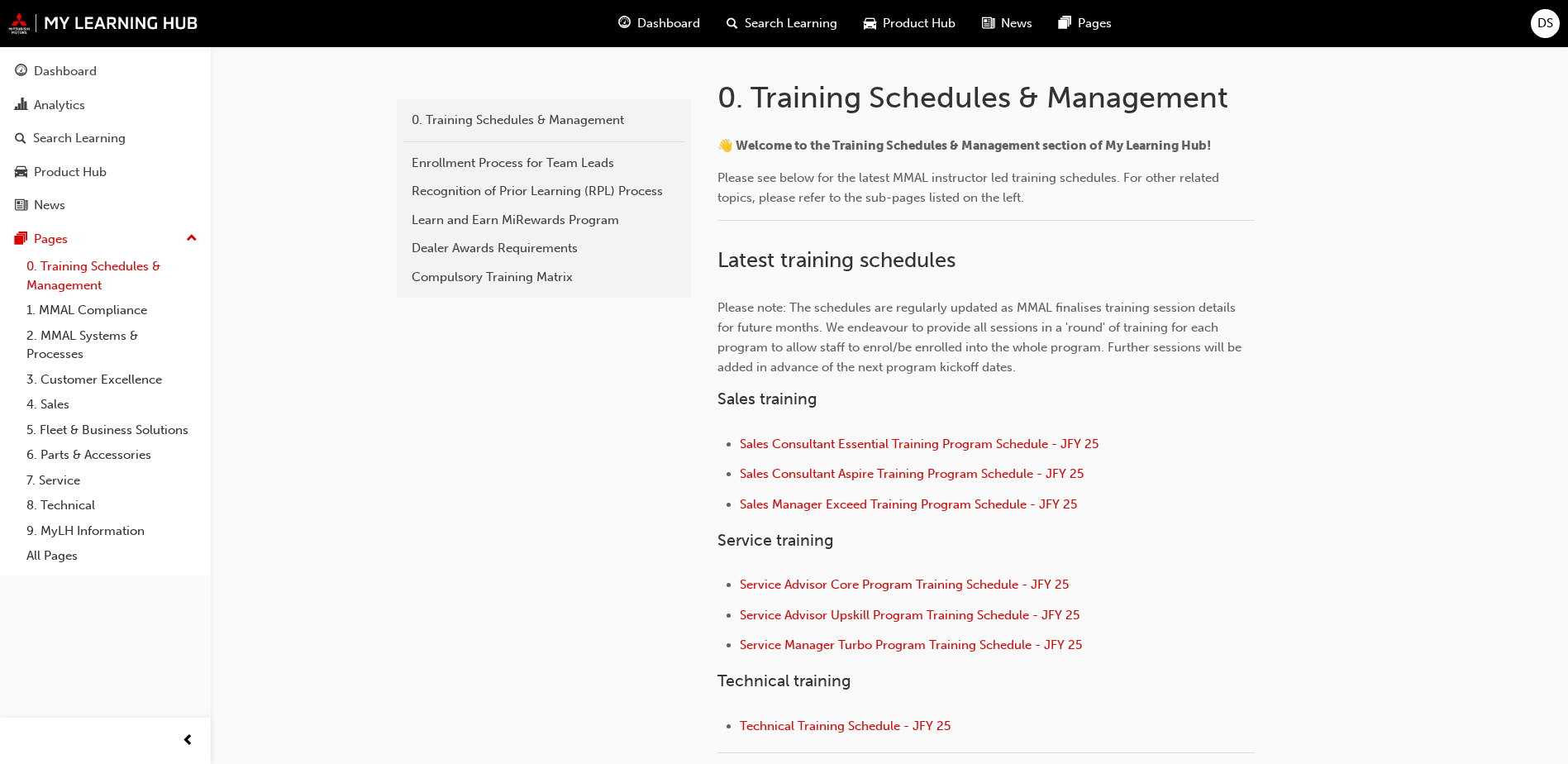
click at [84, 264] on link "0. Training Schedules & Management" at bounding box center [112, 275] width 185 height 44
click at [87, 264] on link "0. Training Schedules & Management" at bounding box center [112, 275] width 185 height 44
click at [72, 312] on link "1. MMAL Compliance" at bounding box center [112, 310] width 185 height 25
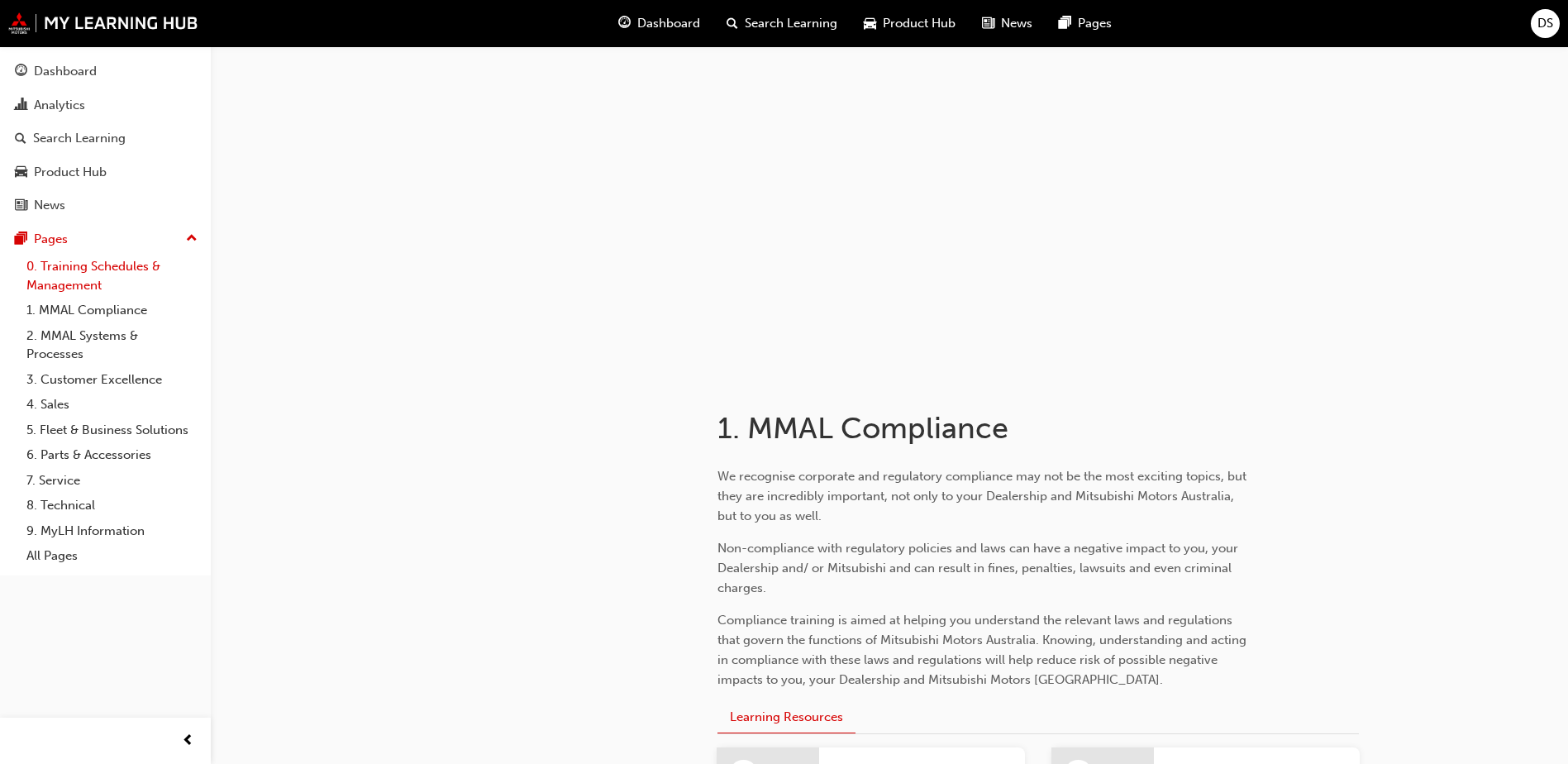
click at [72, 264] on link "0. Training Schedules & Management" at bounding box center [112, 275] width 185 height 44
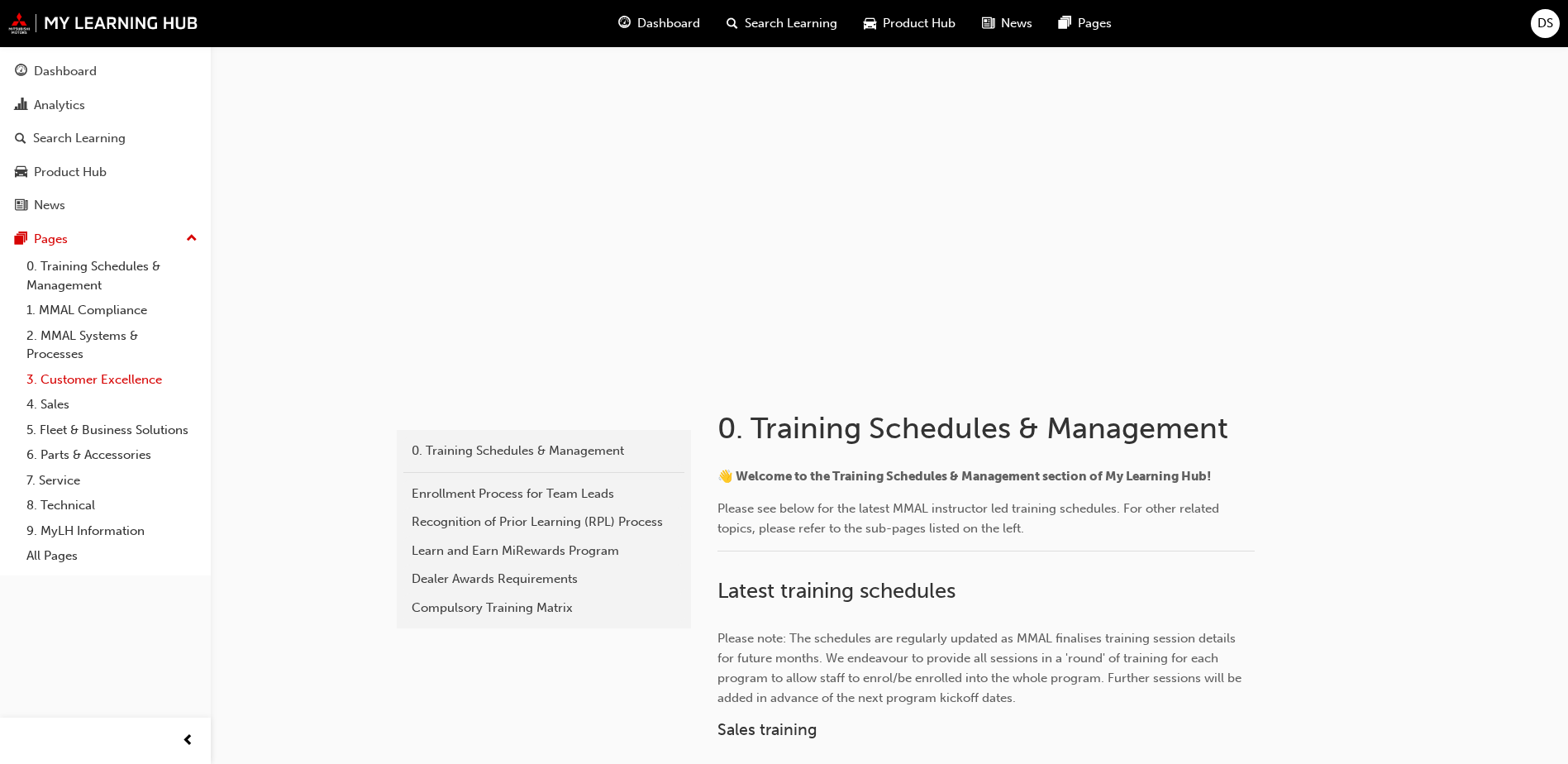
click at [87, 367] on link "3. Customer Excellence" at bounding box center [112, 379] width 185 height 25
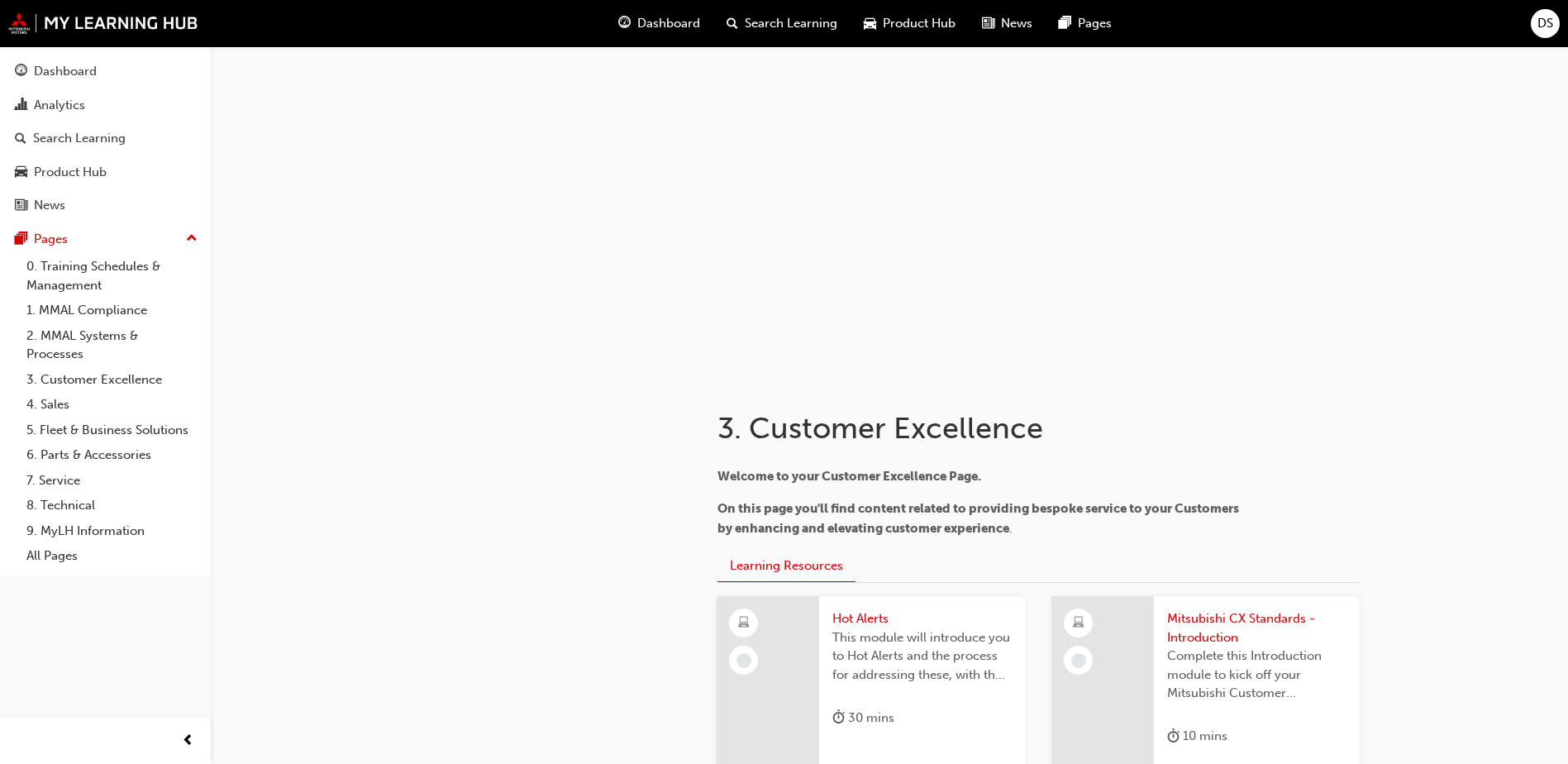
click at [665, 26] on span "Dashboard" at bounding box center [668, 24] width 63 height 19
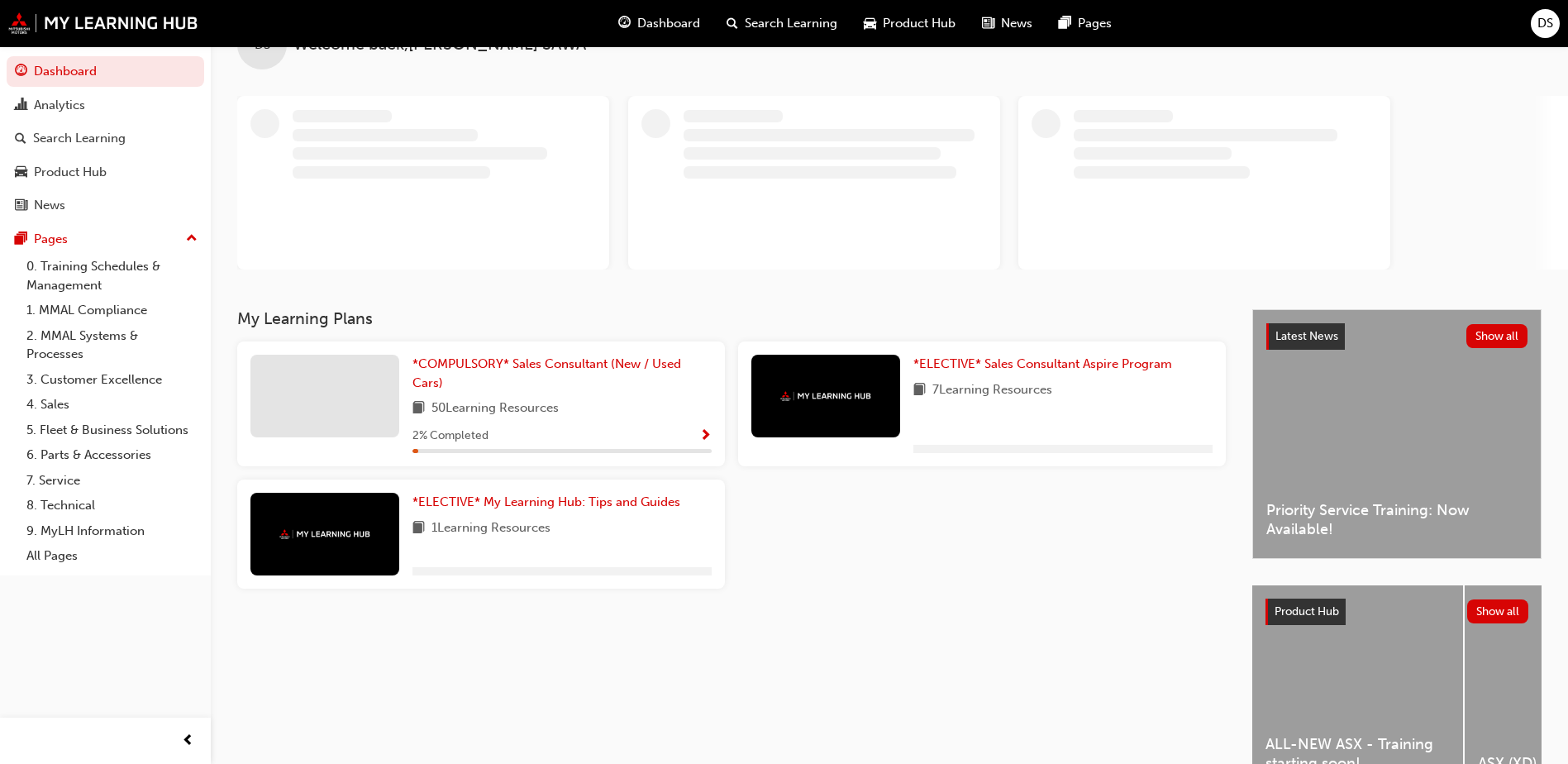
scroll to position [82, 0]
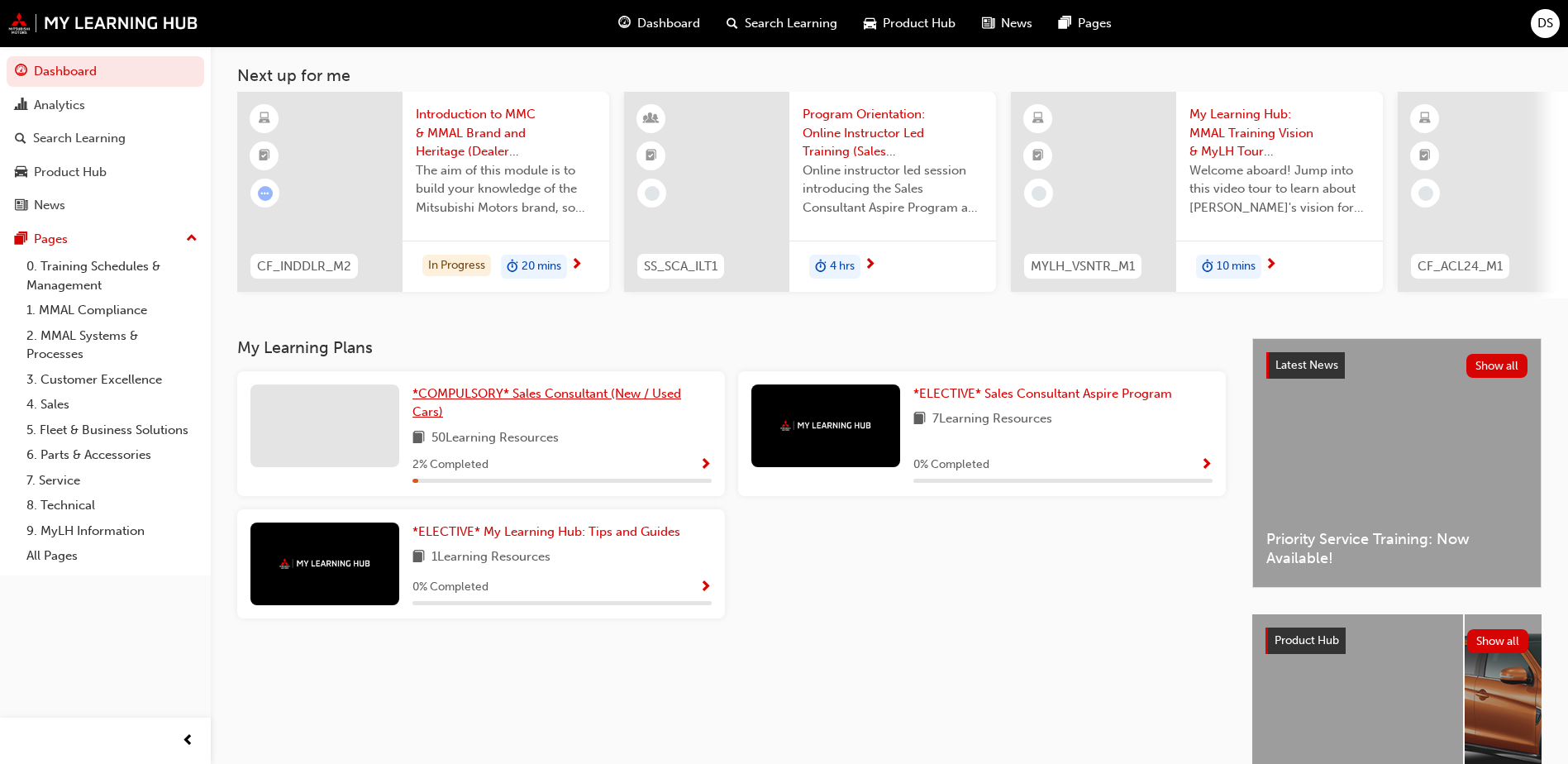
click at [584, 397] on span "*COMPULSORY* Sales Consultant (New / Used Cars)" at bounding box center [547, 402] width 269 height 34
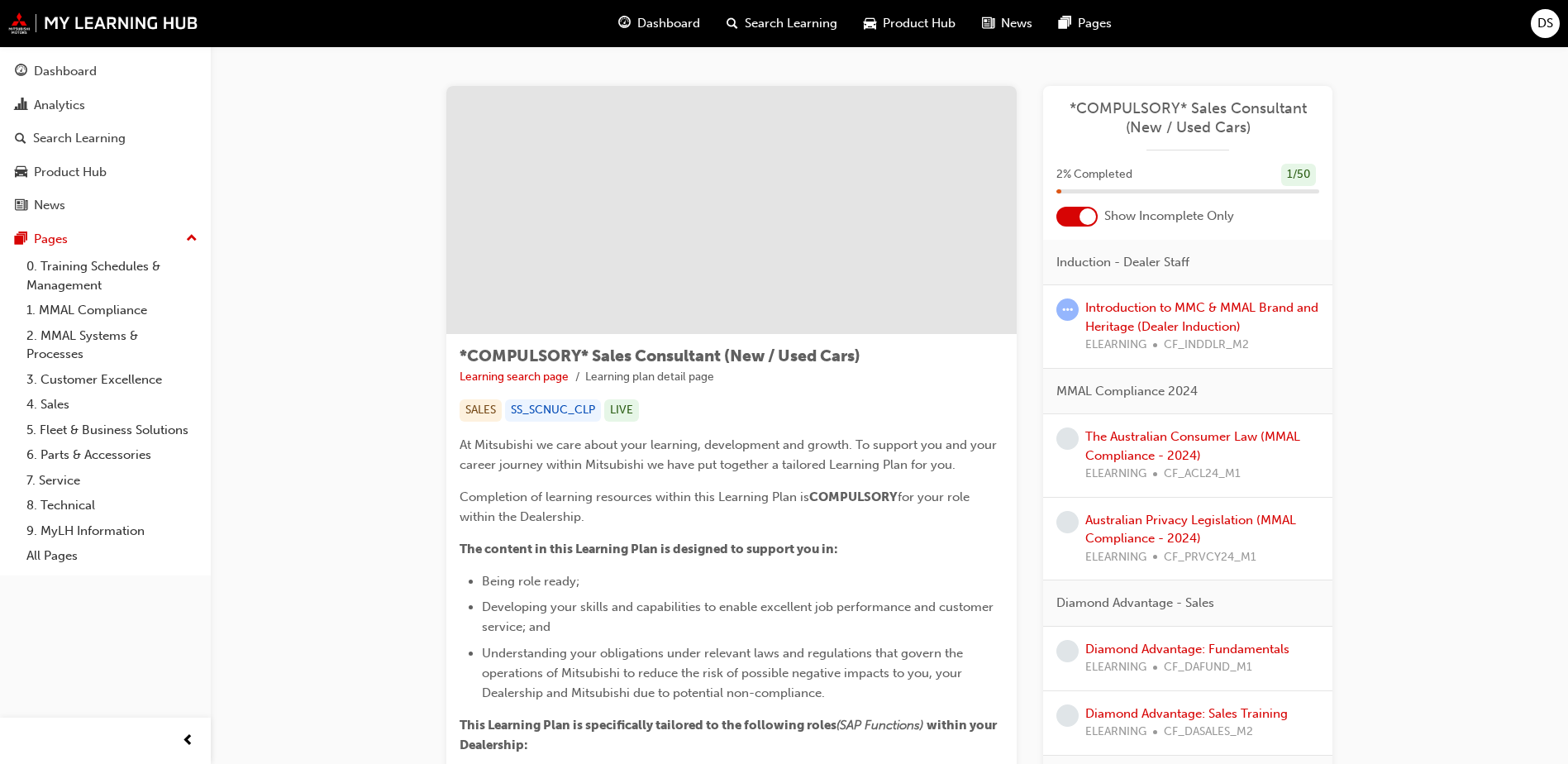
click at [1194, 240] on div "Induction - Dealer Staff" at bounding box center [1187, 263] width 289 height 46
click at [1119, 306] on link "Introduction to MMC & MMAL Brand and Heritage (Dealer Induction)" at bounding box center [1201, 316] width 233 height 34
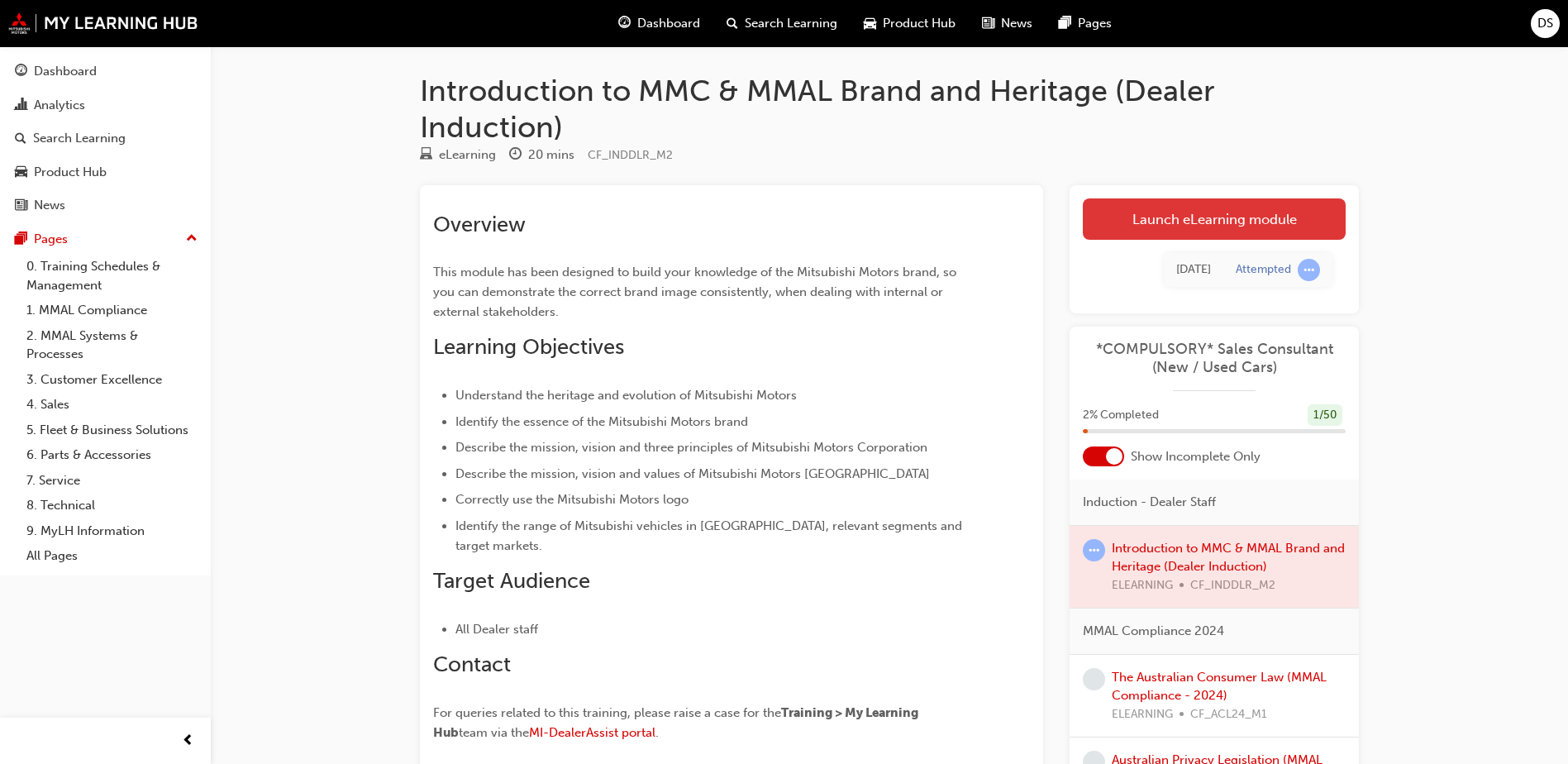
click at [1172, 223] on link "Launch eLearning module" at bounding box center [1214, 219] width 263 height 42
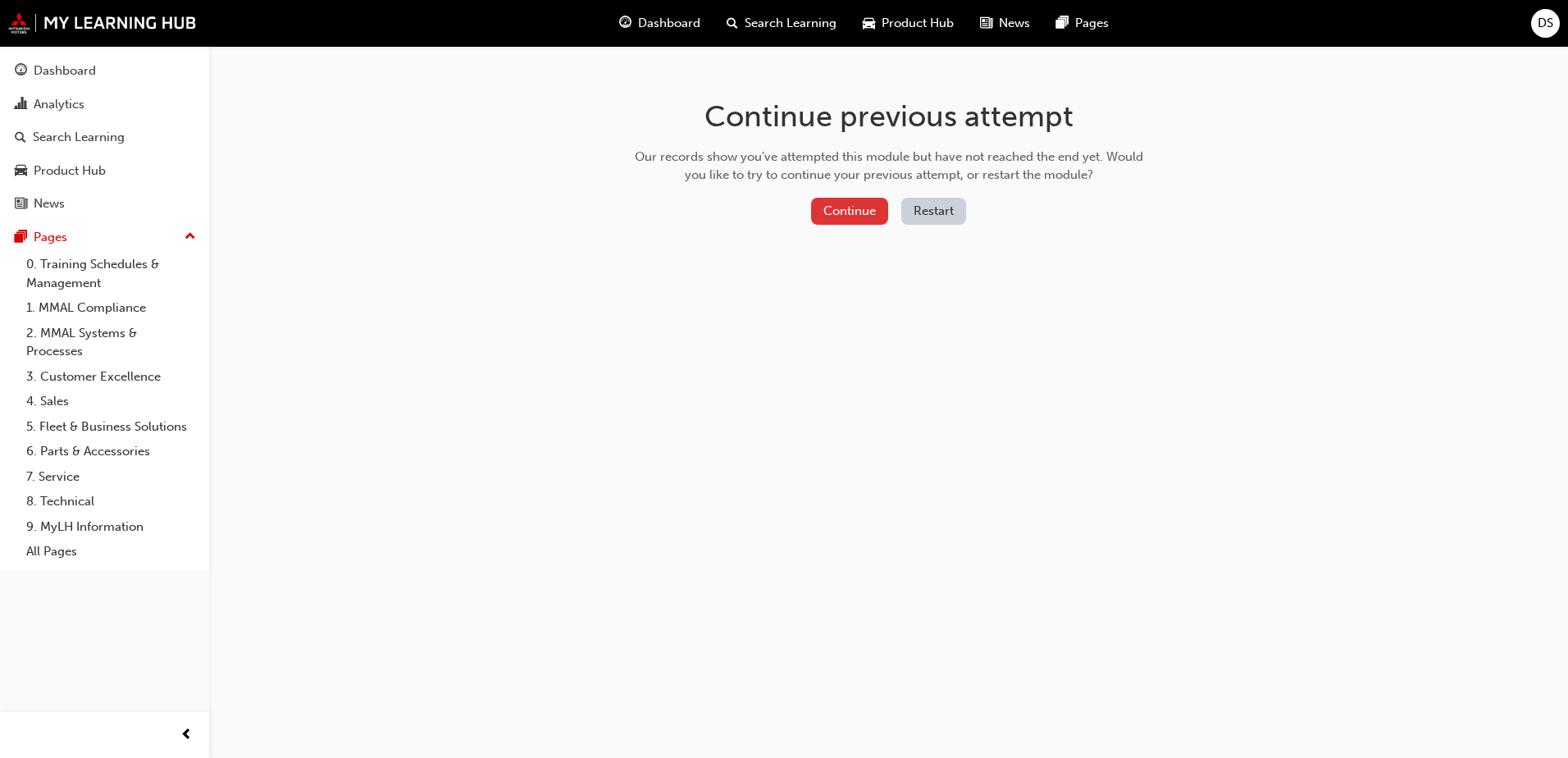
click at [838, 211] on button "Continue" at bounding box center [849, 211] width 77 height 27
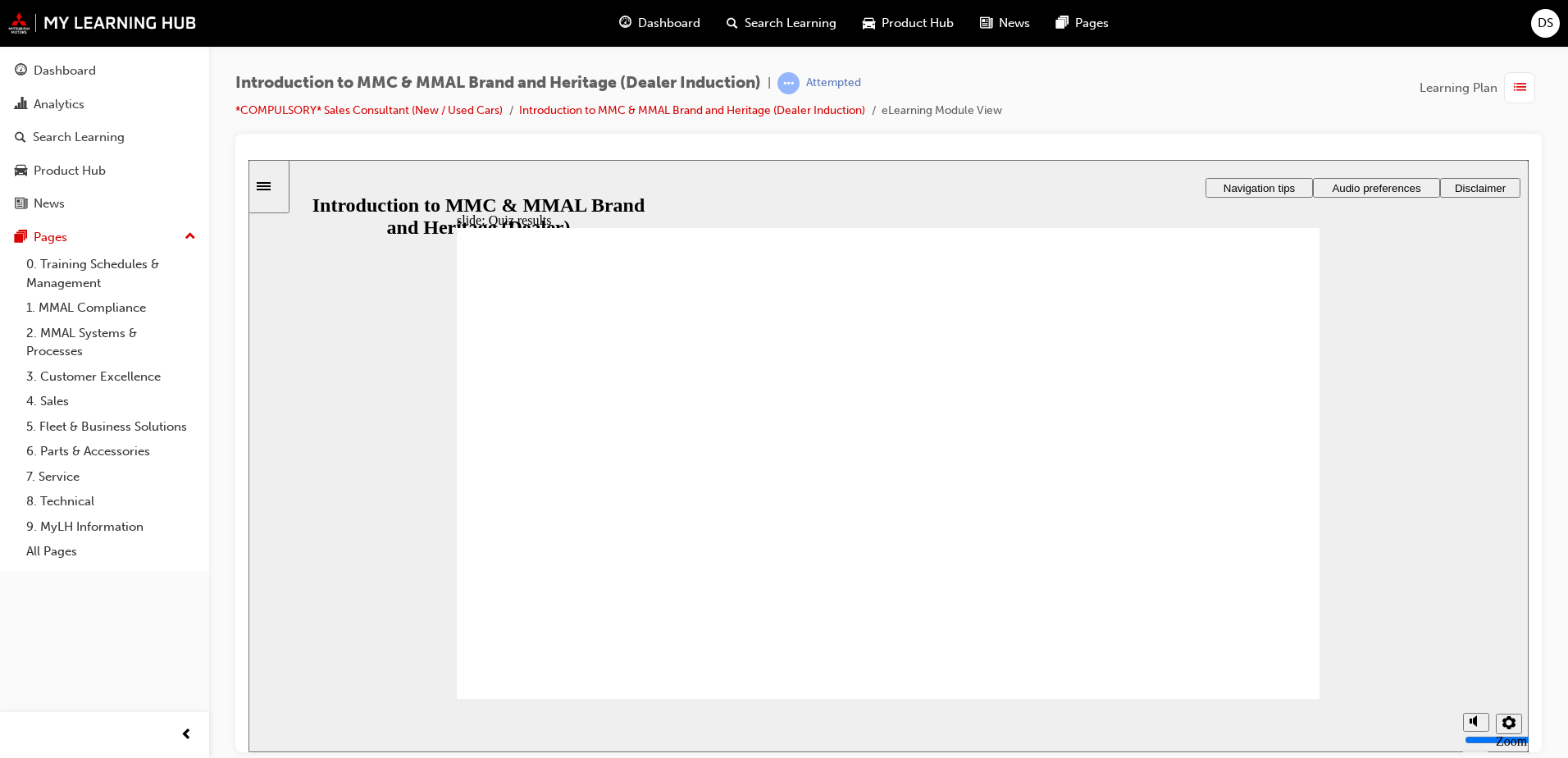
radio input "true"
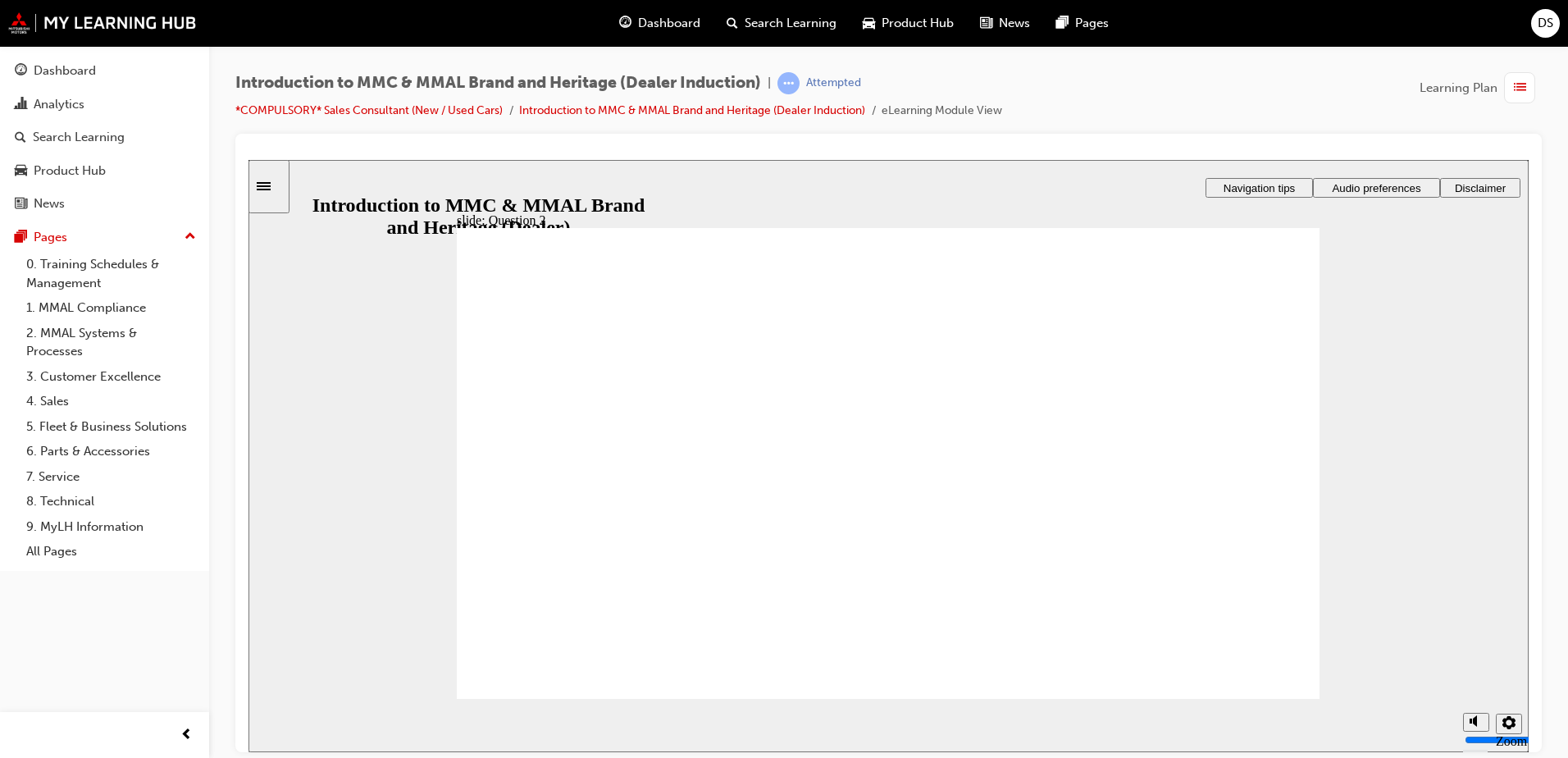
radio input "true"
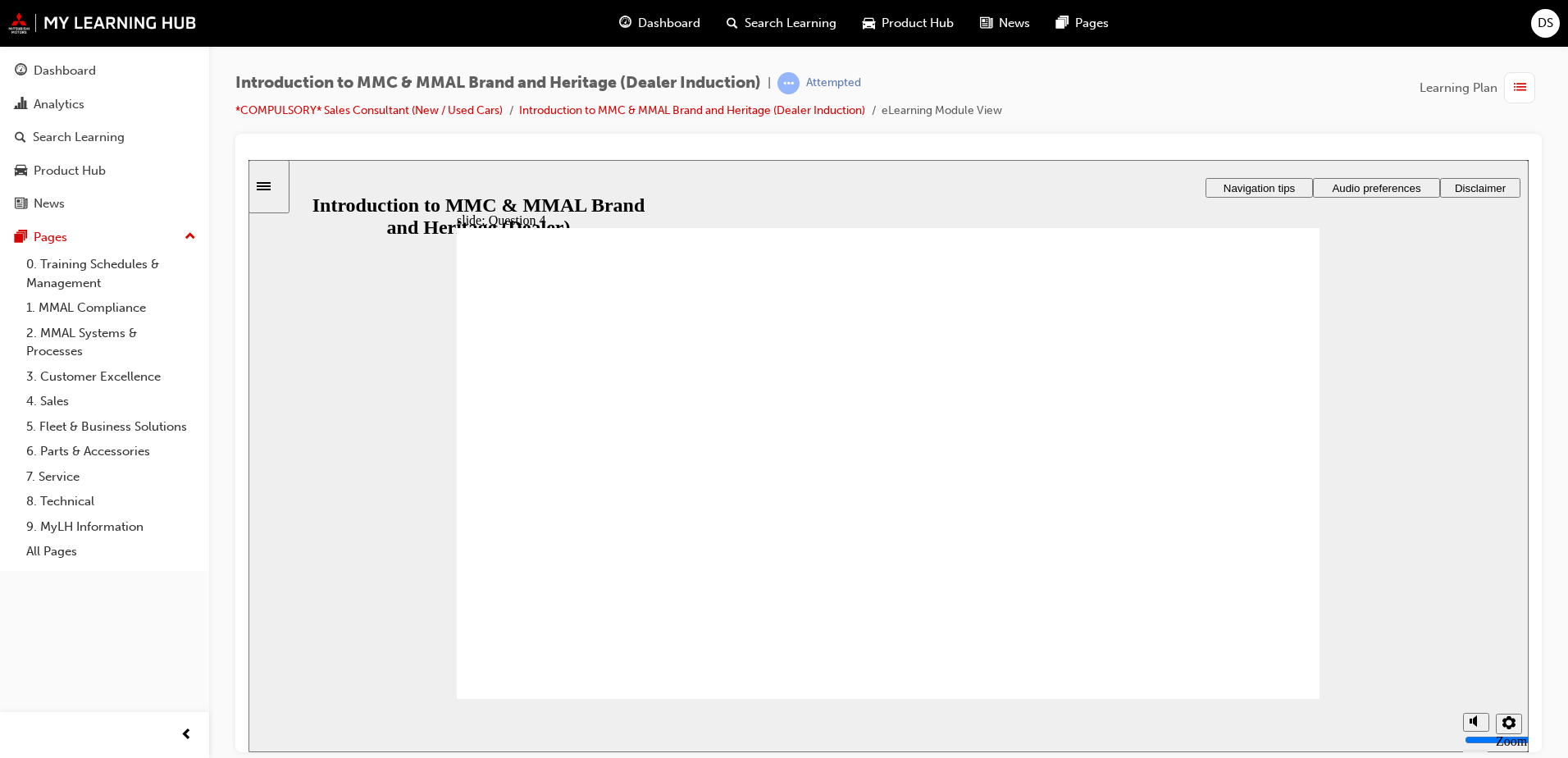
checkbox input "true"
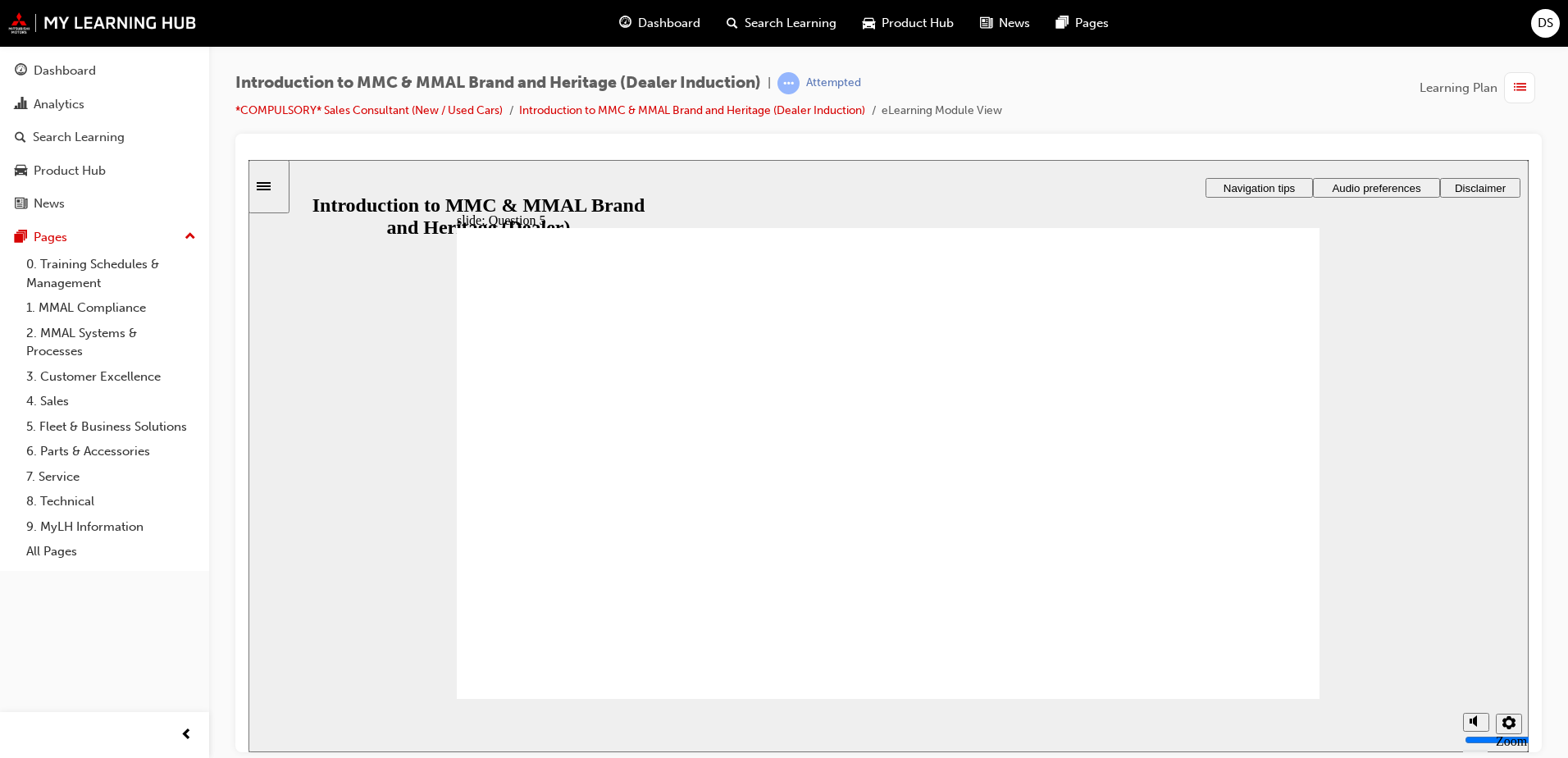
checkbox input "true"
drag, startPoint x: 495, startPoint y: 541, endPoint x: 517, endPoint y: 587, distance: 51.0
radio input "true"
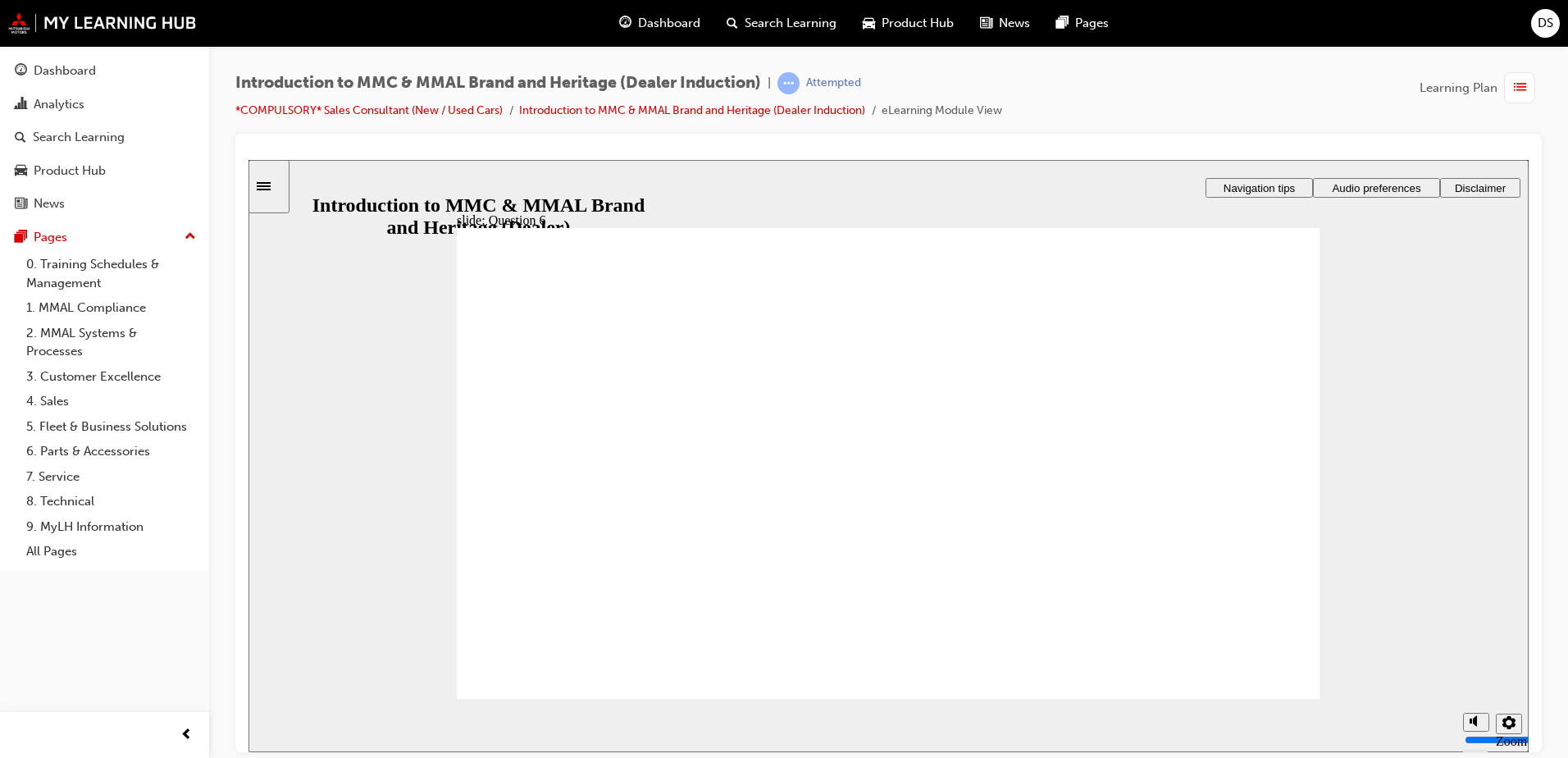
radio input "true"
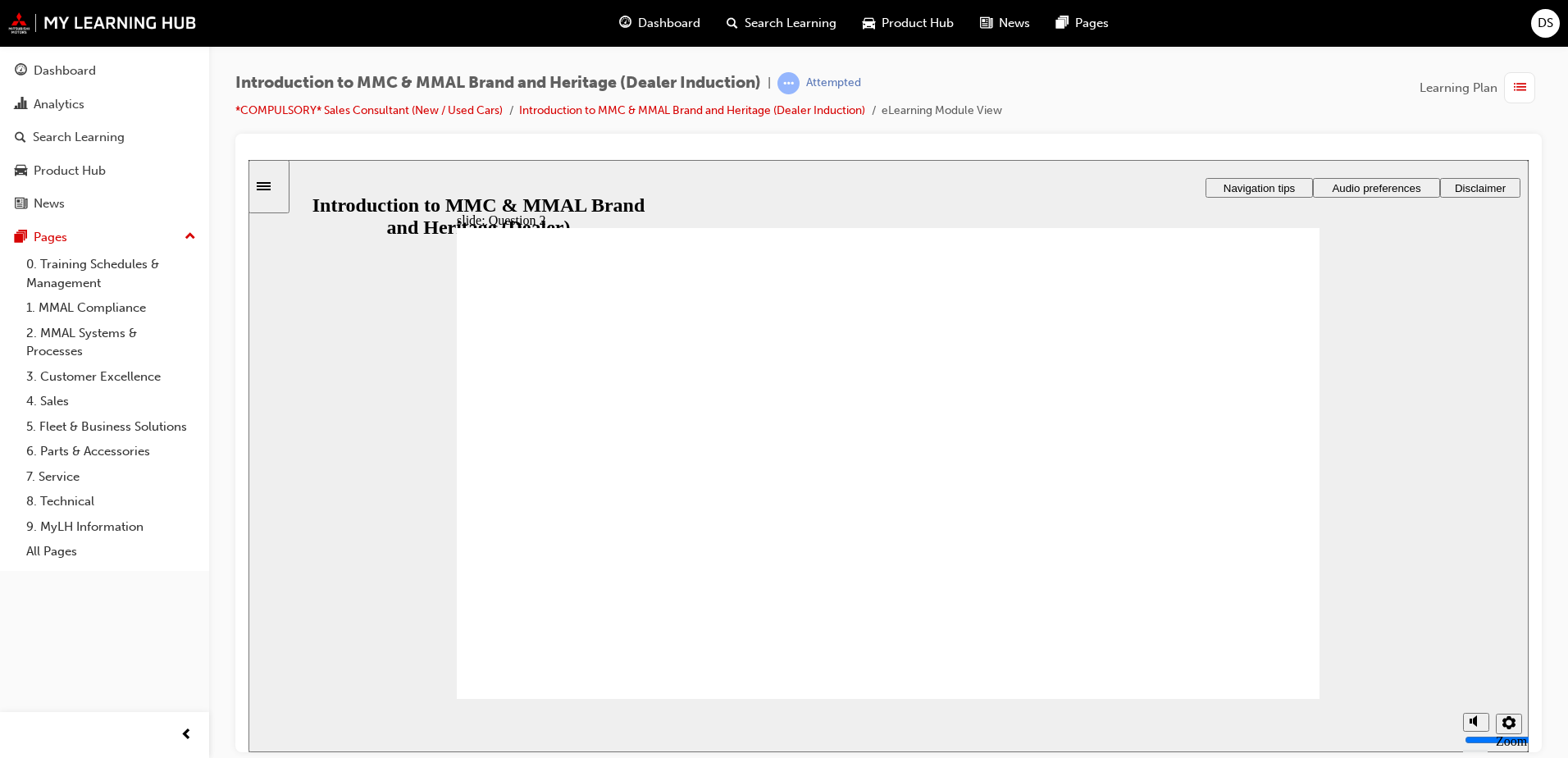
radio input "true"
drag, startPoint x: 512, startPoint y: 640, endPoint x: 520, endPoint y: 655, distance: 17.0
radio input "true"
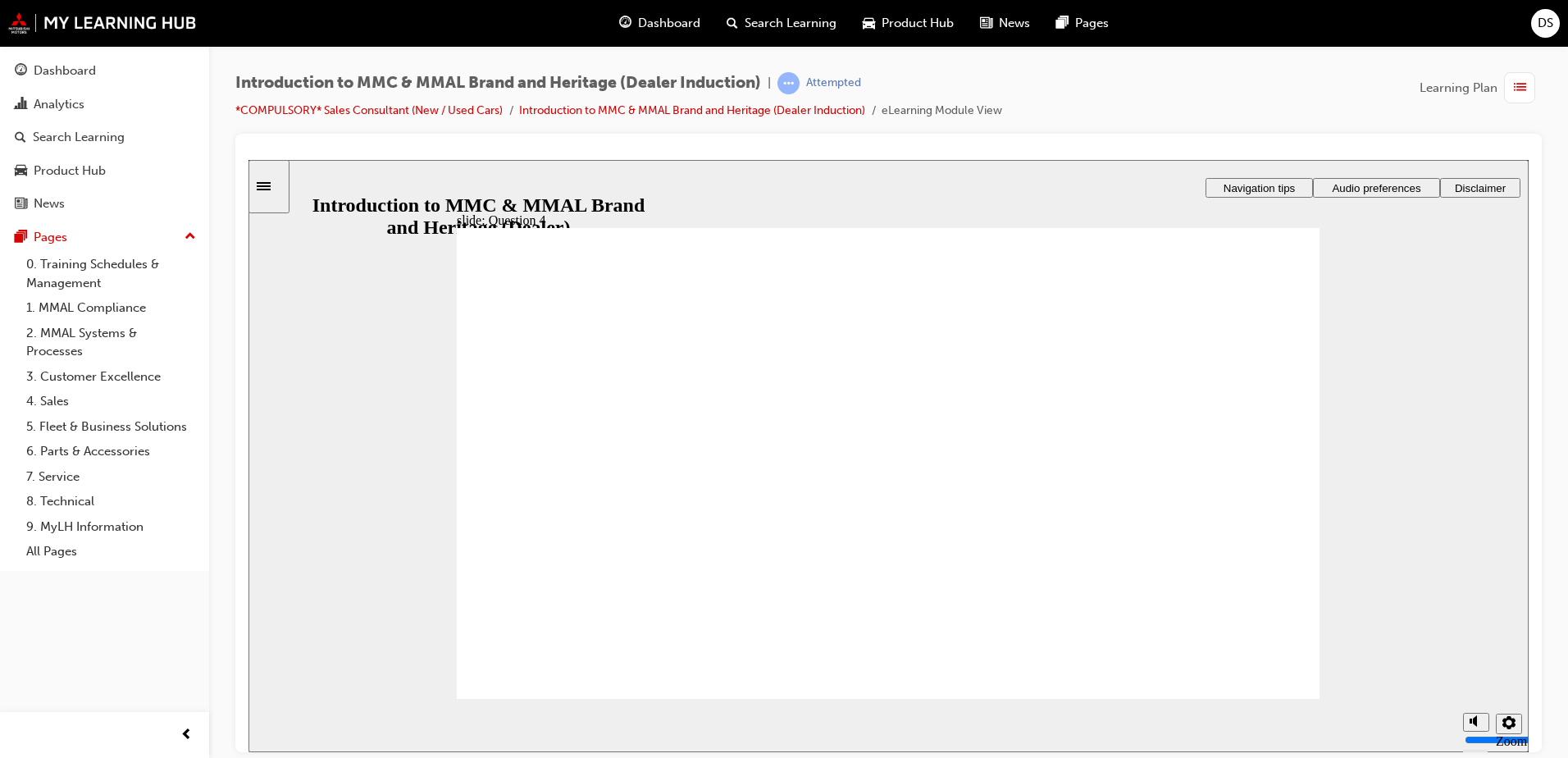
radio input "true"
checkbox input "true"
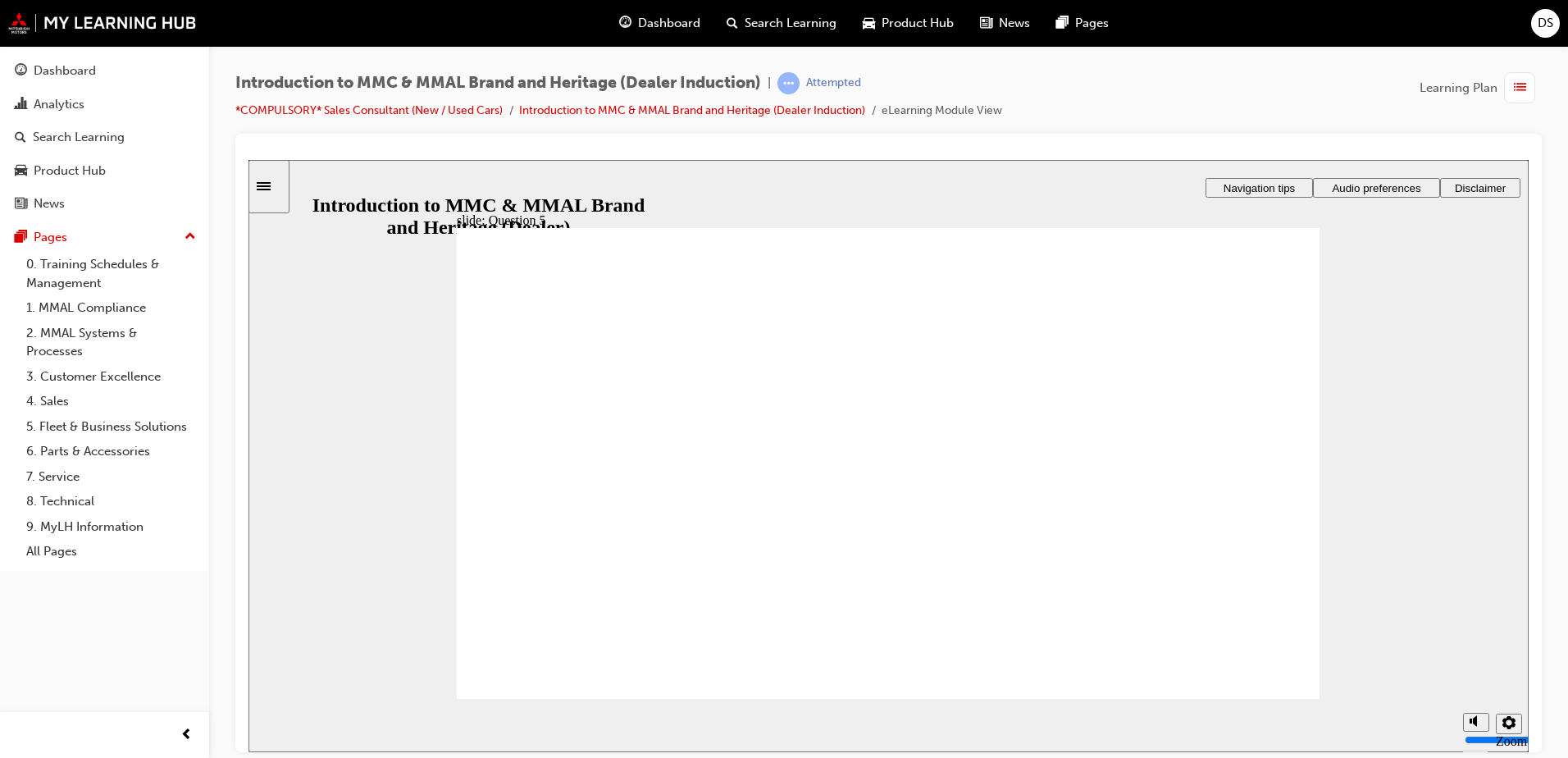
checkbox input "true"
radio input "true"
drag, startPoint x: 681, startPoint y: 568, endPoint x: 545, endPoint y: 677, distance: 174.3
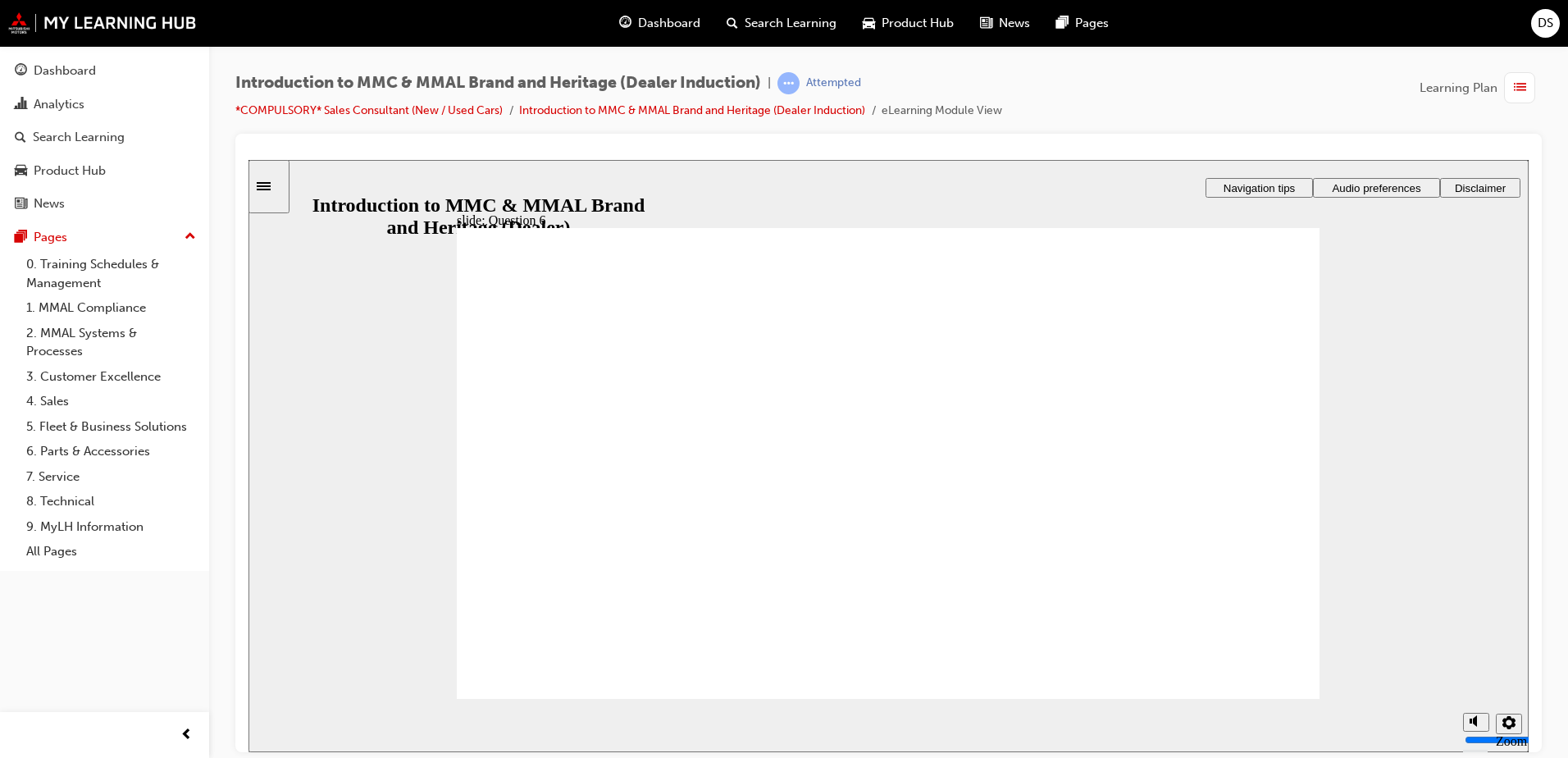
radio input "true"
drag, startPoint x: 538, startPoint y: 667, endPoint x: 553, endPoint y: 668, distance: 15.0
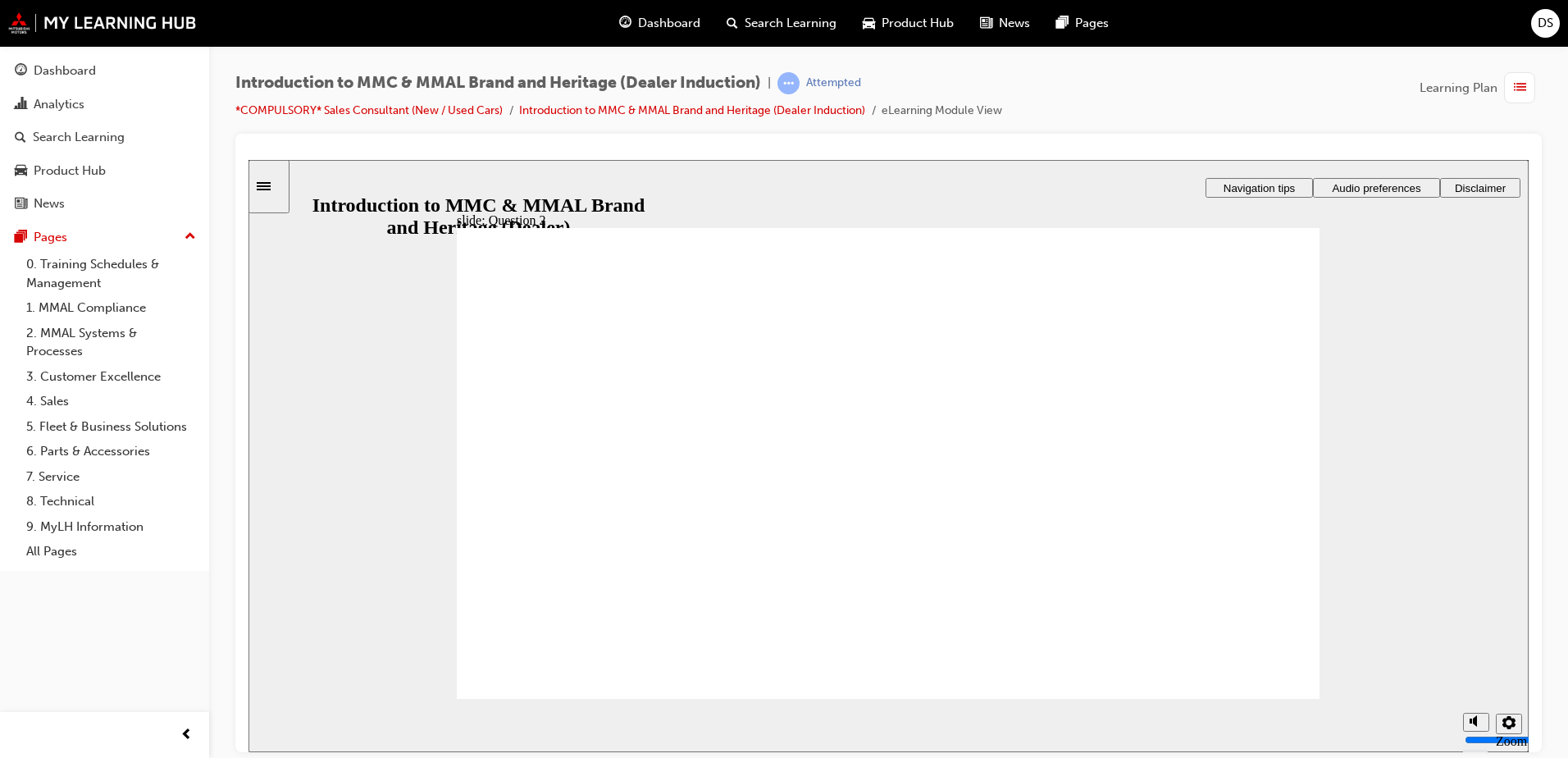
radio input "true"
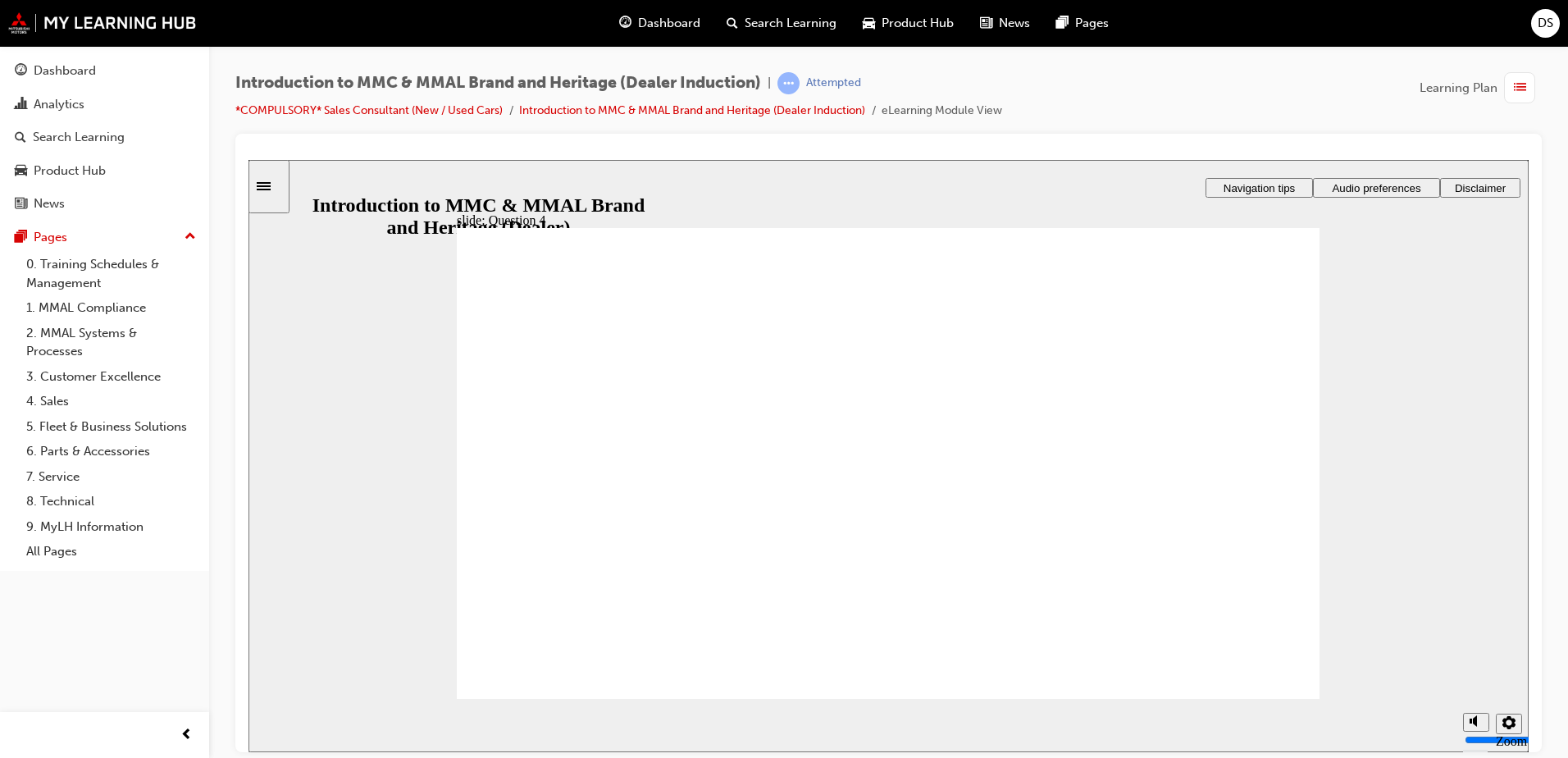
click at [120, 307] on link "1. MMAL Compliance" at bounding box center [111, 308] width 183 height 25
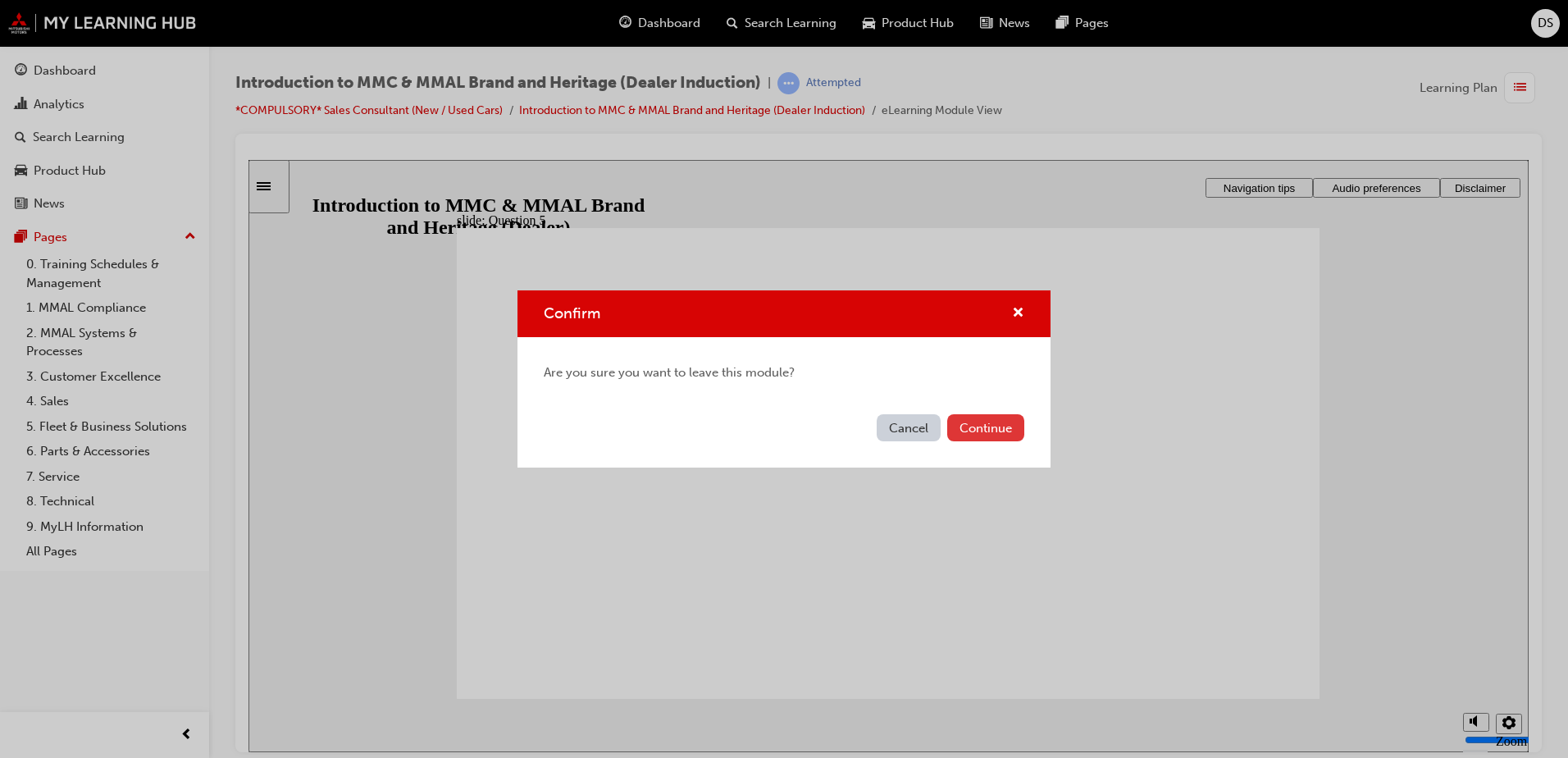
click at [973, 420] on button "Continue" at bounding box center [986, 428] width 77 height 27
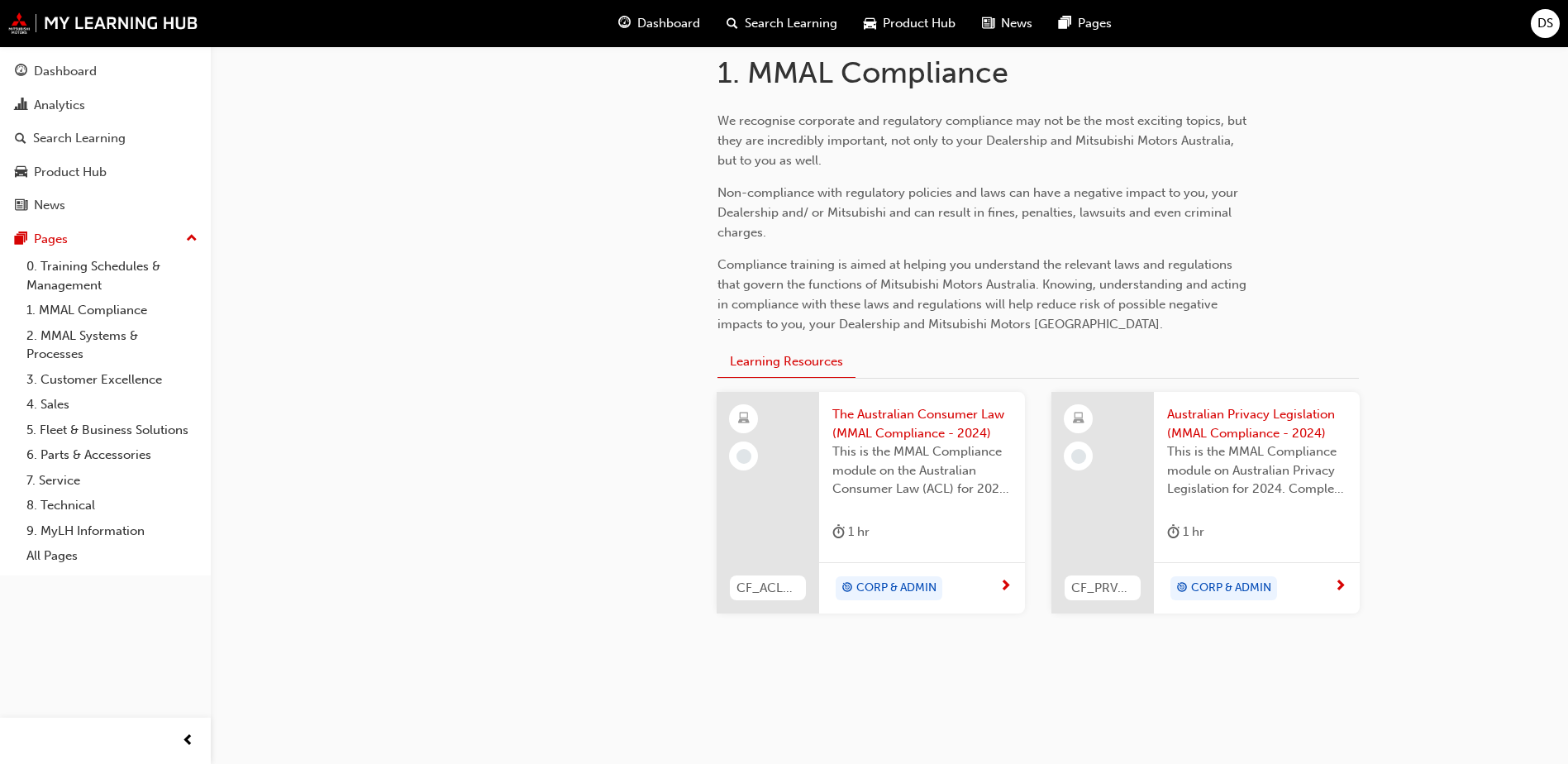
scroll to position [378, 0]
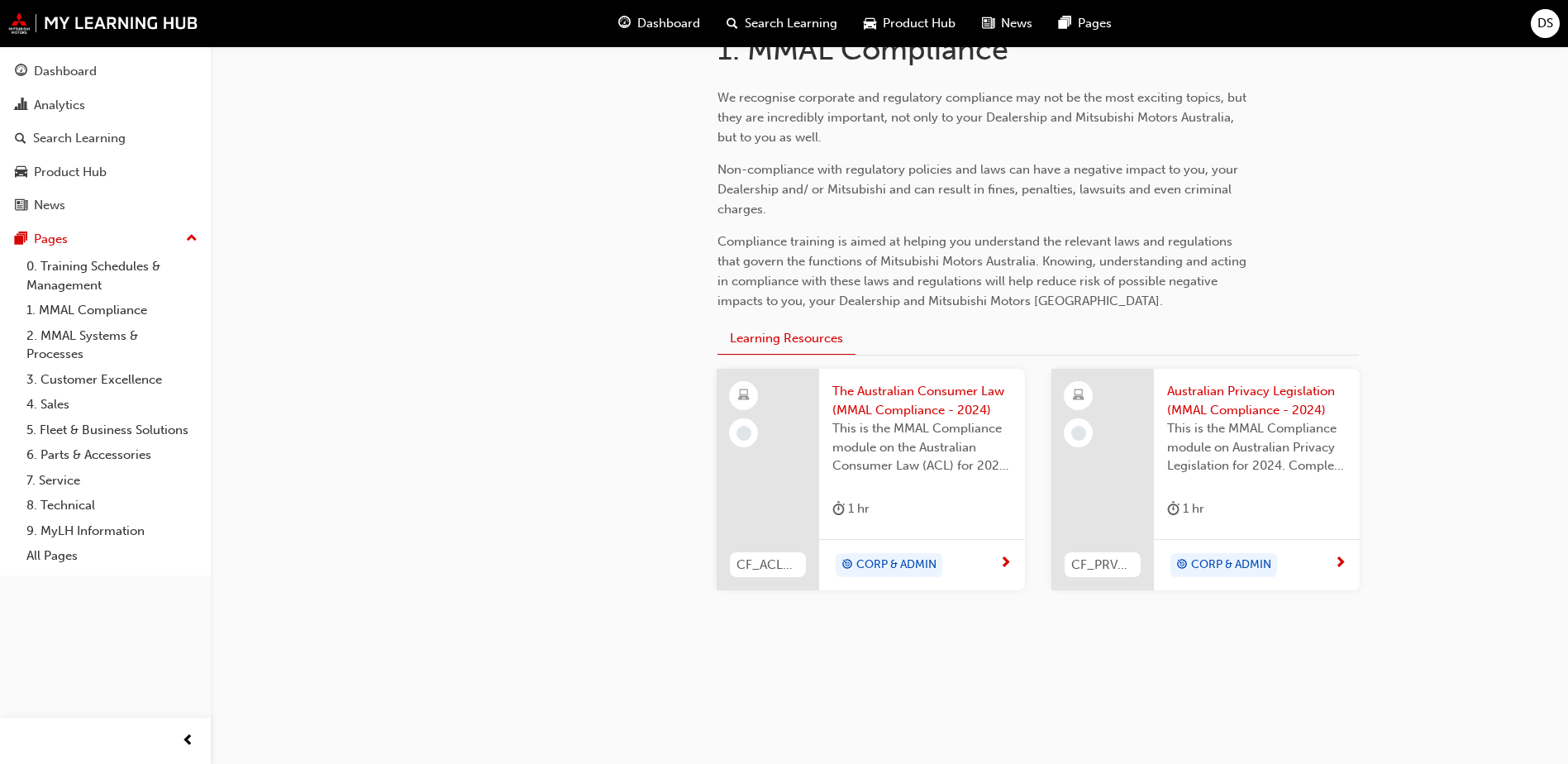
click at [1014, 554] on div "CORP & ADMIN" at bounding box center [922, 565] width 206 height 52
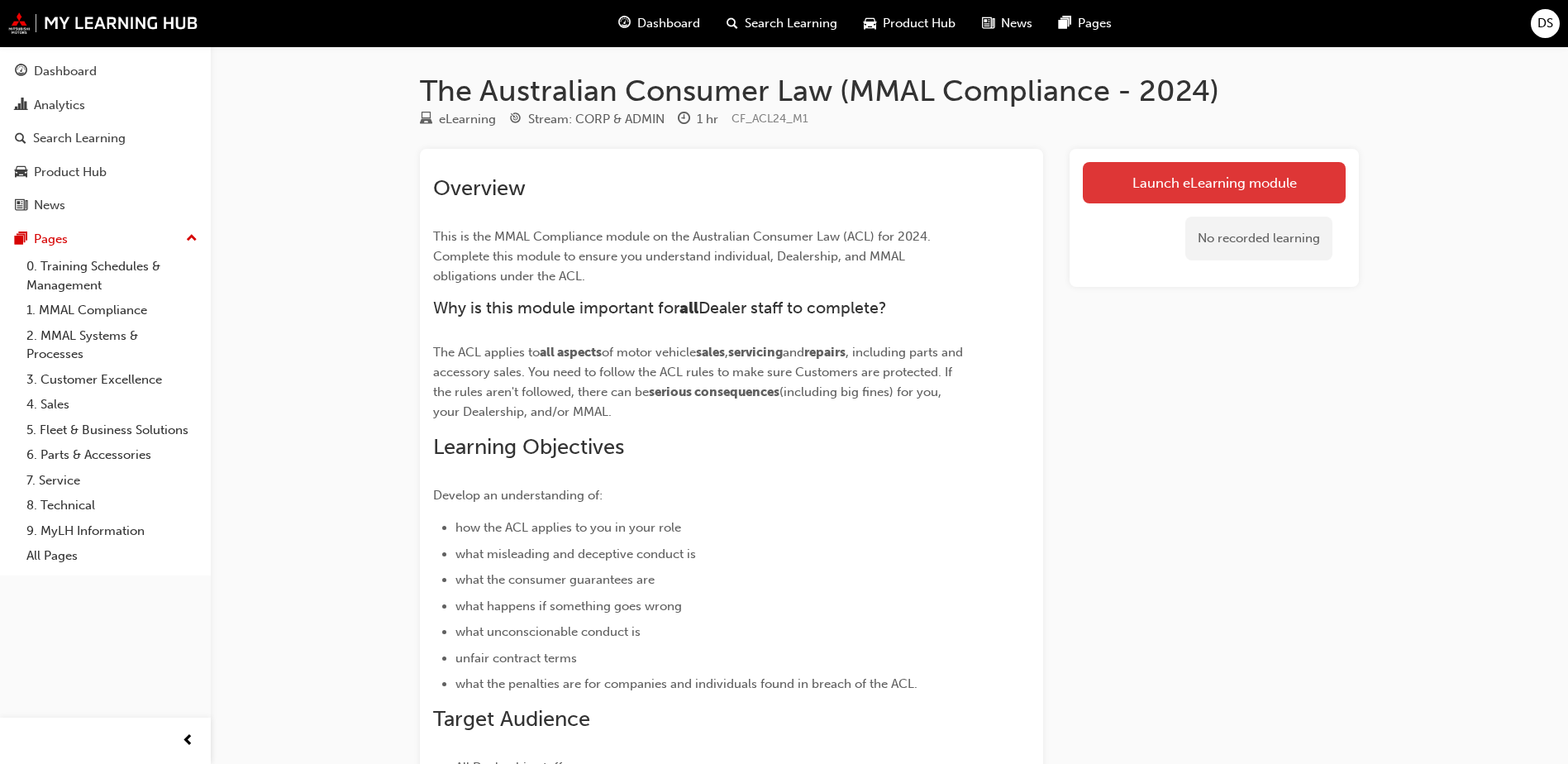
click at [1231, 179] on link "Launch eLearning module" at bounding box center [1214, 182] width 263 height 42
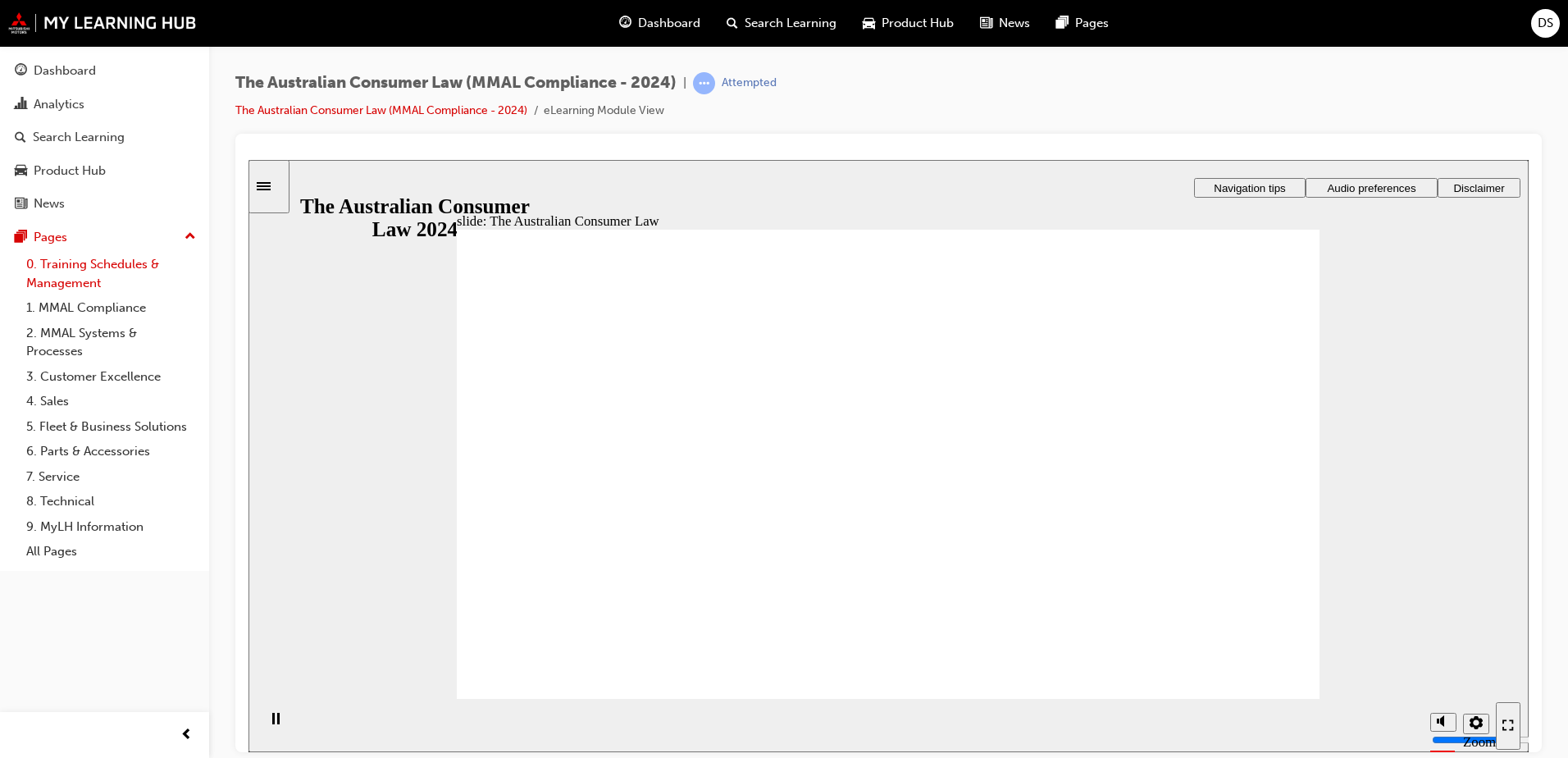
click at [59, 264] on link "0. Training Schedules & Management" at bounding box center [111, 272] width 183 height 43
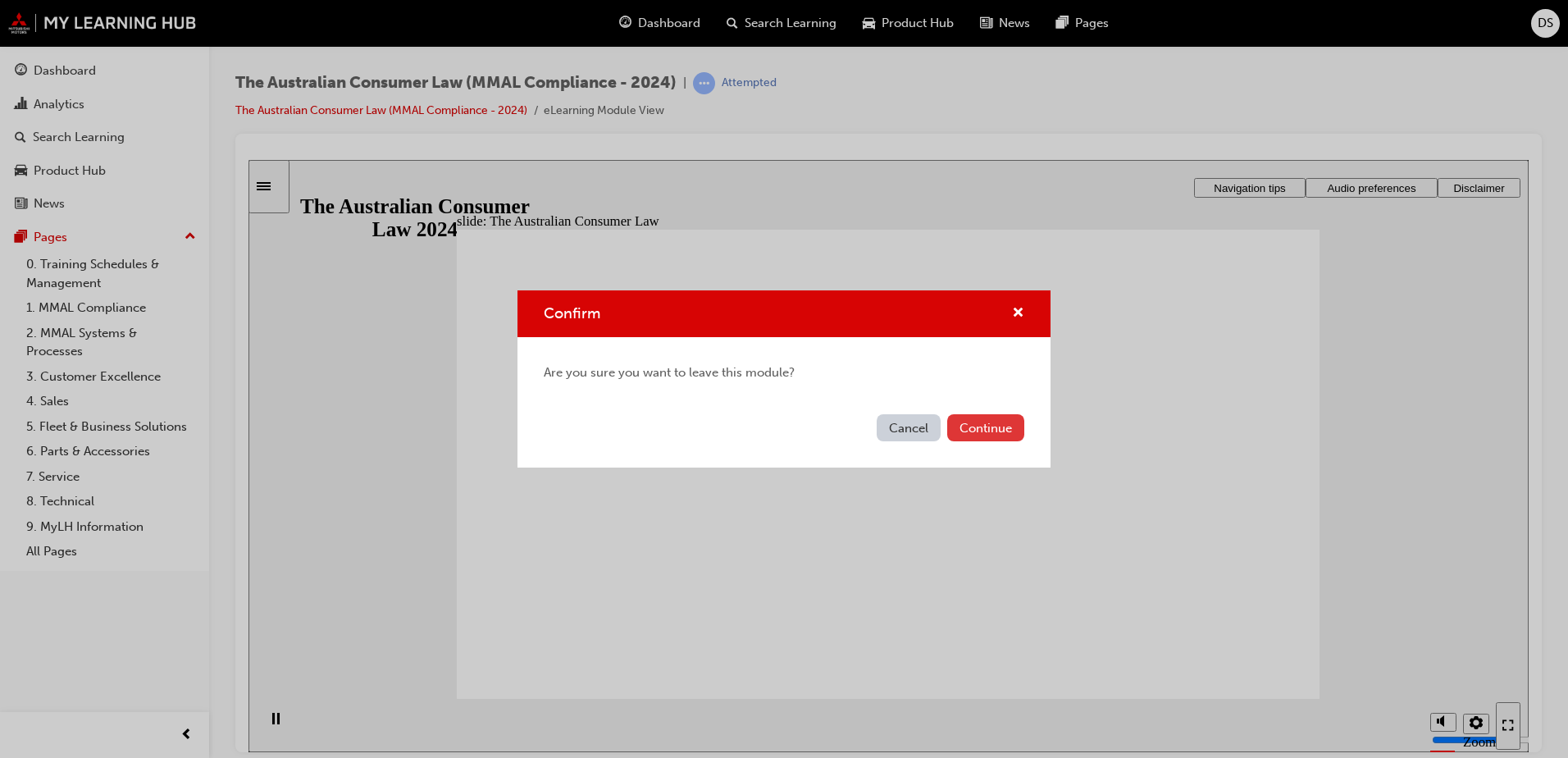
click at [997, 419] on button "Continue" at bounding box center [986, 428] width 77 height 27
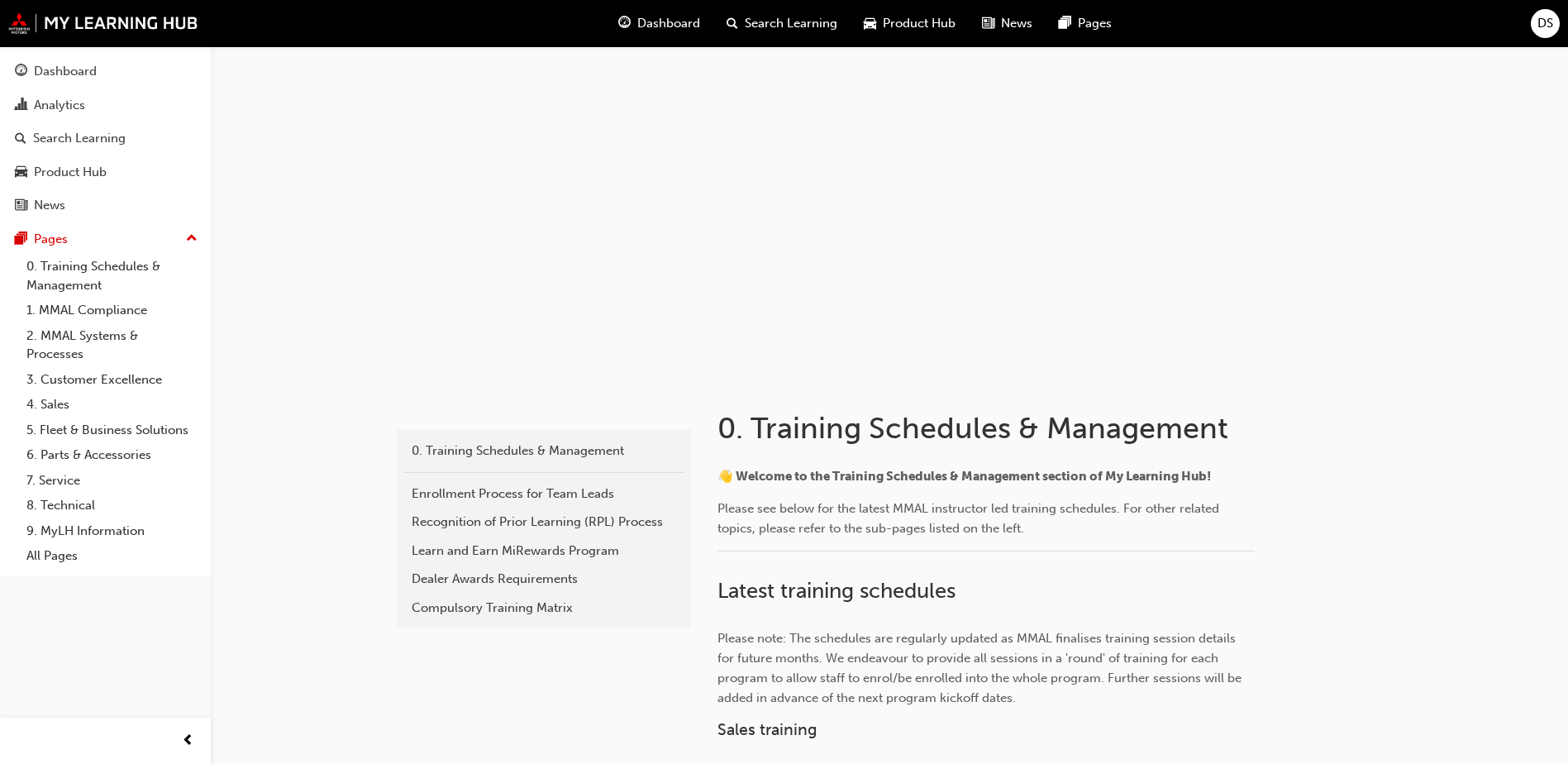
click at [664, 20] on span "Dashboard" at bounding box center [668, 24] width 63 height 19
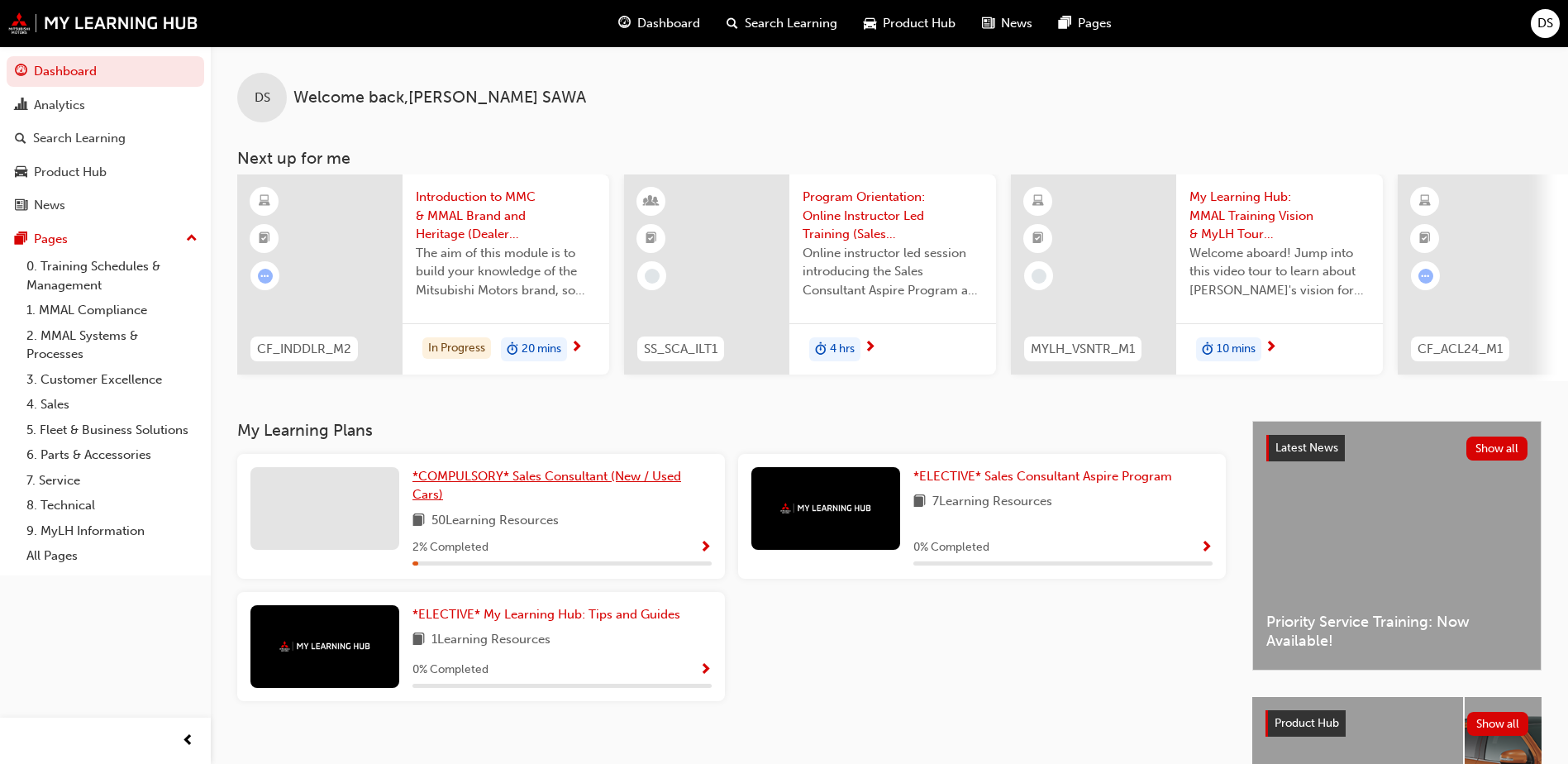
click at [533, 477] on span "*COMPULSORY* Sales Consultant (New / Used Cars)" at bounding box center [547, 485] width 269 height 34
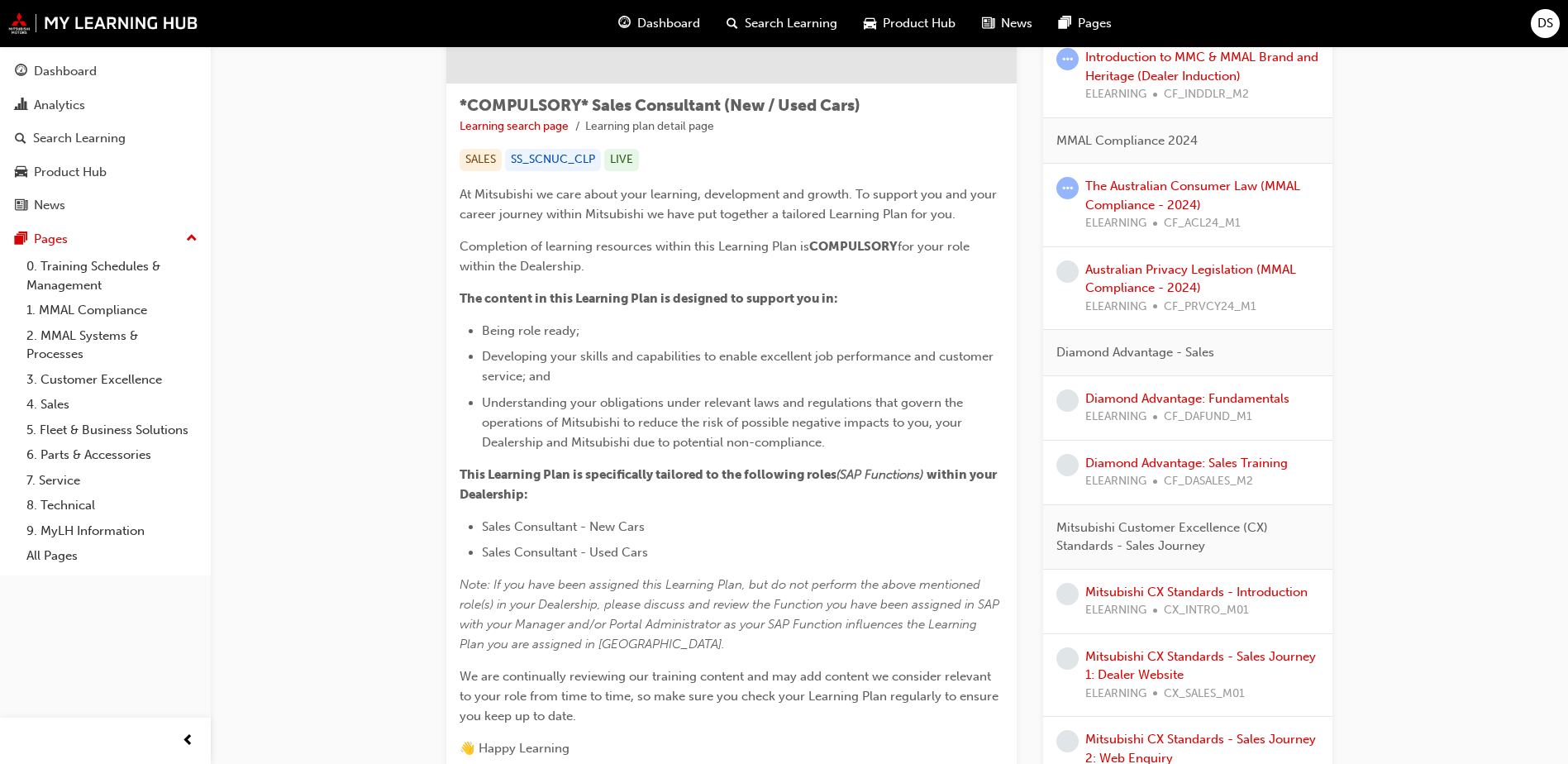
scroll to position [82, 0]
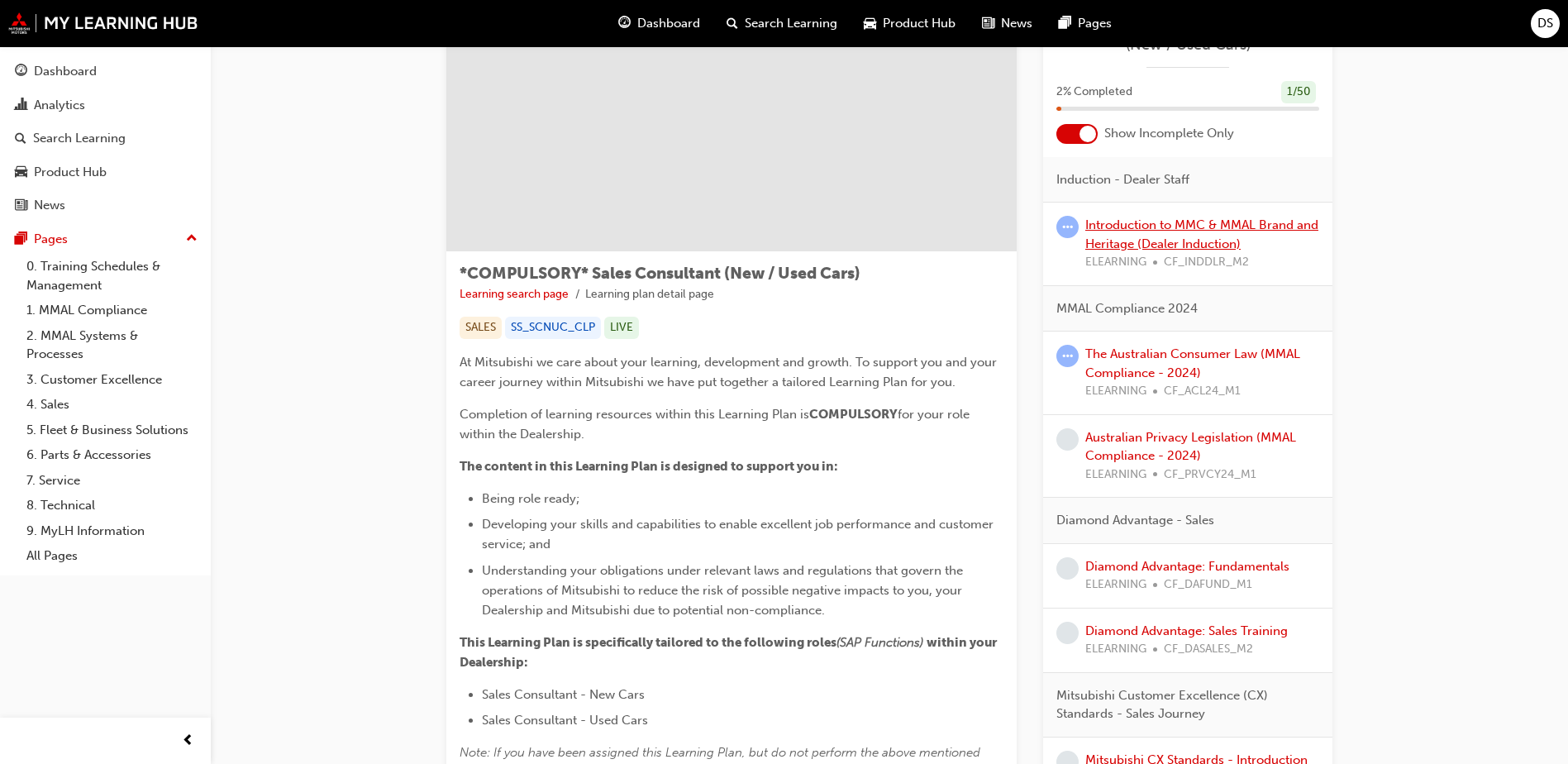
click at [1158, 239] on link "Introduction to MMC & MMAL Brand and Heritage (Dealer Induction)" at bounding box center [1201, 234] width 233 height 34
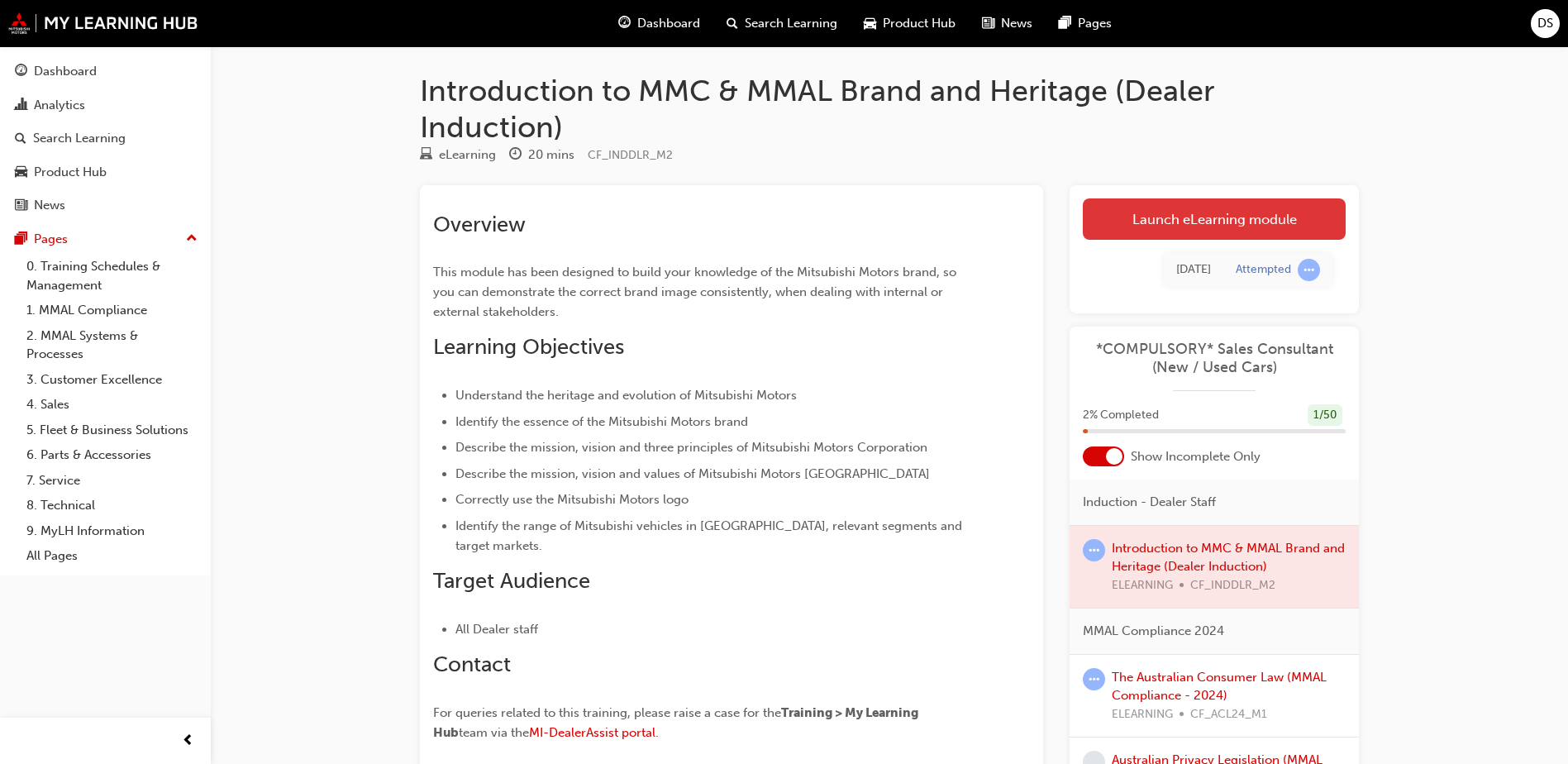
click at [1211, 220] on link "Launch eLearning module" at bounding box center [1214, 219] width 263 height 42
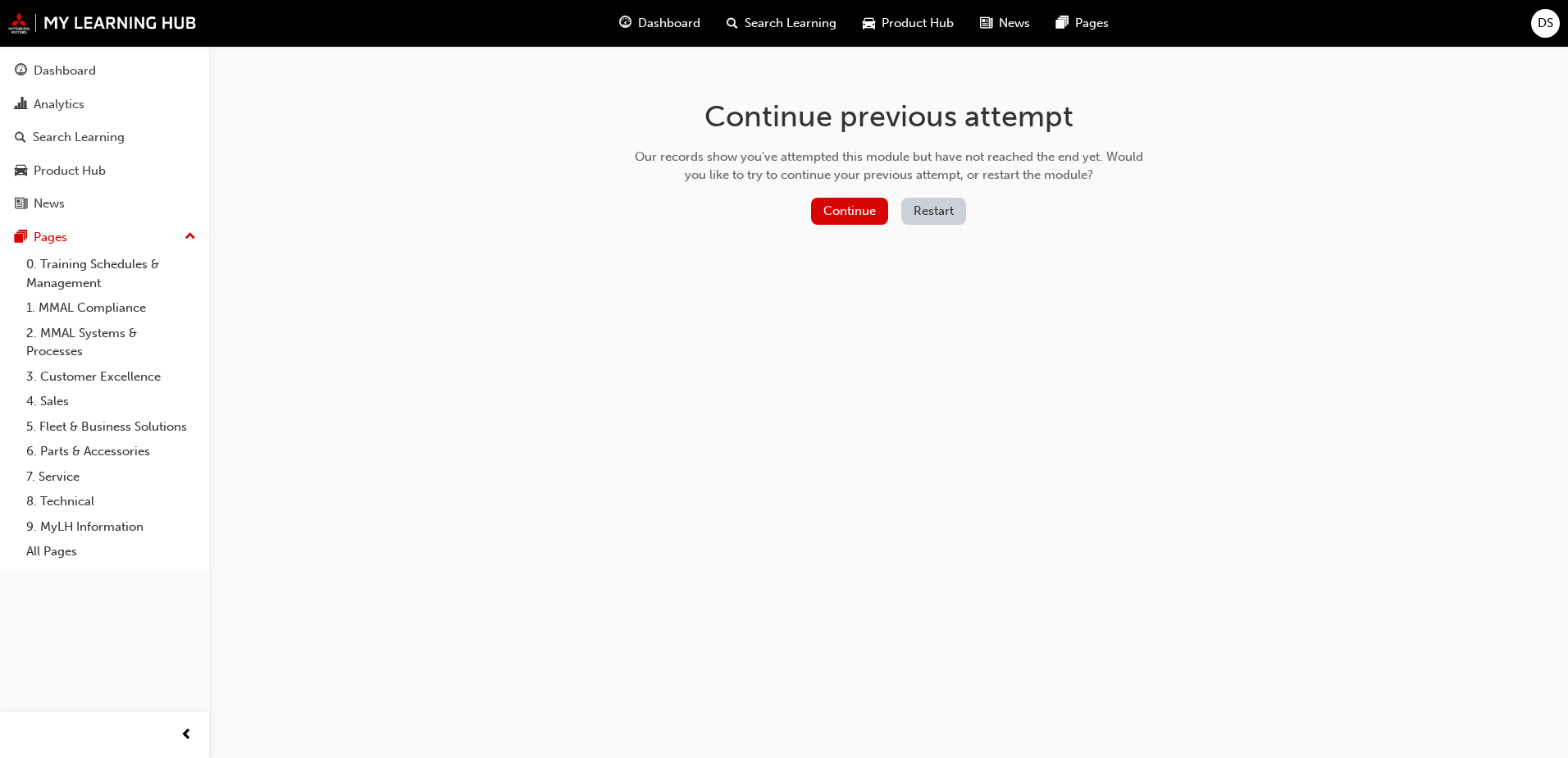
click at [929, 205] on button "Restart" at bounding box center [934, 211] width 65 height 27
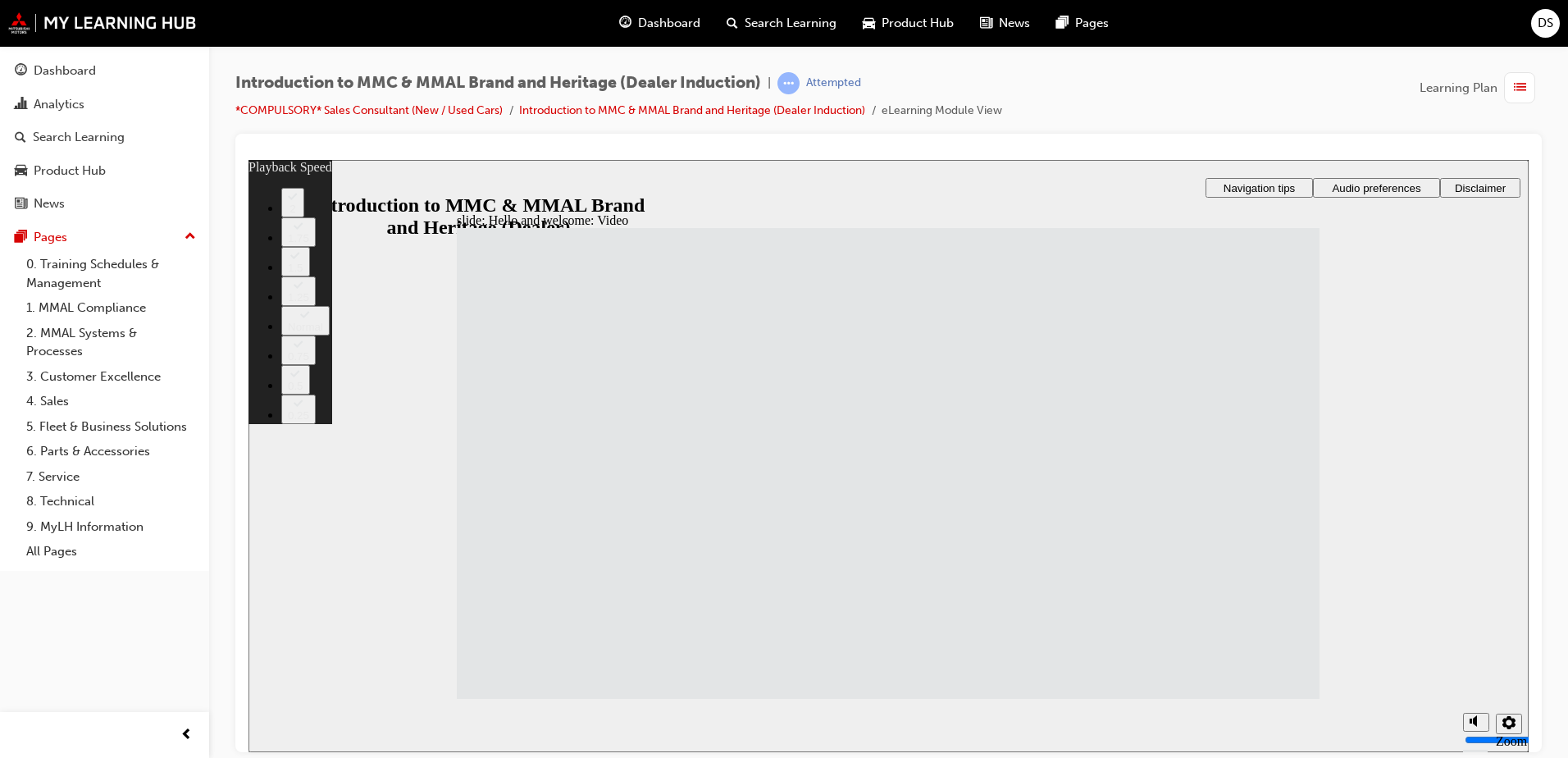
type input "33"
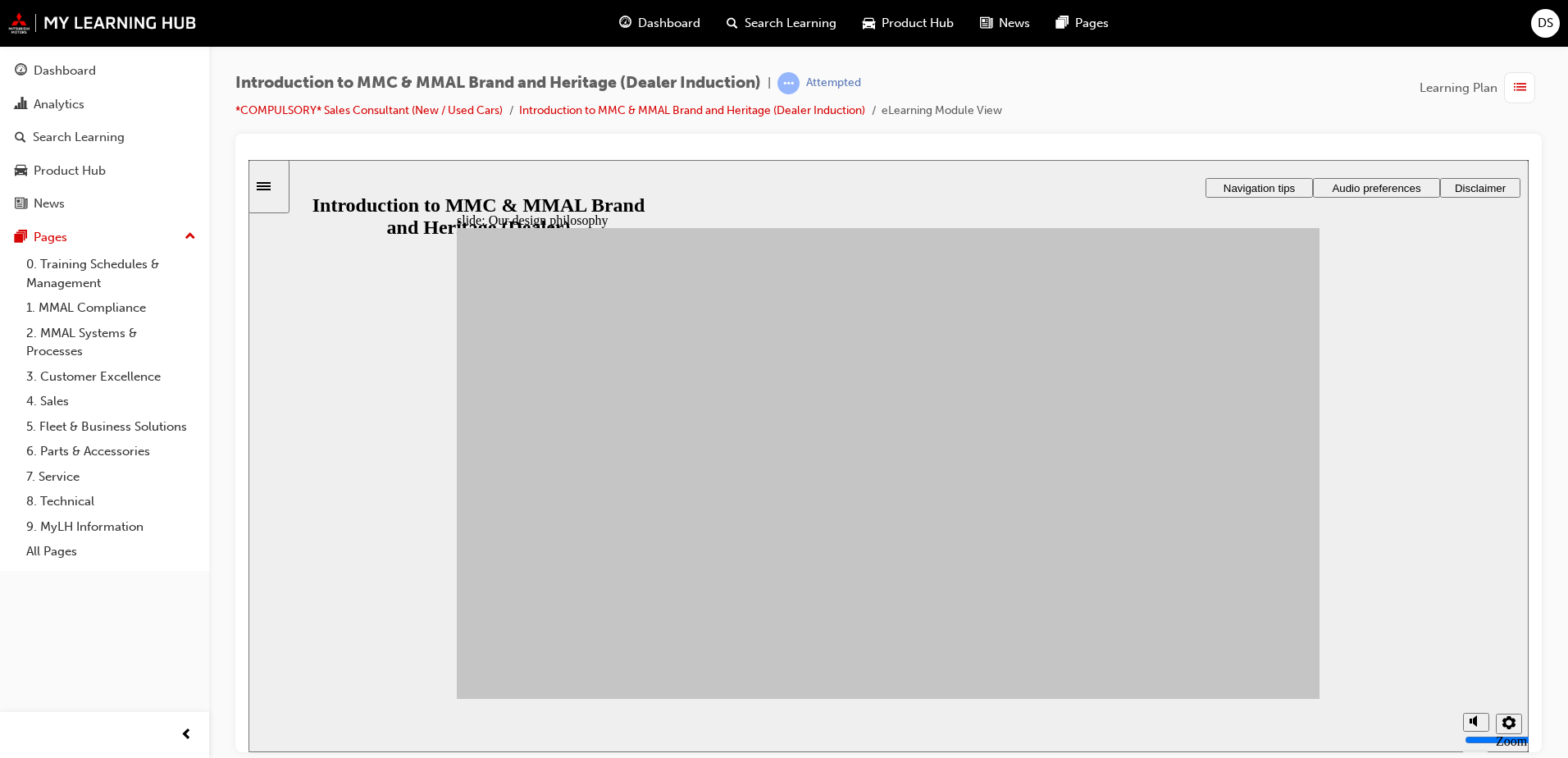
drag, startPoint x: 688, startPoint y: 447, endPoint x: 999, endPoint y: 397, distance: 315.0
drag, startPoint x: 592, startPoint y: 466, endPoint x: 1158, endPoint y: 487, distance: 566.4
drag, startPoint x: 744, startPoint y: 544, endPoint x: 1103, endPoint y: 552, distance: 359.1
drag, startPoint x: 567, startPoint y: 530, endPoint x: 988, endPoint y: 618, distance: 430.1
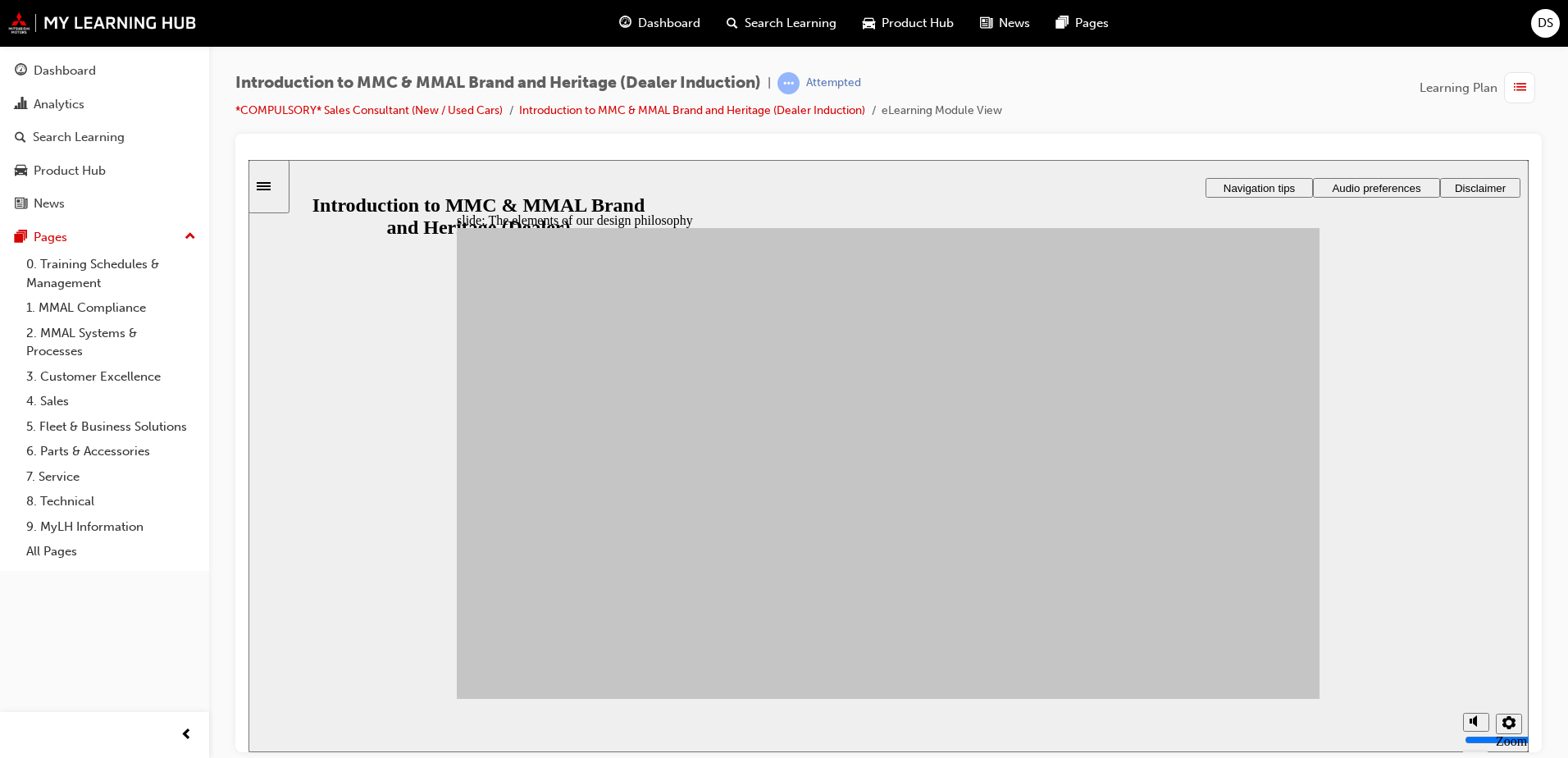
drag, startPoint x: 645, startPoint y: 604, endPoint x: 984, endPoint y: 539, distance: 345.2
drag, startPoint x: 1128, startPoint y: 547, endPoint x: 1160, endPoint y: 413, distance: 137.8
drag, startPoint x: 807, startPoint y: 519, endPoint x: 1144, endPoint y: 527, distance: 337.1
drag, startPoint x: 786, startPoint y: 507, endPoint x: 893, endPoint y: 534, distance: 110.4
drag, startPoint x: 924, startPoint y: 532, endPoint x: 948, endPoint y: 522, distance: 26.0
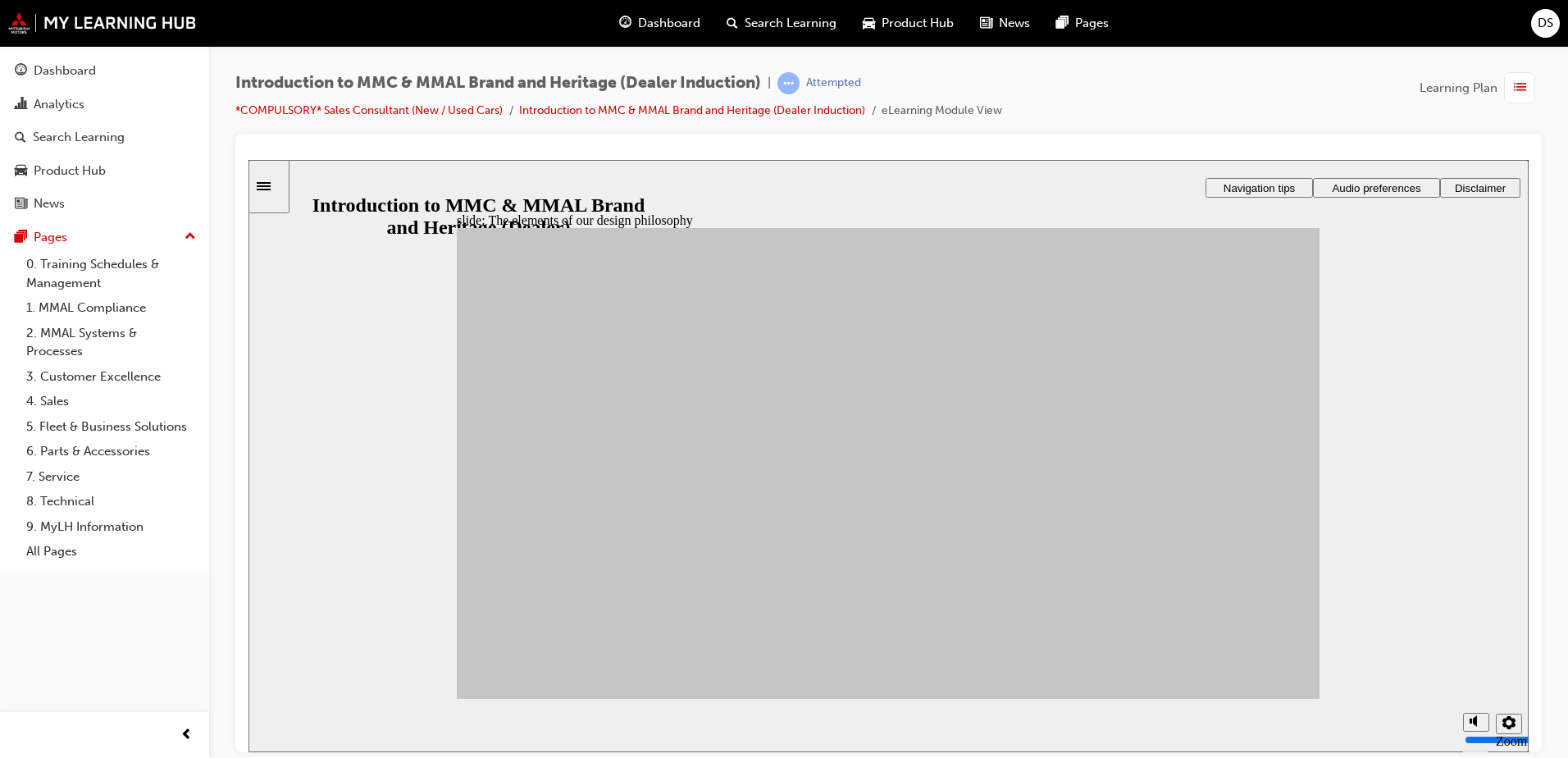
drag, startPoint x: 797, startPoint y: 461, endPoint x: 990, endPoint y: 511, distance: 199.4
drag, startPoint x: 779, startPoint y: 450, endPoint x: 1116, endPoint y: 491, distance: 339.5
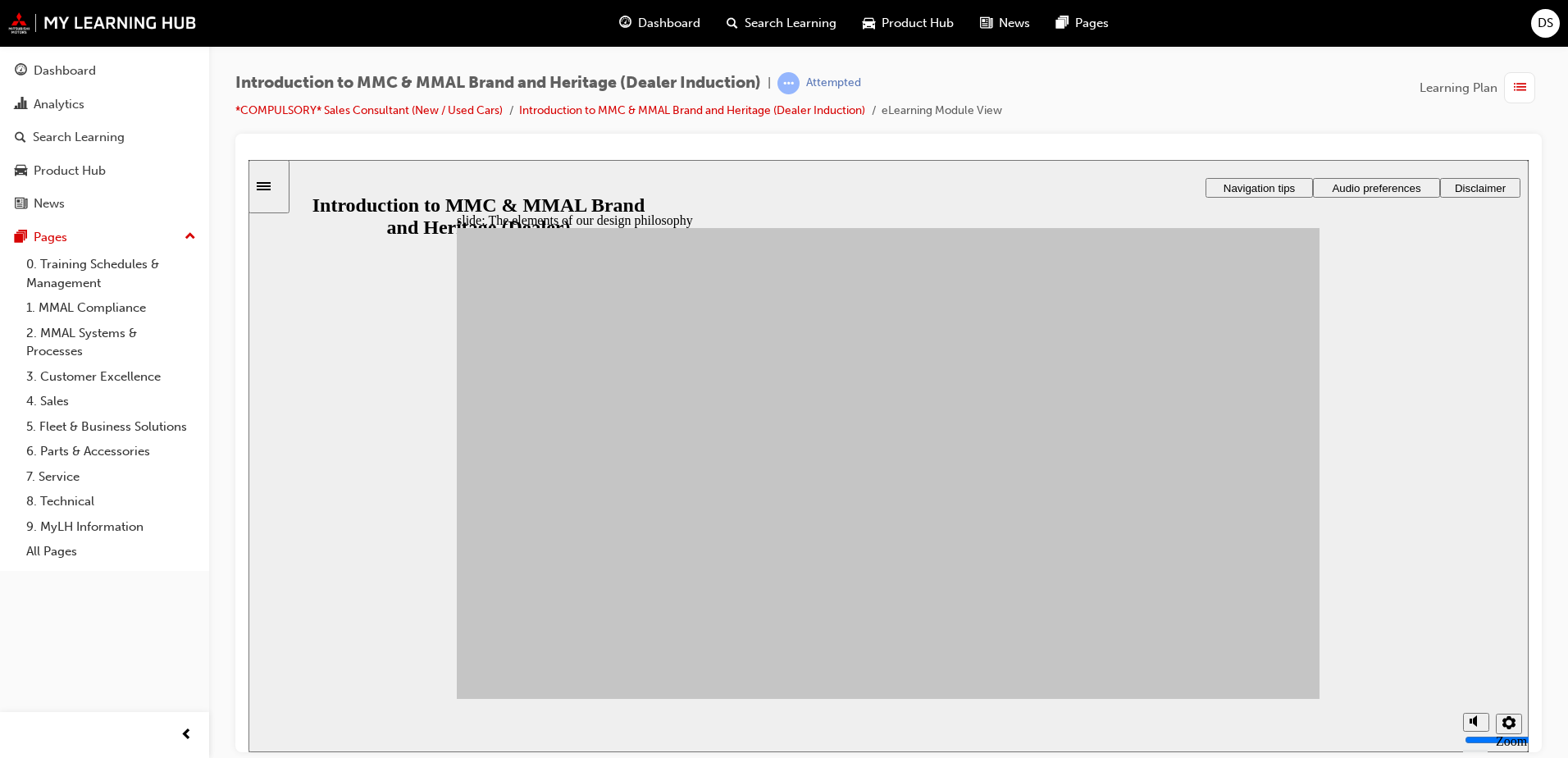
drag, startPoint x: 554, startPoint y: 571, endPoint x: 1141, endPoint y: 557, distance: 587.2
drag, startPoint x: 671, startPoint y: 505, endPoint x: 1010, endPoint y: 561, distance: 343.6
drag, startPoint x: 1010, startPoint y: 561, endPoint x: 715, endPoint y: 515, distance: 298.6
drag, startPoint x: 642, startPoint y: 493, endPoint x: 984, endPoint y: 502, distance: 342.1
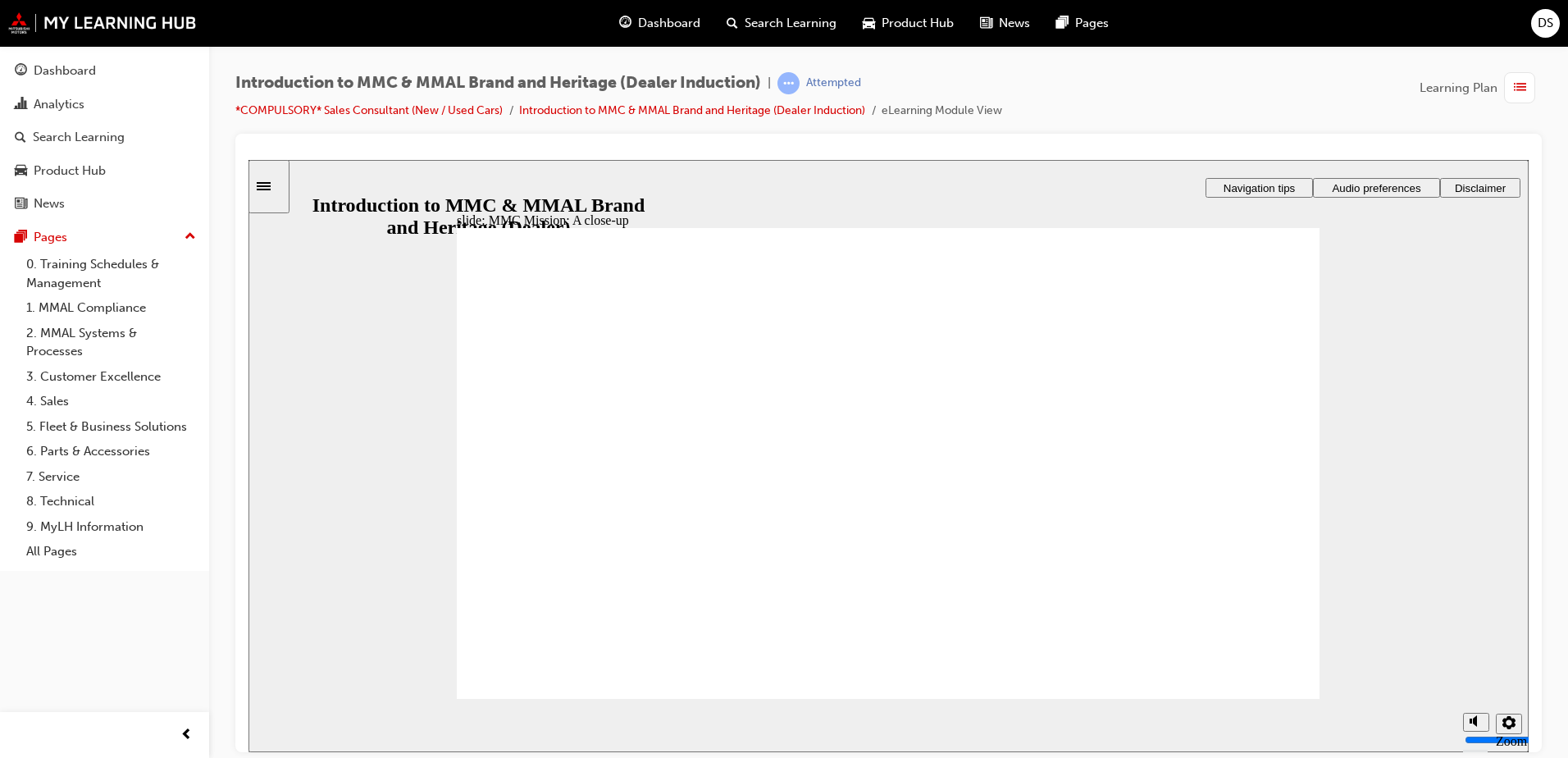
drag, startPoint x: 921, startPoint y: 288, endPoint x: 907, endPoint y: 296, distance: 16.1
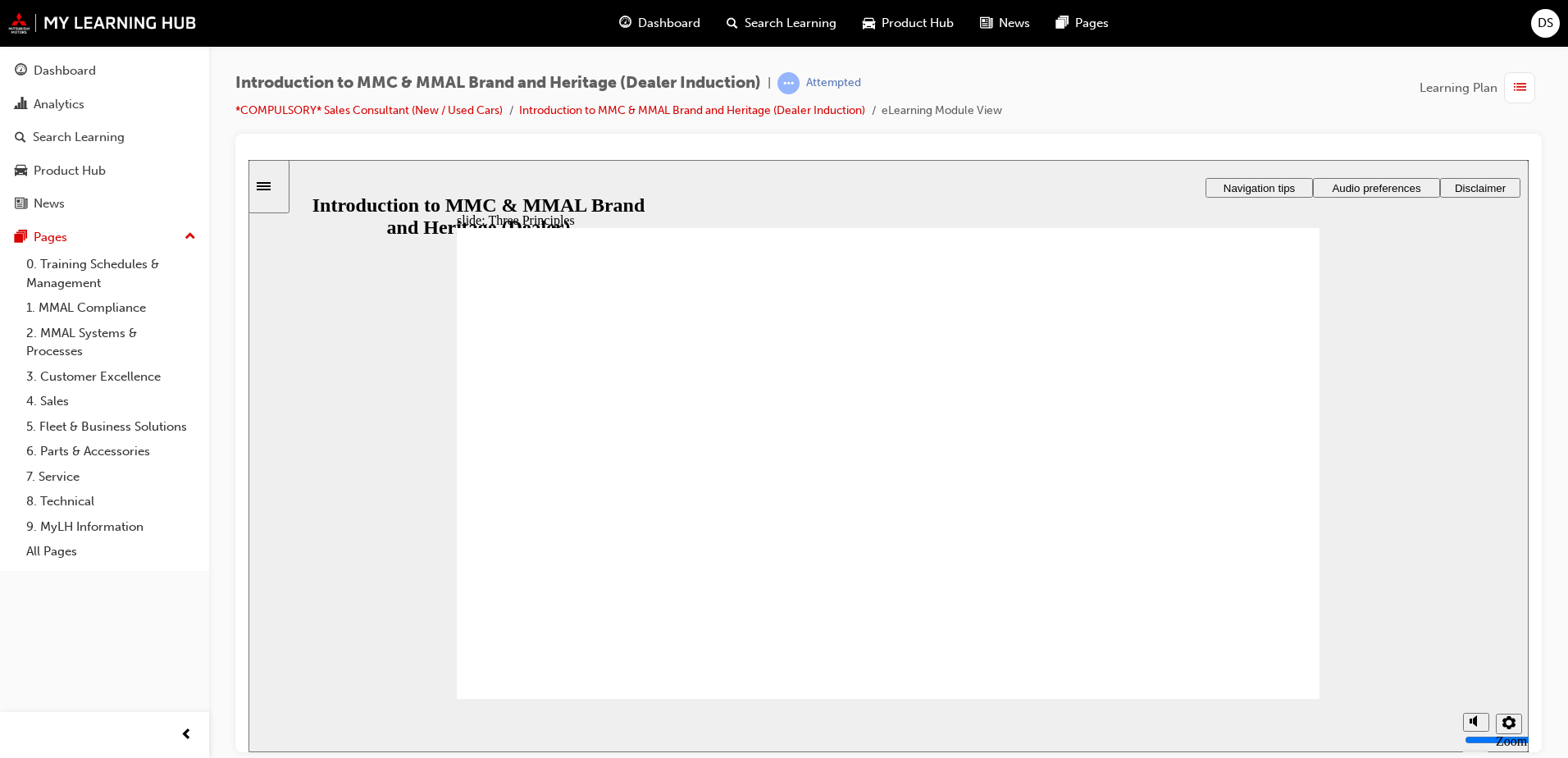
drag, startPoint x: 957, startPoint y: 590, endPoint x: 960, endPoint y: 630, distance: 40.1
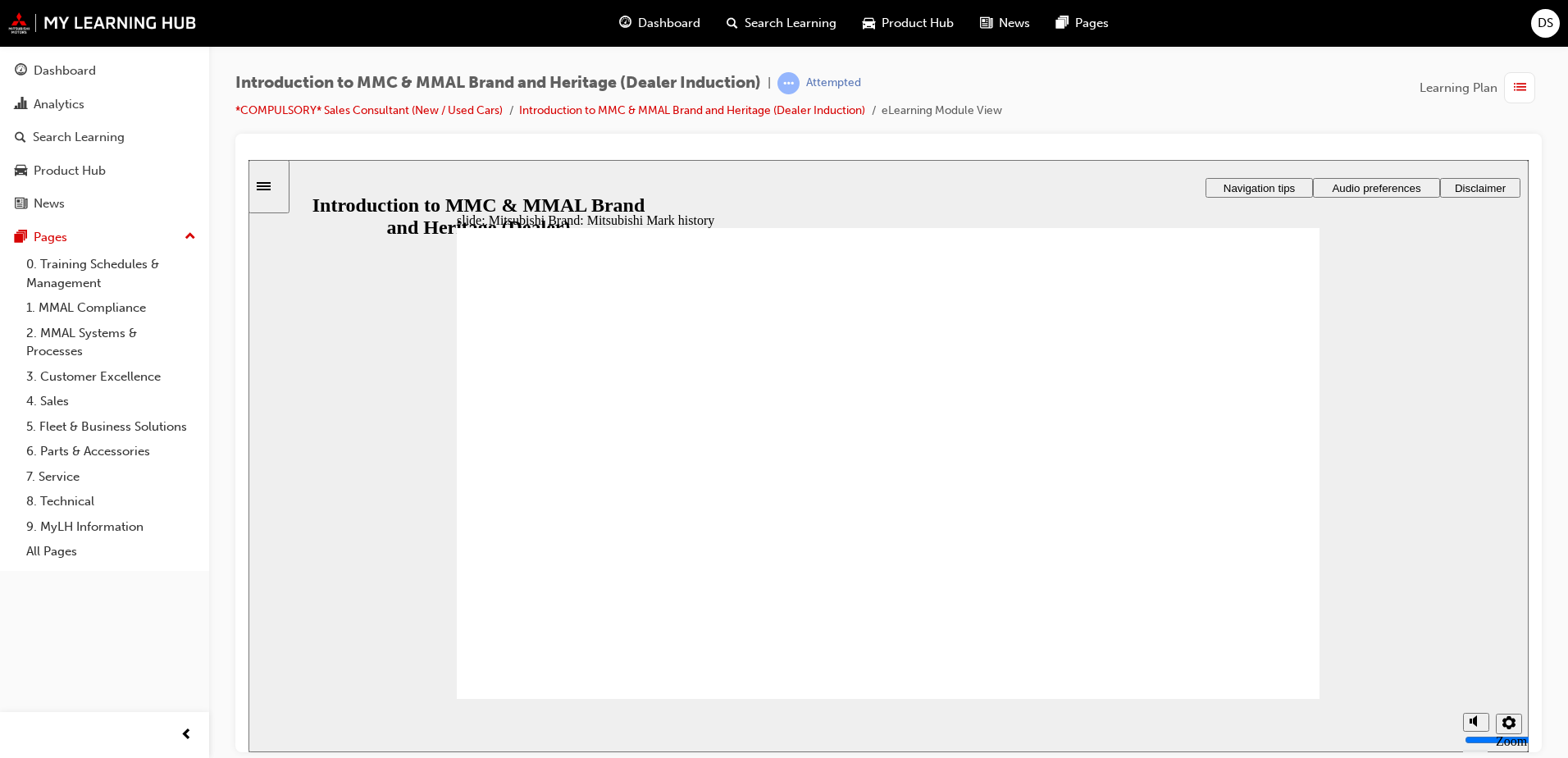
drag, startPoint x: 725, startPoint y: 410, endPoint x: 701, endPoint y: 426, distance: 28.8
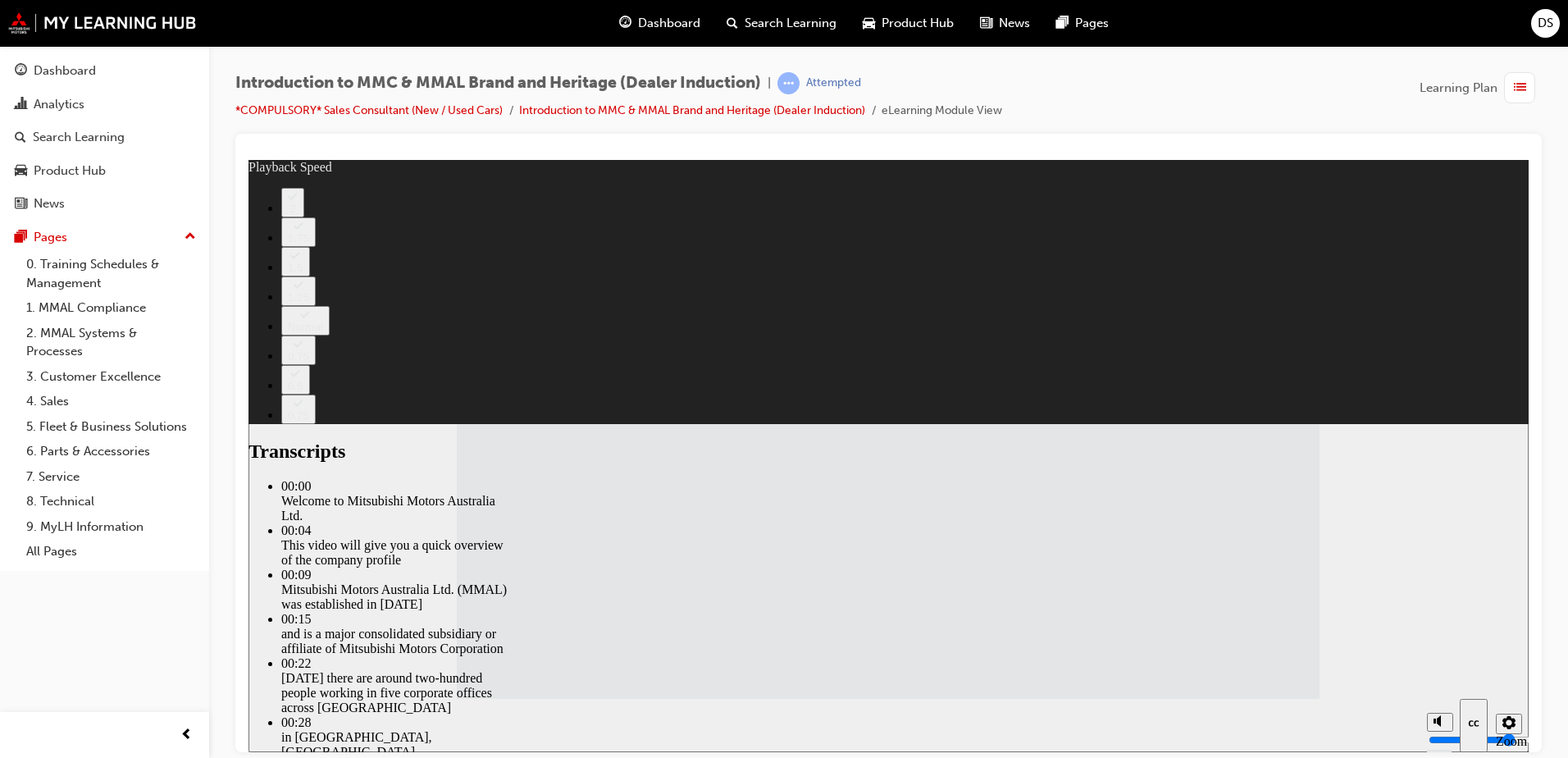
drag, startPoint x: 944, startPoint y: 573, endPoint x: 1240, endPoint y: 574, distance: 296.0
type input "112"
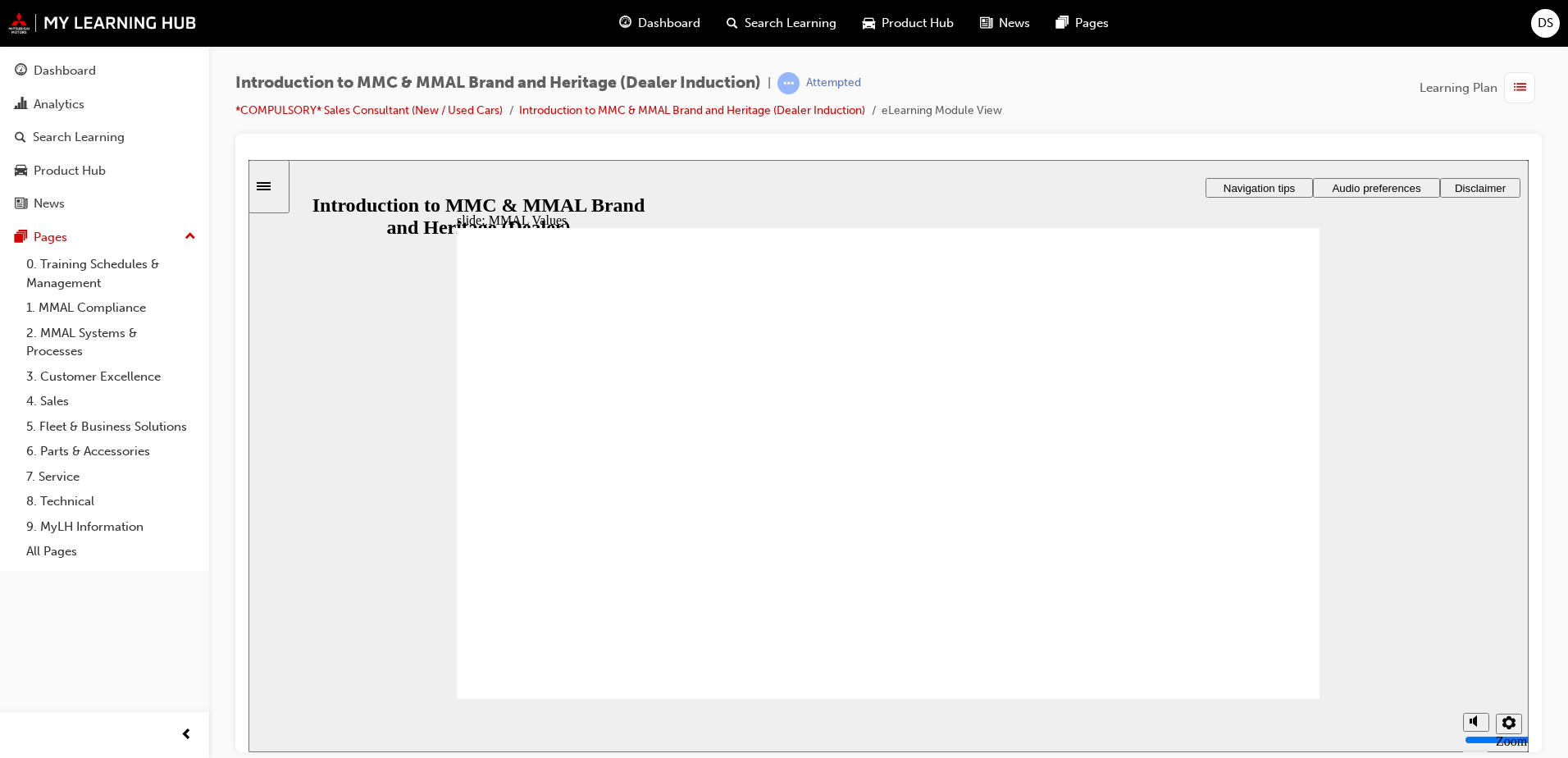
drag, startPoint x: 1216, startPoint y: 455, endPoint x: 1080, endPoint y: 511, distance: 147.1
drag, startPoint x: 1213, startPoint y: 445, endPoint x: 1215, endPoint y: 488, distance: 43.0
drag, startPoint x: 1210, startPoint y: 438, endPoint x: 931, endPoint y: 487, distance: 283.3
drag, startPoint x: 729, startPoint y: 438, endPoint x: 1122, endPoint y: 499, distance: 397.7
drag, startPoint x: 694, startPoint y: 434, endPoint x: 1217, endPoint y: 485, distance: 525.5
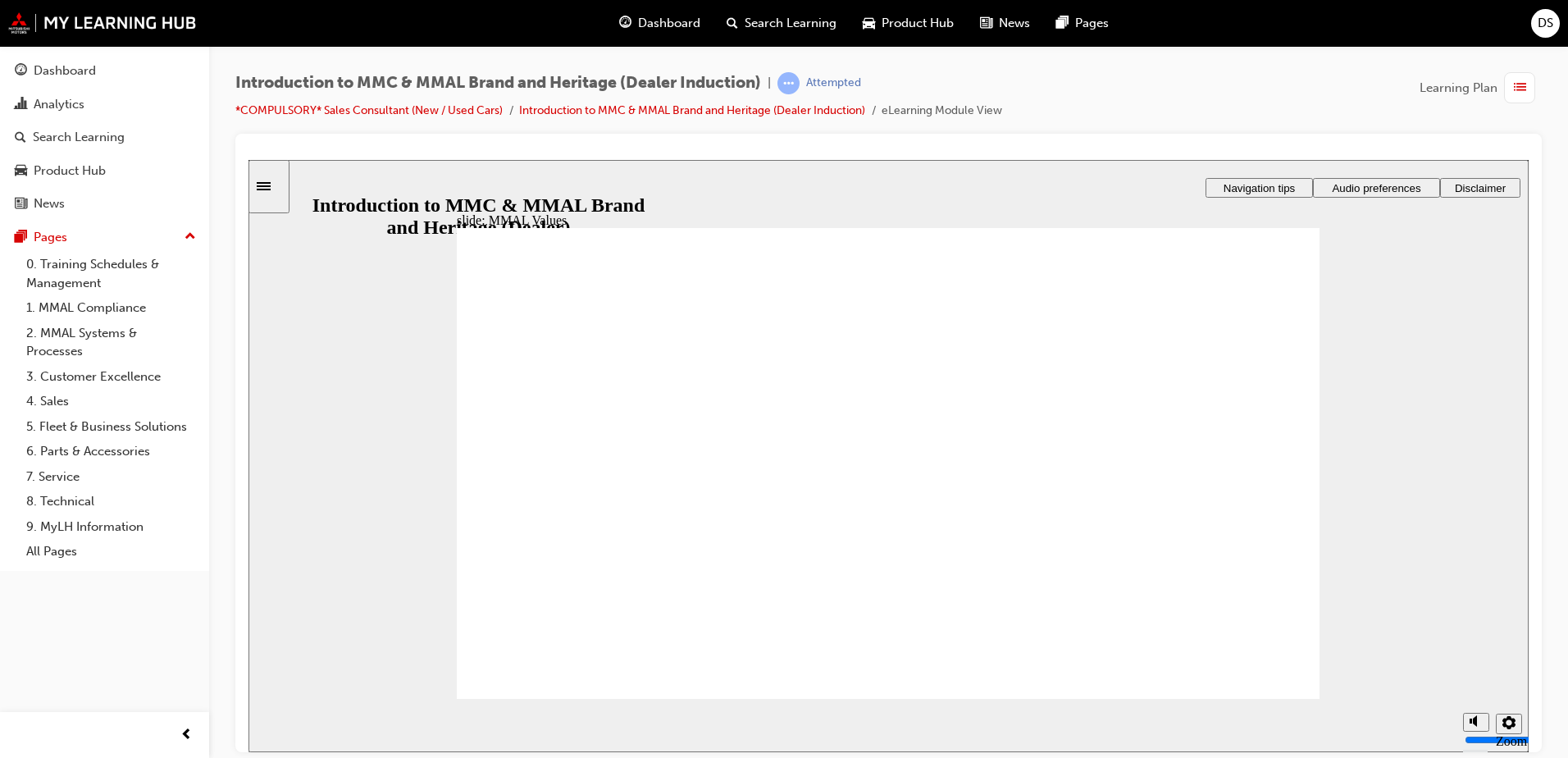
drag, startPoint x: 690, startPoint y: 431, endPoint x: 657, endPoint y: 481, distance: 59.9
drag, startPoint x: 574, startPoint y: 433, endPoint x: 798, endPoint y: 488, distance: 230.7
drag, startPoint x: 828, startPoint y: 438, endPoint x: 704, endPoint y: 455, distance: 125.2
drag, startPoint x: 704, startPoint y: 455, endPoint x: 758, endPoint y: 456, distance: 54.0
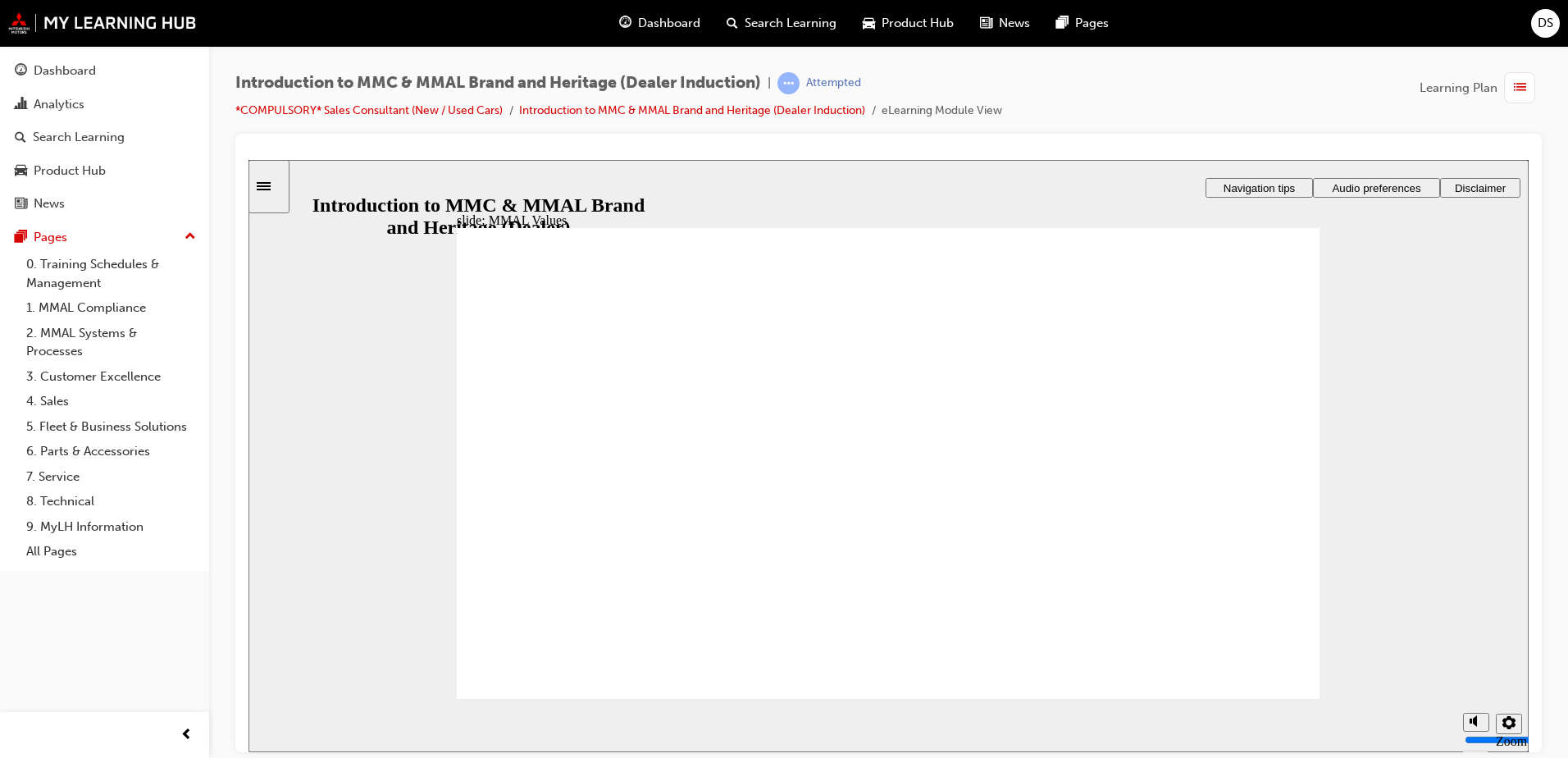
drag, startPoint x: 814, startPoint y: 447, endPoint x: 692, endPoint y: 505, distance: 135.1
drag, startPoint x: 855, startPoint y: 452, endPoint x: 1099, endPoint y: 500, distance: 248.7
drag, startPoint x: 1109, startPoint y: 454, endPoint x: 1234, endPoint y: 495, distance: 131.6
drag, startPoint x: 929, startPoint y: 439, endPoint x: 718, endPoint y: 493, distance: 217.8
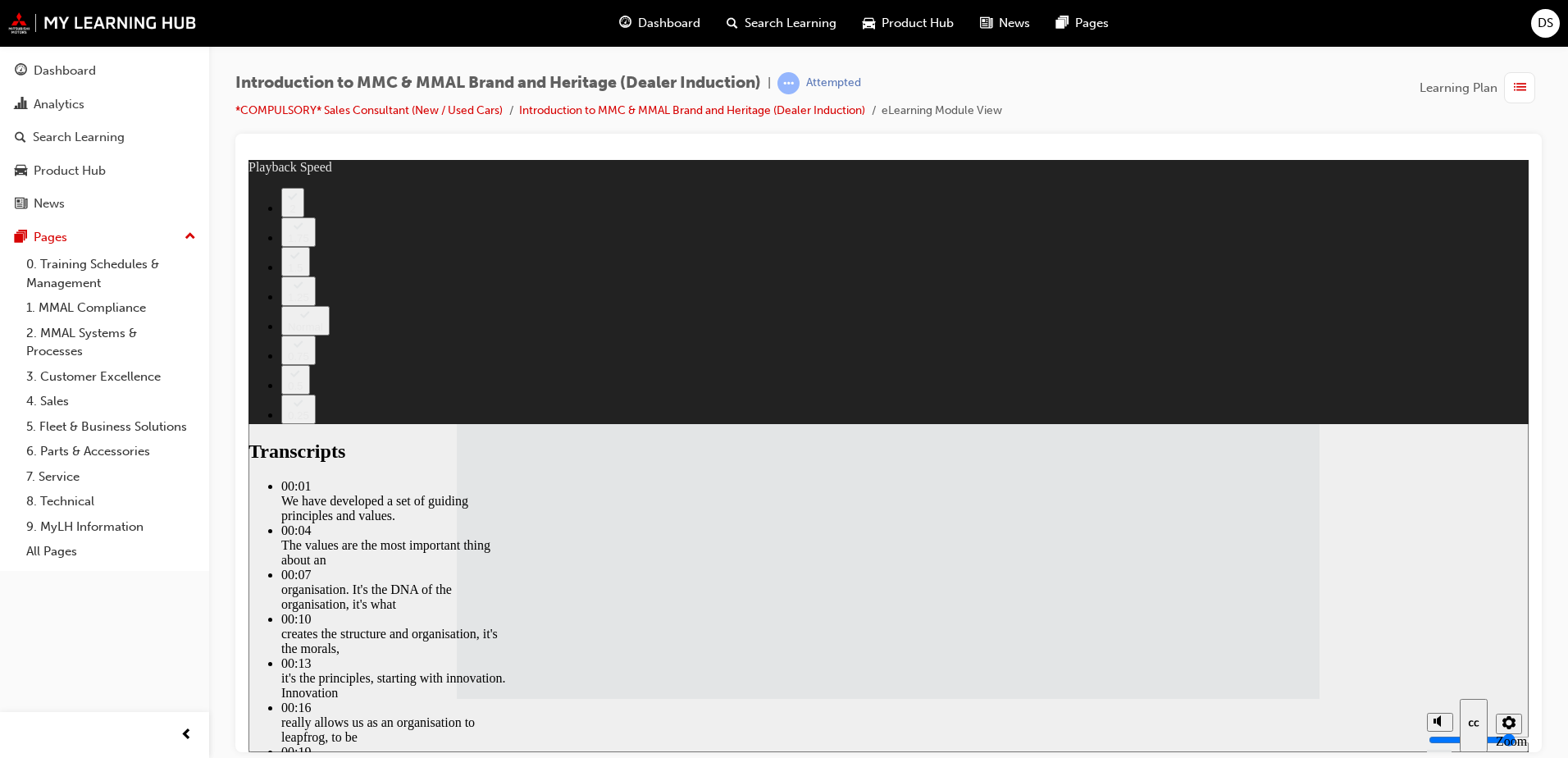
type input "120"
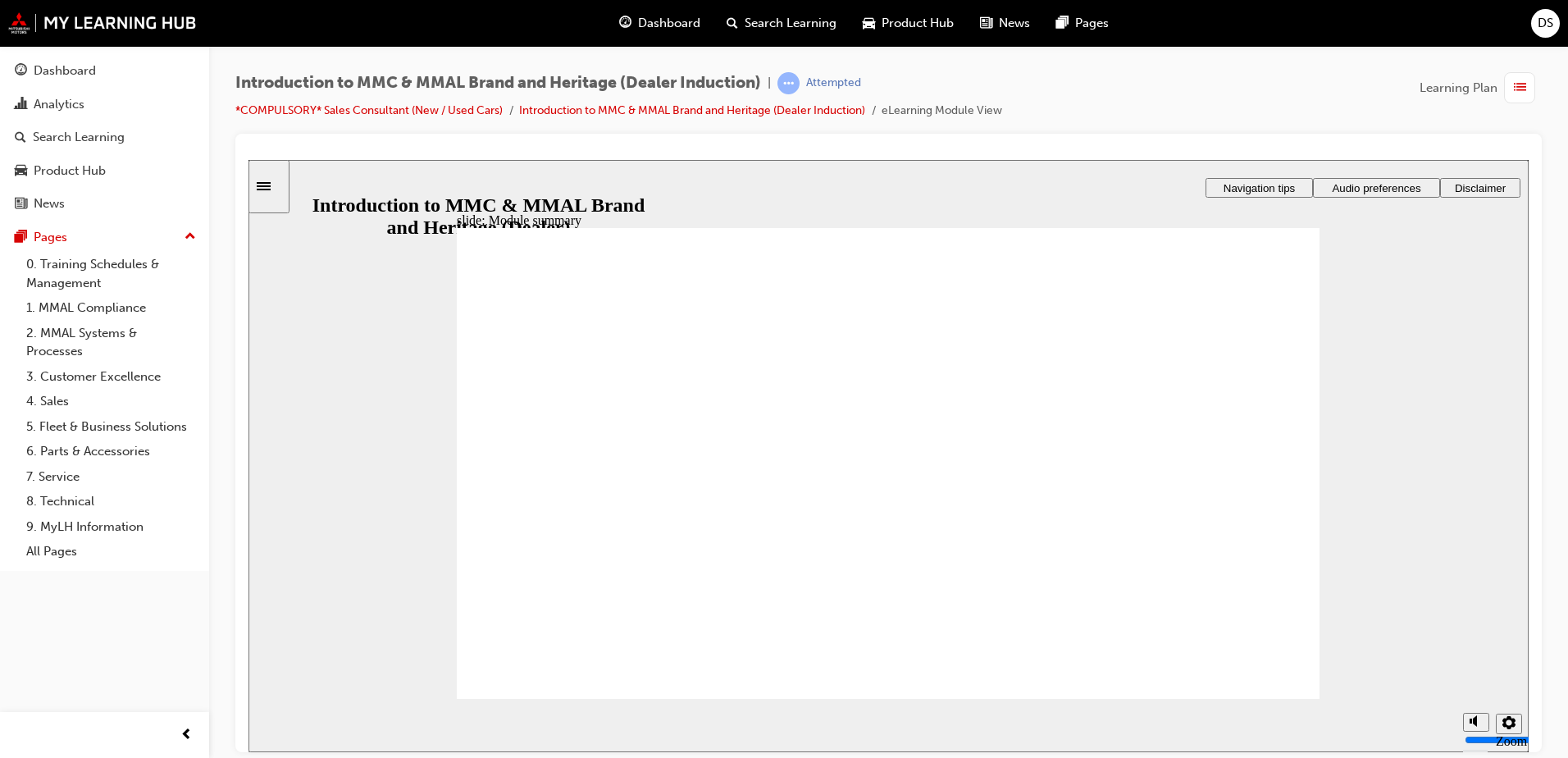
checkbox input "true"
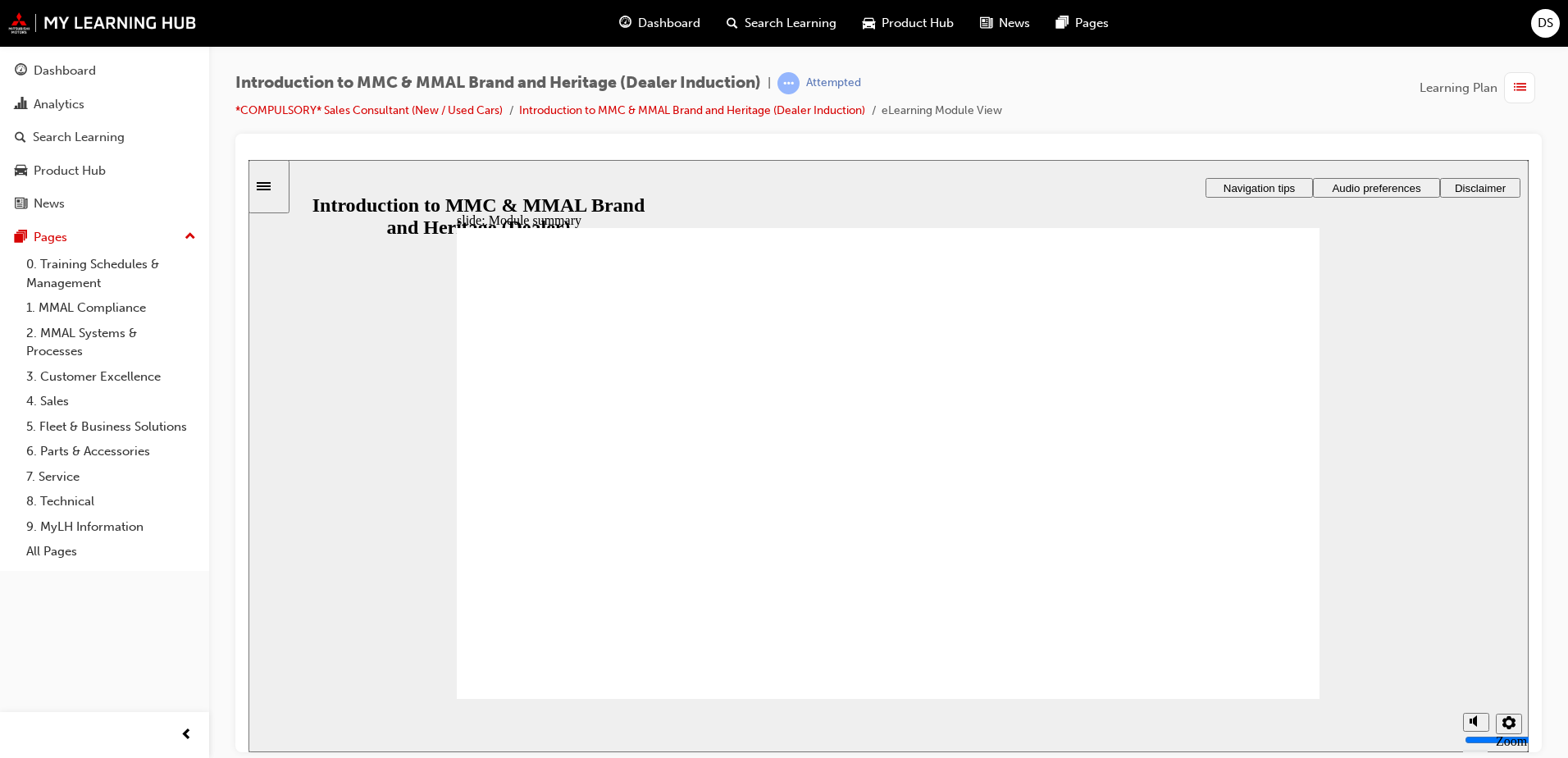
checkbox input "true"
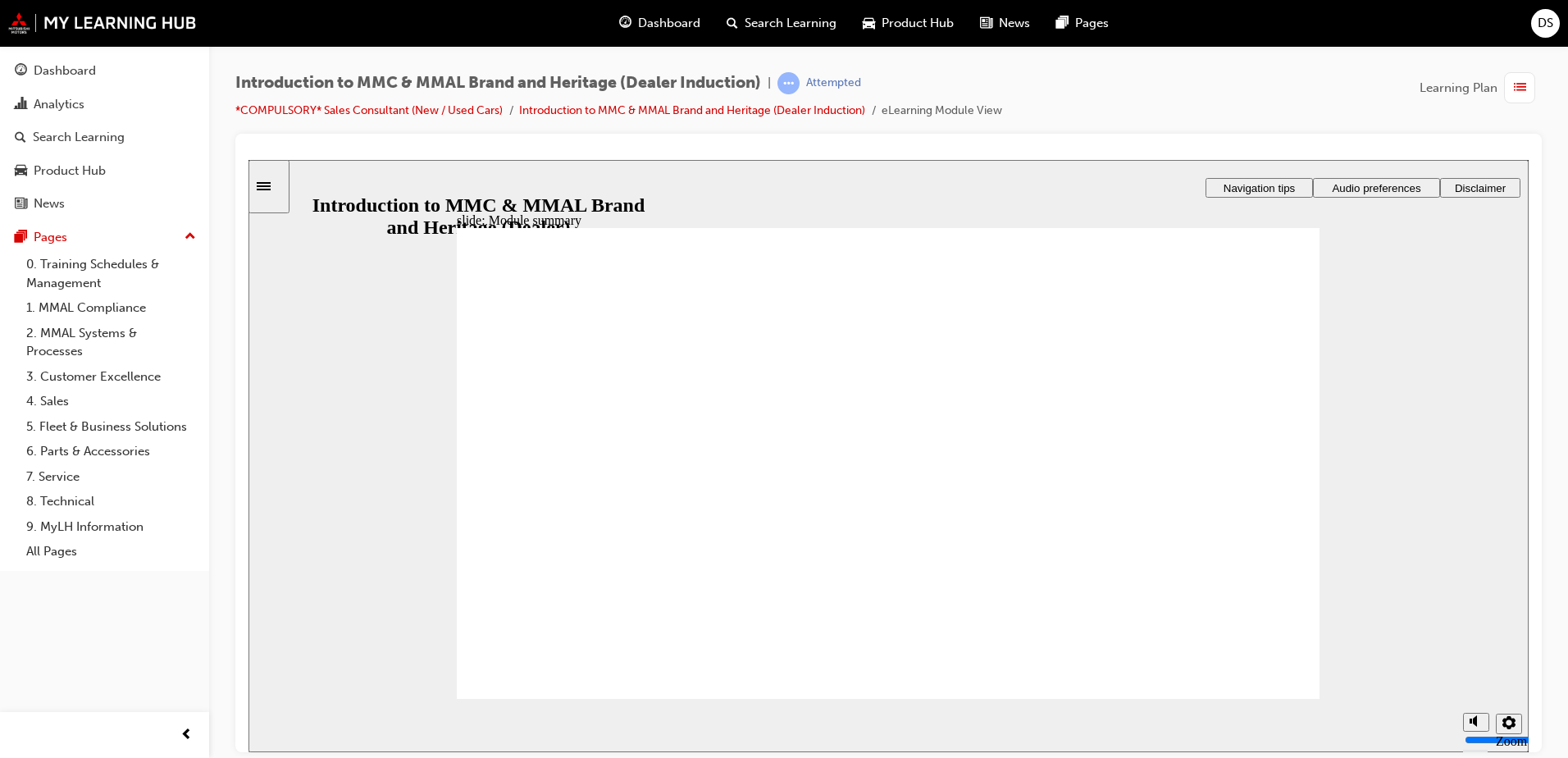
checkbox input "true"
radio input "true"
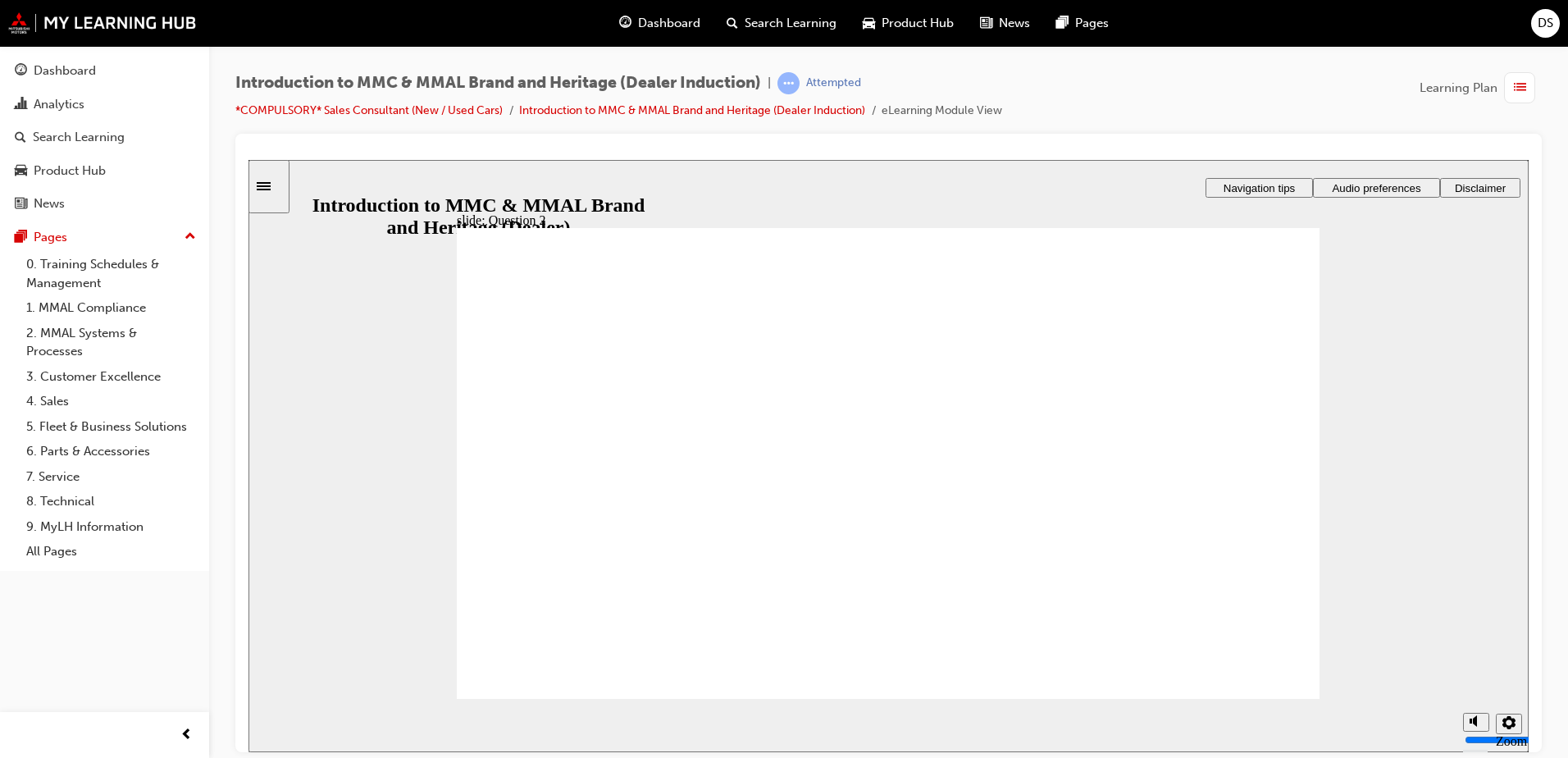
radio input "true"
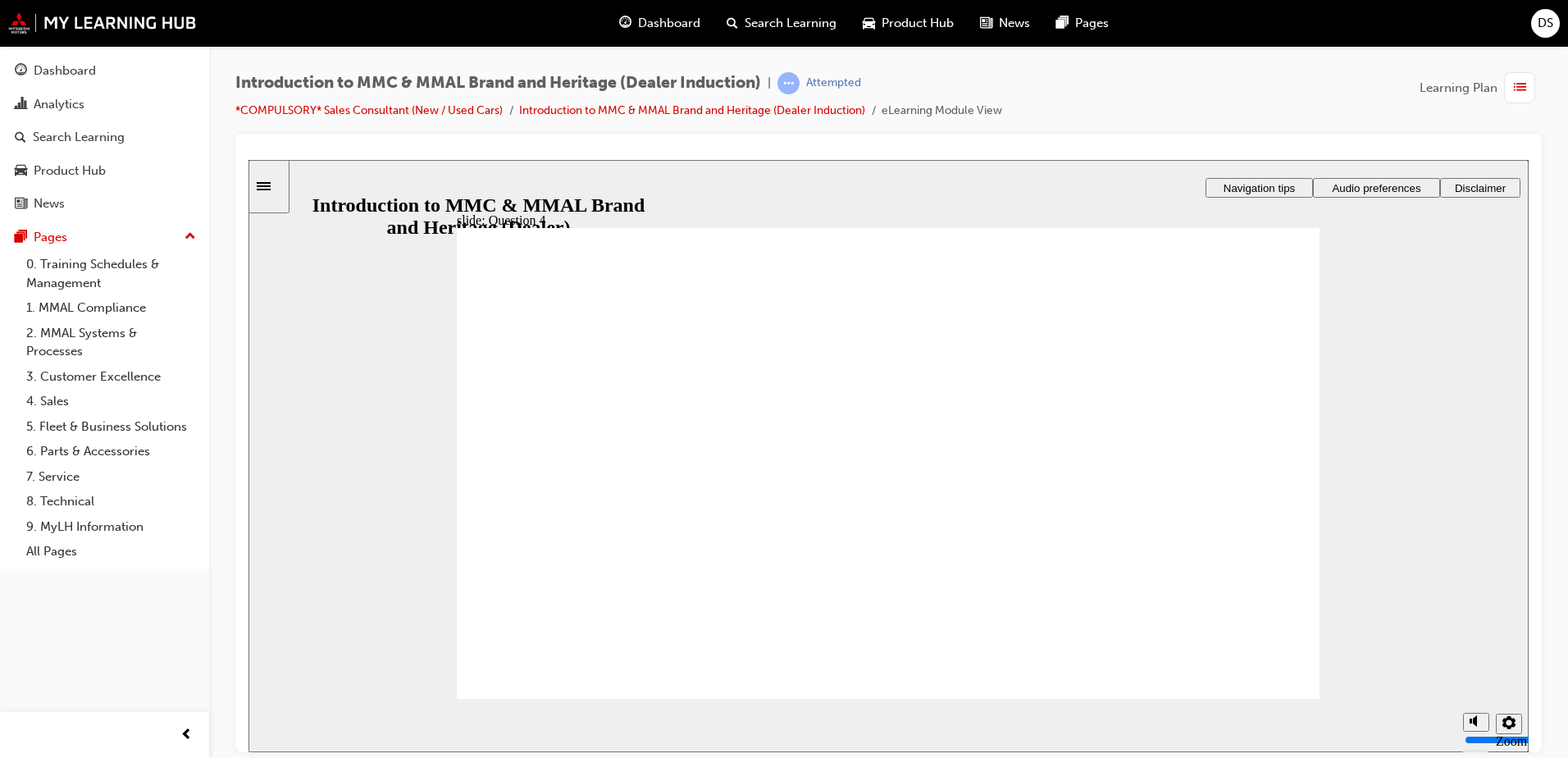
checkbox input "true"
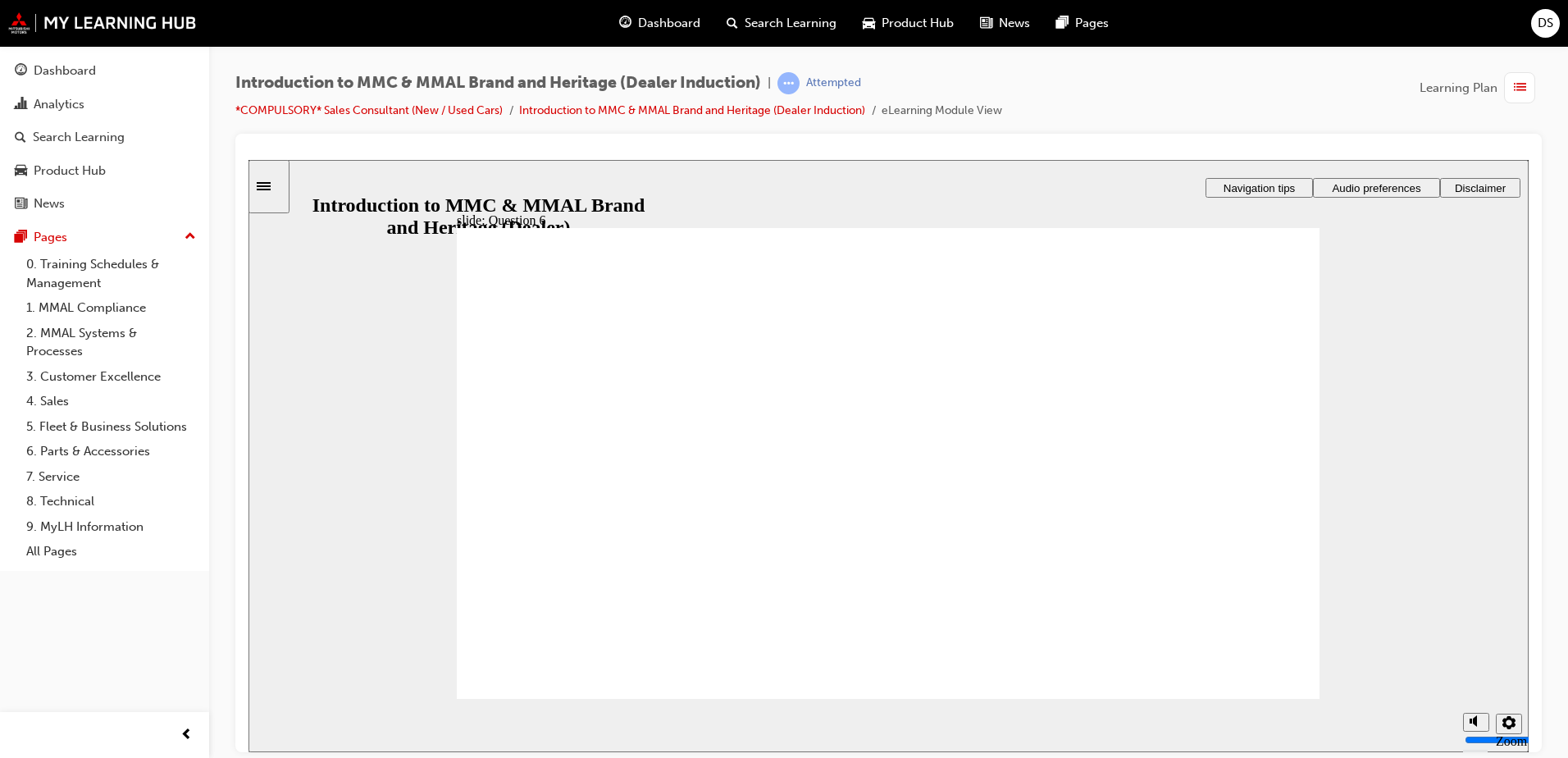
radio input "true"
